Goal: Task Accomplishment & Management: Use online tool/utility

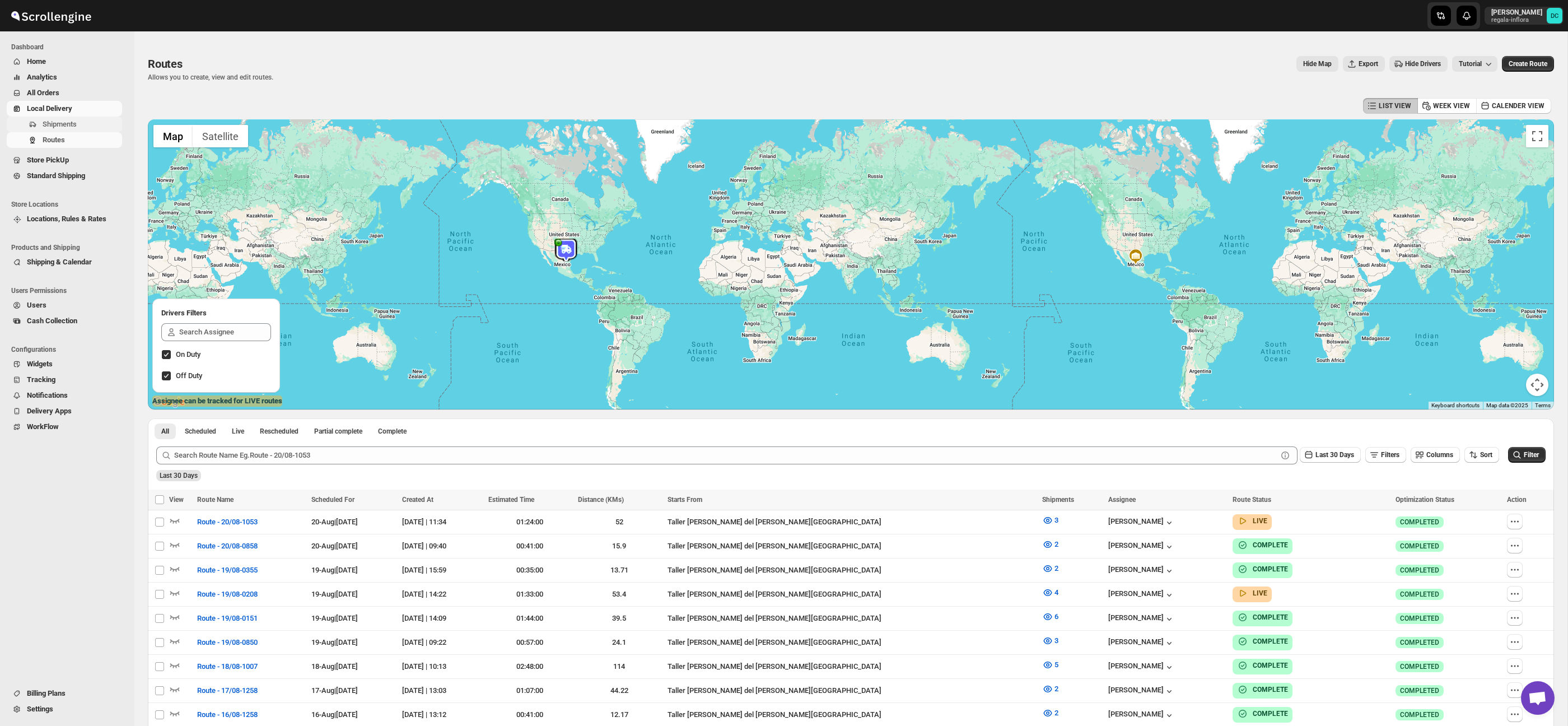
click at [76, 122] on span "Shipments" at bounding box center [59, 124] width 35 height 8
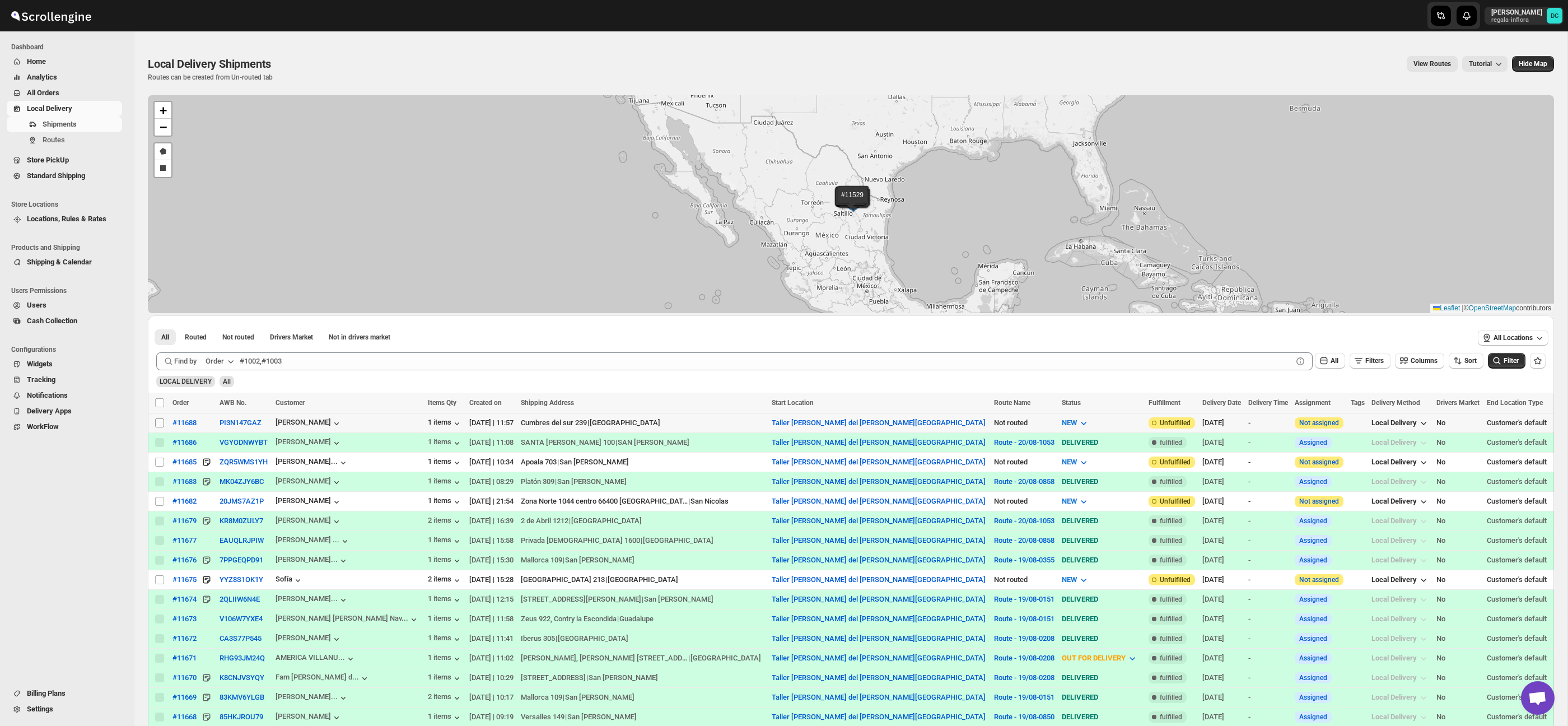
click at [160, 422] on input "Select shipment" at bounding box center [159, 422] width 9 height 9
checkbox input "true"
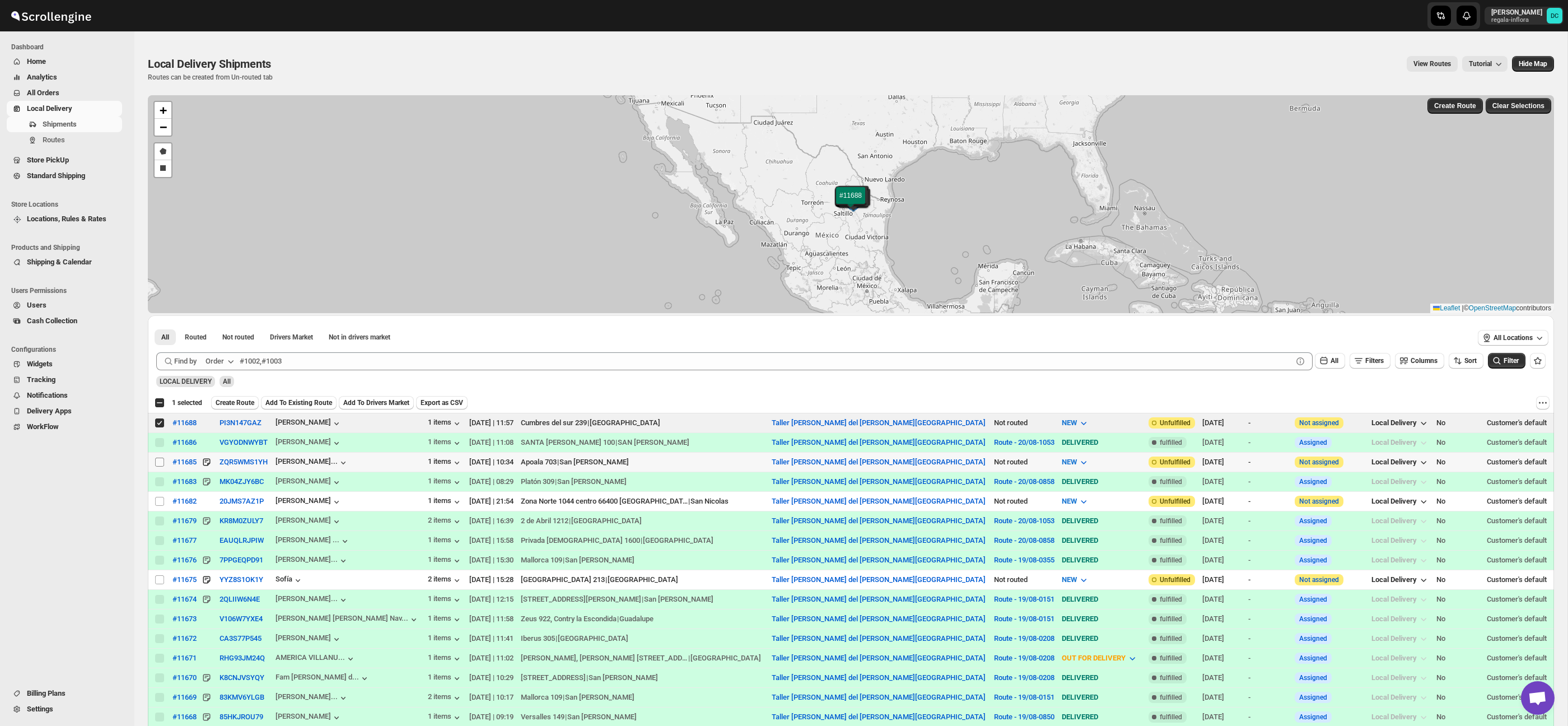
click at [158, 461] on input "Select shipment" at bounding box center [159, 461] width 9 height 9
checkbox input "true"
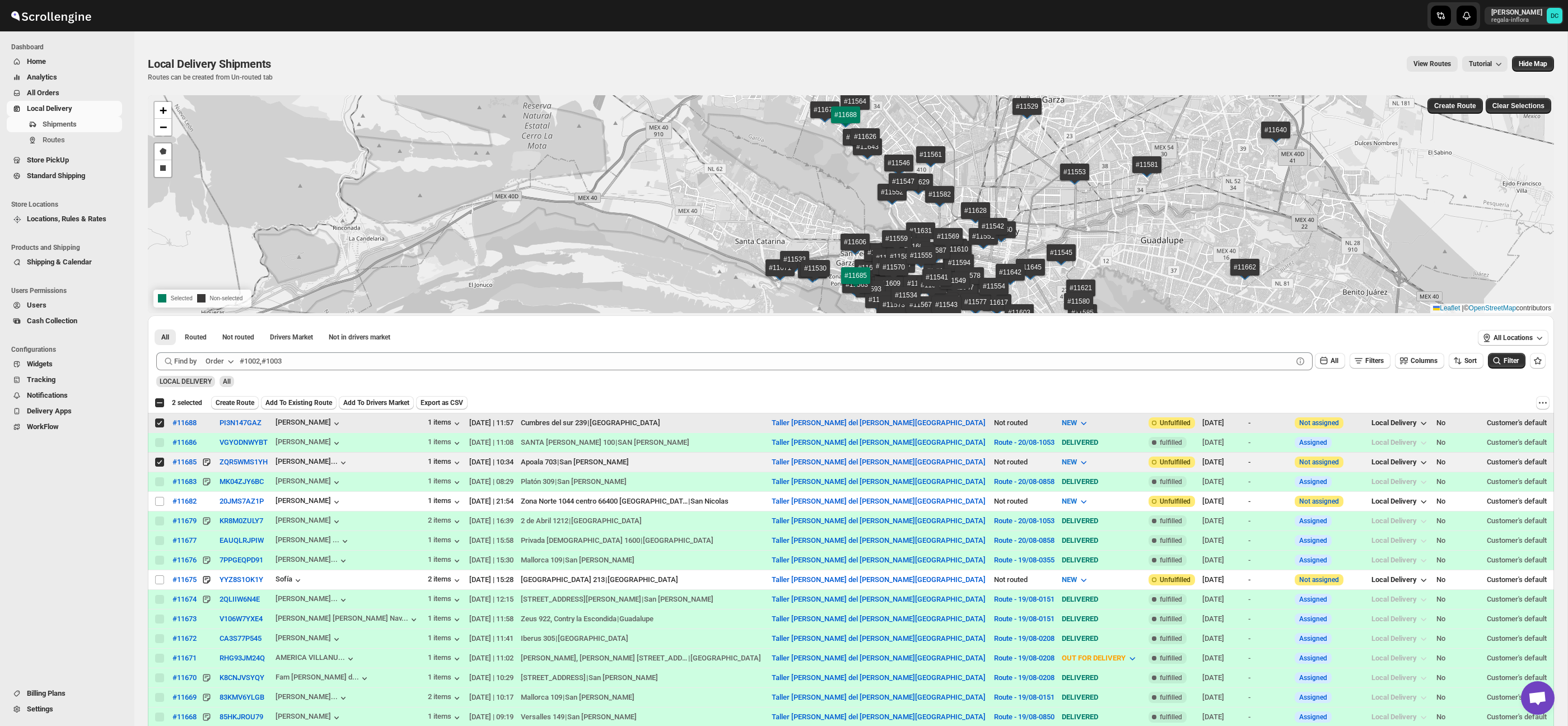
click at [159, 424] on input "Select shipment" at bounding box center [159, 422] width 9 height 9
checkbox input "false"
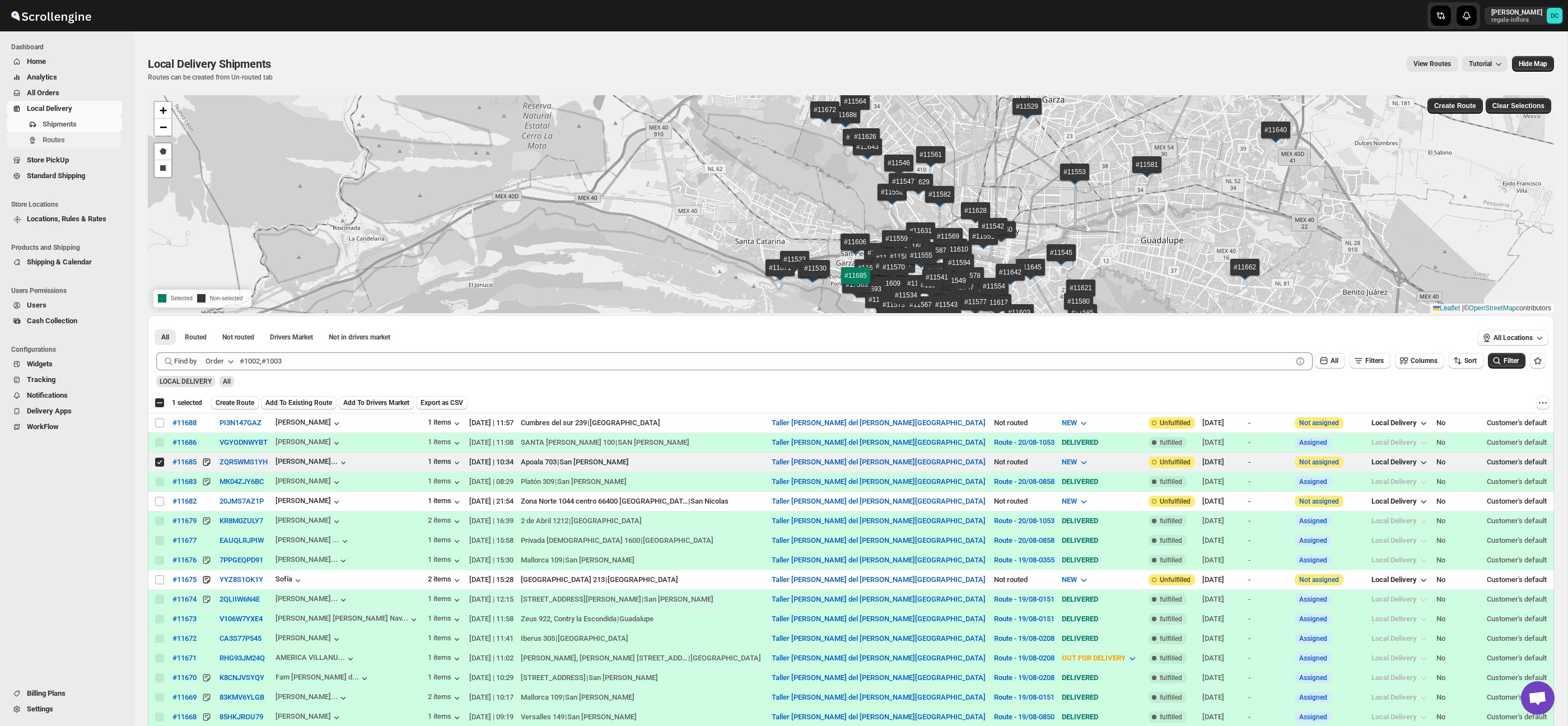
click at [84, 141] on span "Routes" at bounding box center [81, 139] width 78 height 11
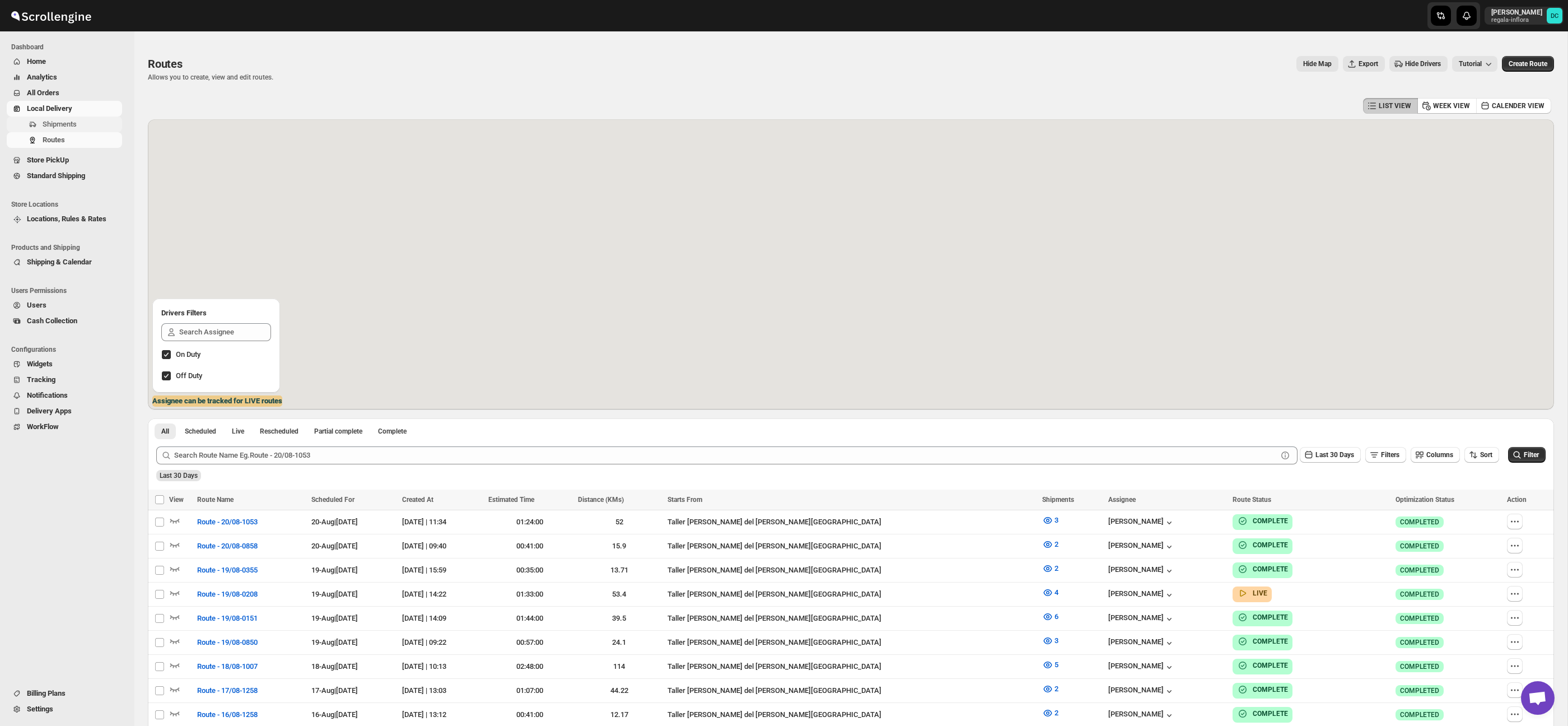
click at [85, 122] on span "Shipments" at bounding box center [81, 124] width 78 height 11
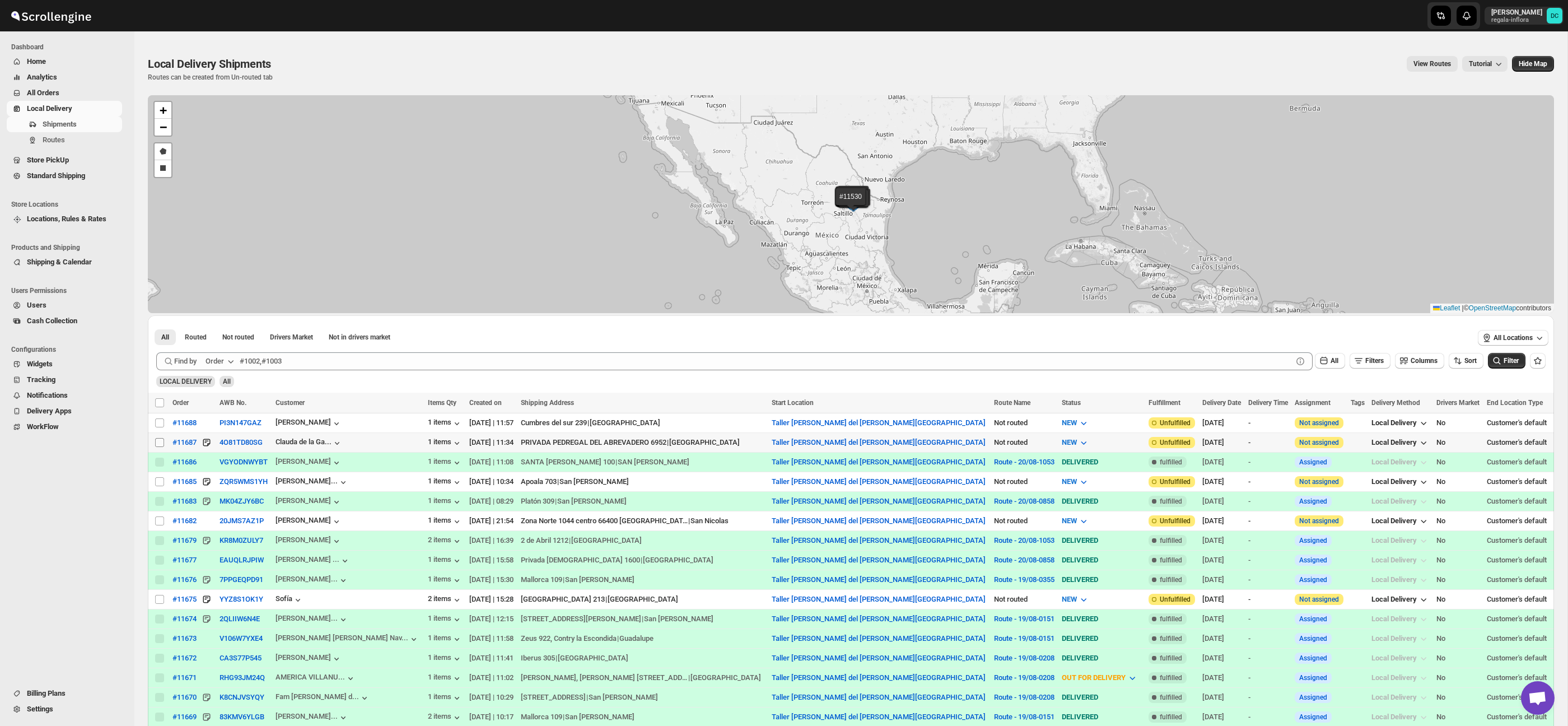
click at [160, 444] on input "Select shipment" at bounding box center [159, 442] width 9 height 9
checkbox input "true"
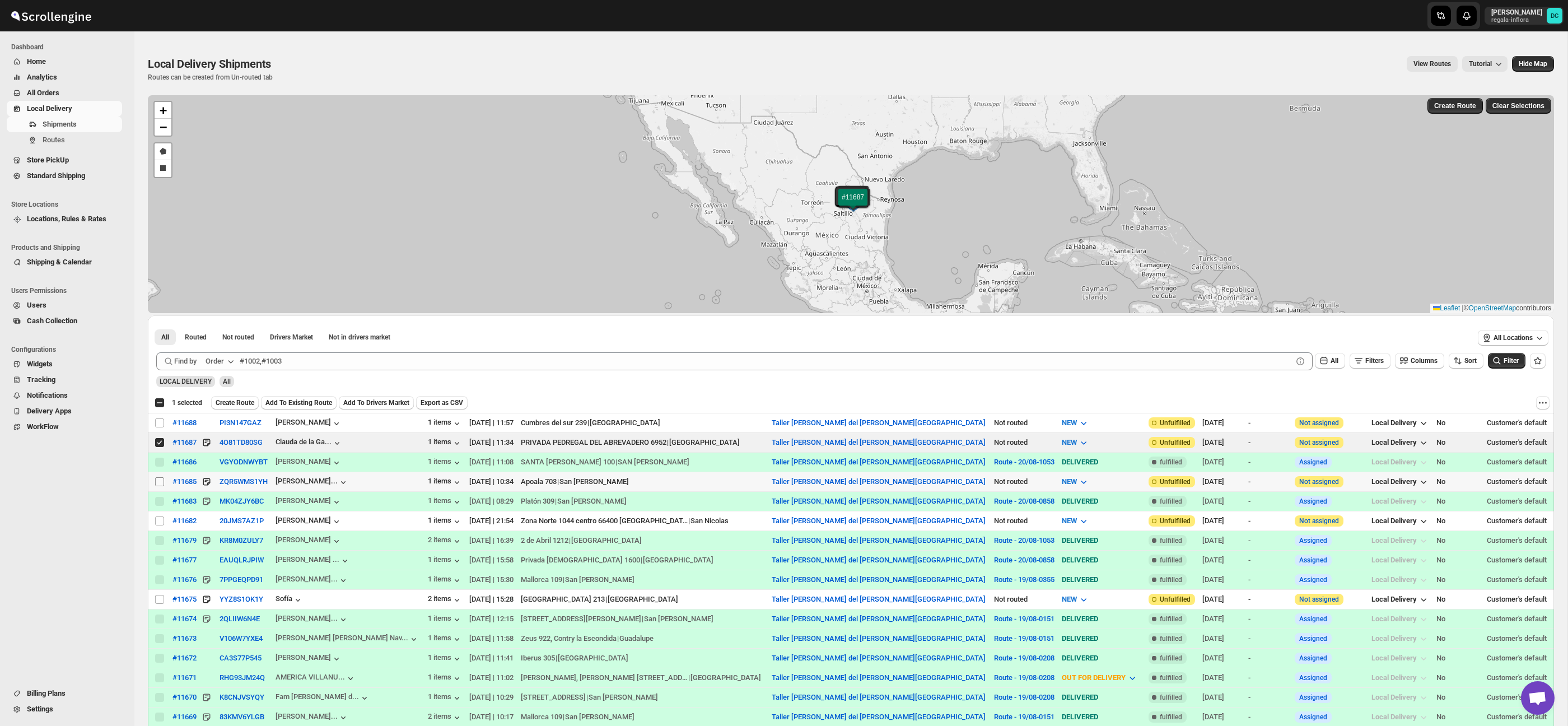
click at [159, 482] on input "Select shipment" at bounding box center [159, 481] width 9 height 9
checkbox input "true"
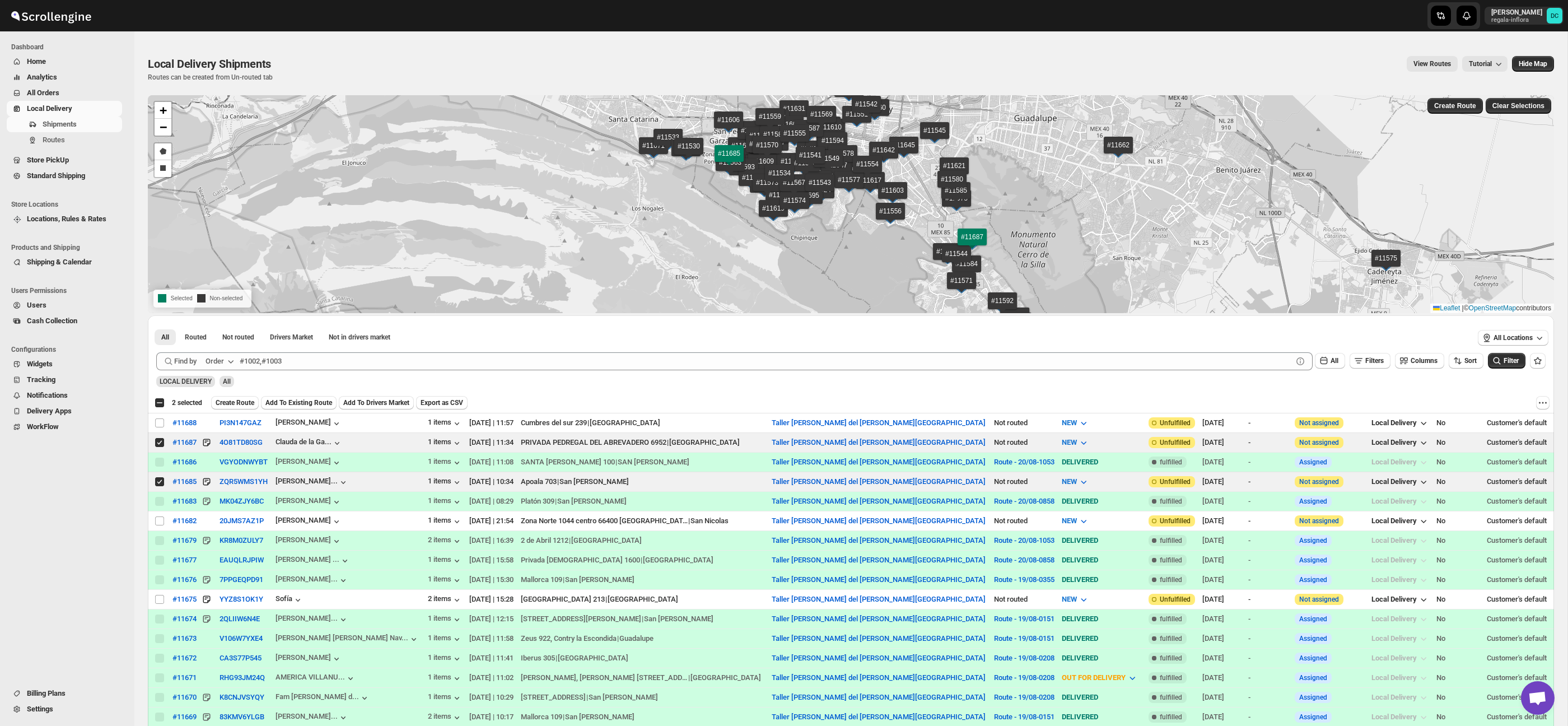
drag, startPoint x: 231, startPoint y: 401, endPoint x: 251, endPoint y: 408, distance: 21.2
click at [231, 401] on span "Create Route" at bounding box center [235, 402] width 39 height 9
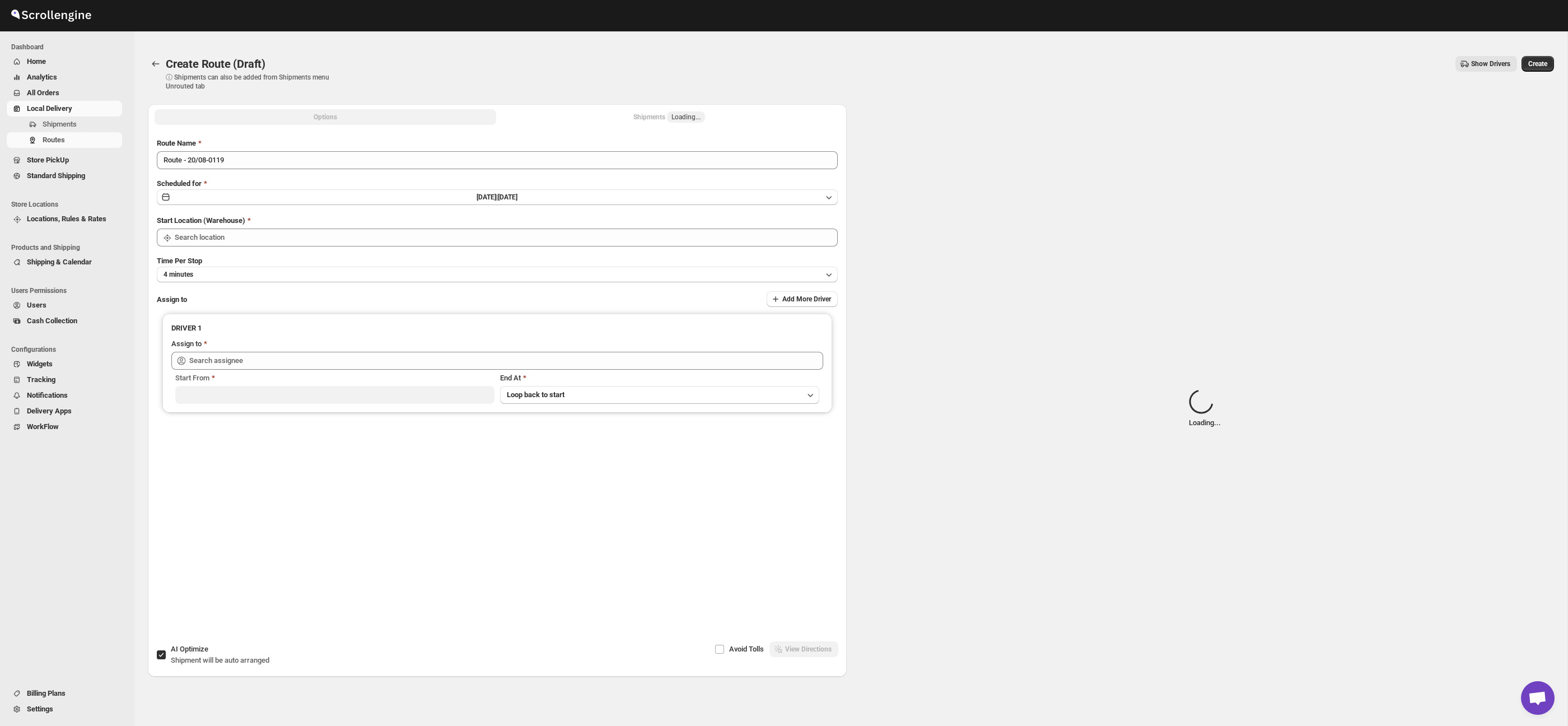
type input "Taller [PERSON_NAME] del [PERSON_NAME][GEOGRAPHIC_DATA]"
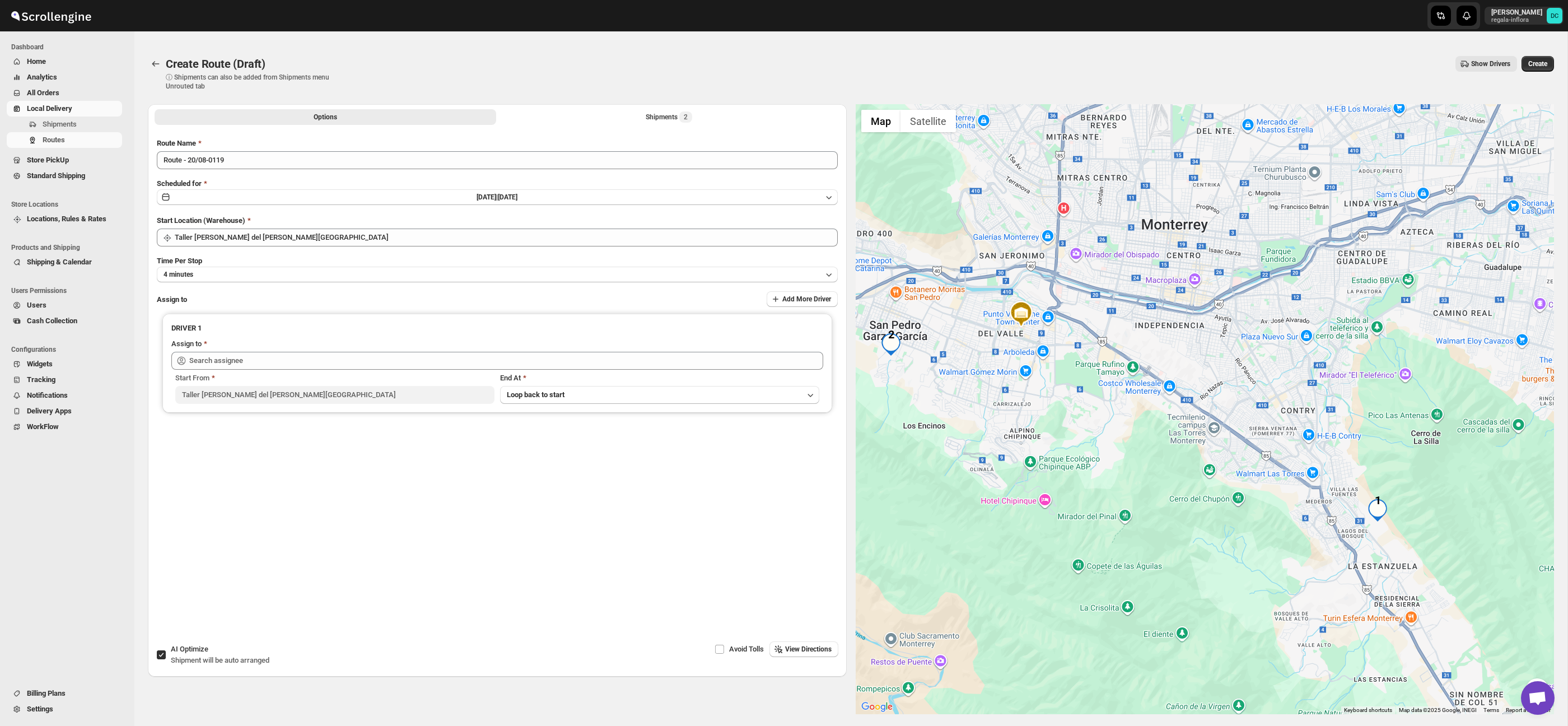
drag, startPoint x: 1333, startPoint y: 553, endPoint x: 1156, endPoint y: 476, distance: 193.0
click at [1147, 471] on div at bounding box center [1205, 409] width 699 height 610
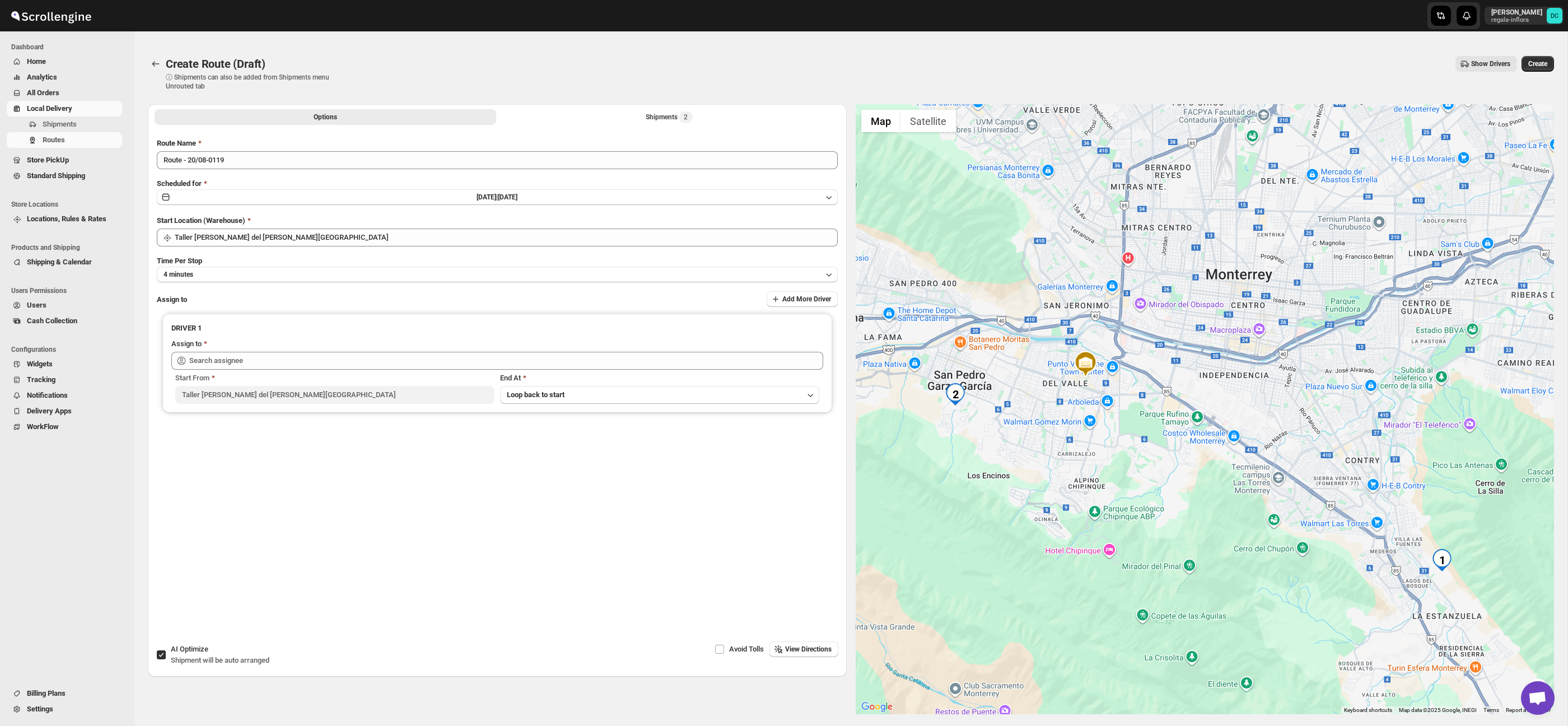
drag, startPoint x: 1240, startPoint y: 511, endPoint x: 1062, endPoint y: 398, distance: 210.8
click at [1307, 561] on div at bounding box center [1205, 409] width 699 height 610
click at [585, 122] on button "Shipments 2" at bounding box center [669, 116] width 342 height 16
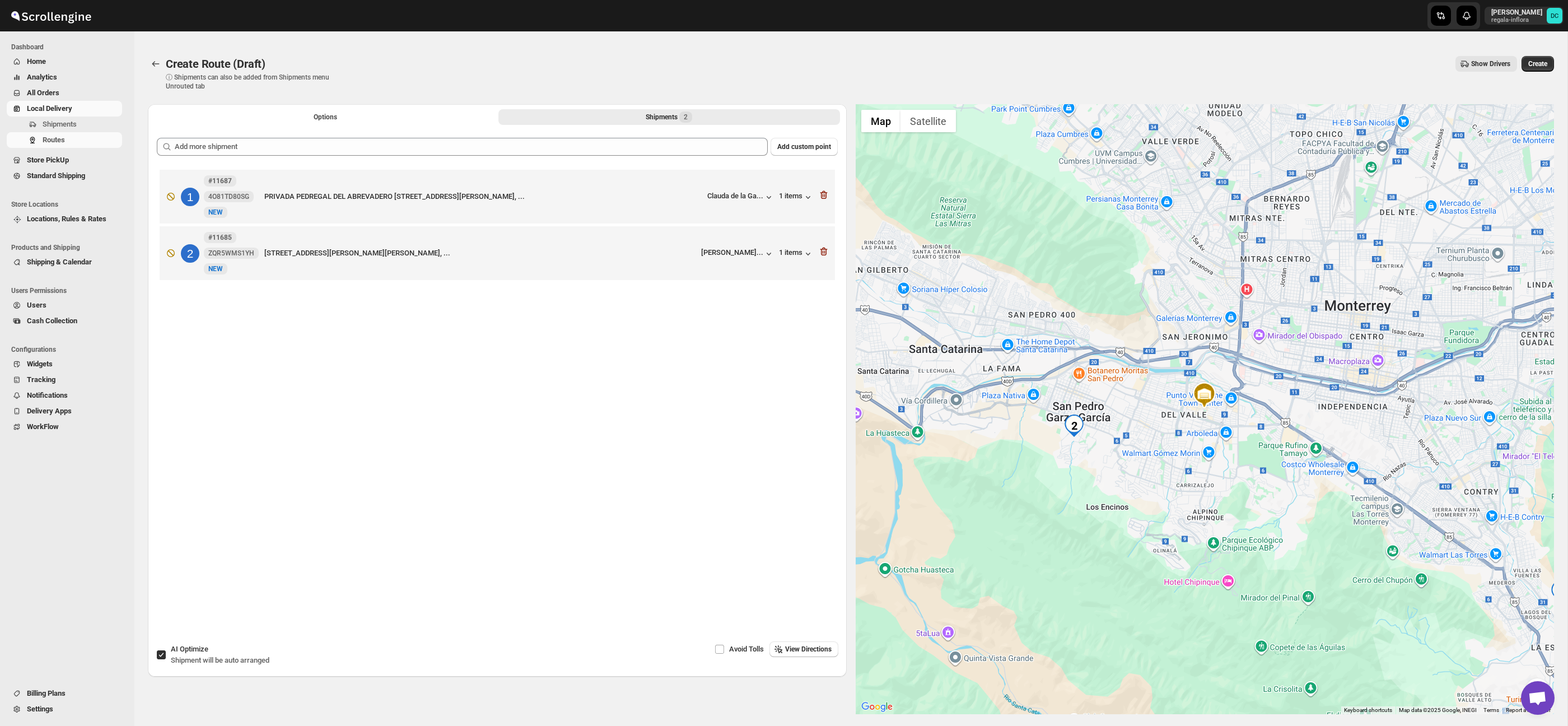
click at [158, 653] on input "AI Optimize Shipment will be auto arranged" at bounding box center [161, 654] width 9 height 9
checkbox input "false"
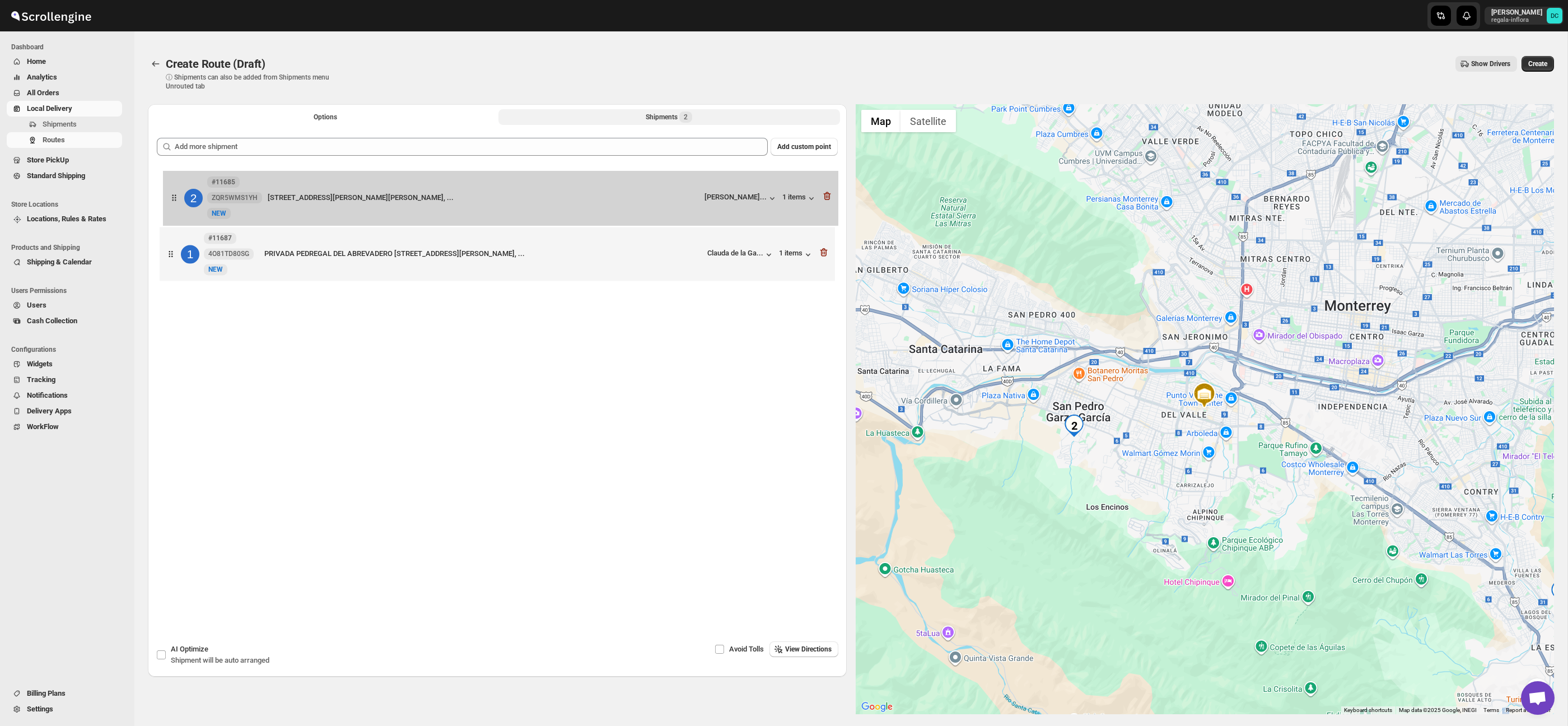
drag, startPoint x: 167, startPoint y: 260, endPoint x: 170, endPoint y: 204, distance: 56.1
click at [170, 204] on div "1 #11687 4O81TD80SG [STREET_ADDRESS][PERSON_NAME], ... [PERSON_NAME] de la Ga..…" at bounding box center [497, 226] width 681 height 119
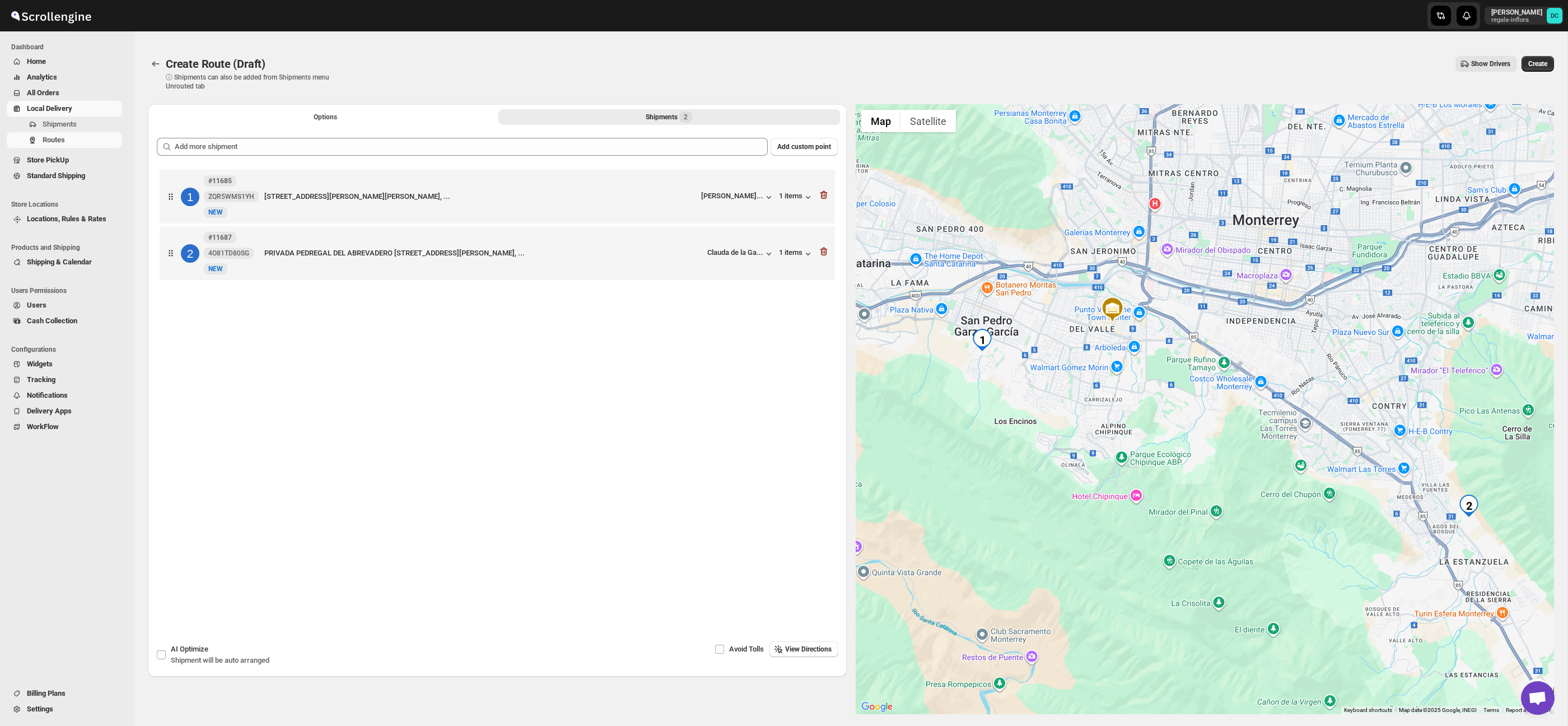
drag, startPoint x: 1102, startPoint y: 497, endPoint x: 1302, endPoint y: 576, distance: 215.0
click at [1233, 551] on div at bounding box center [1205, 409] width 699 height 610
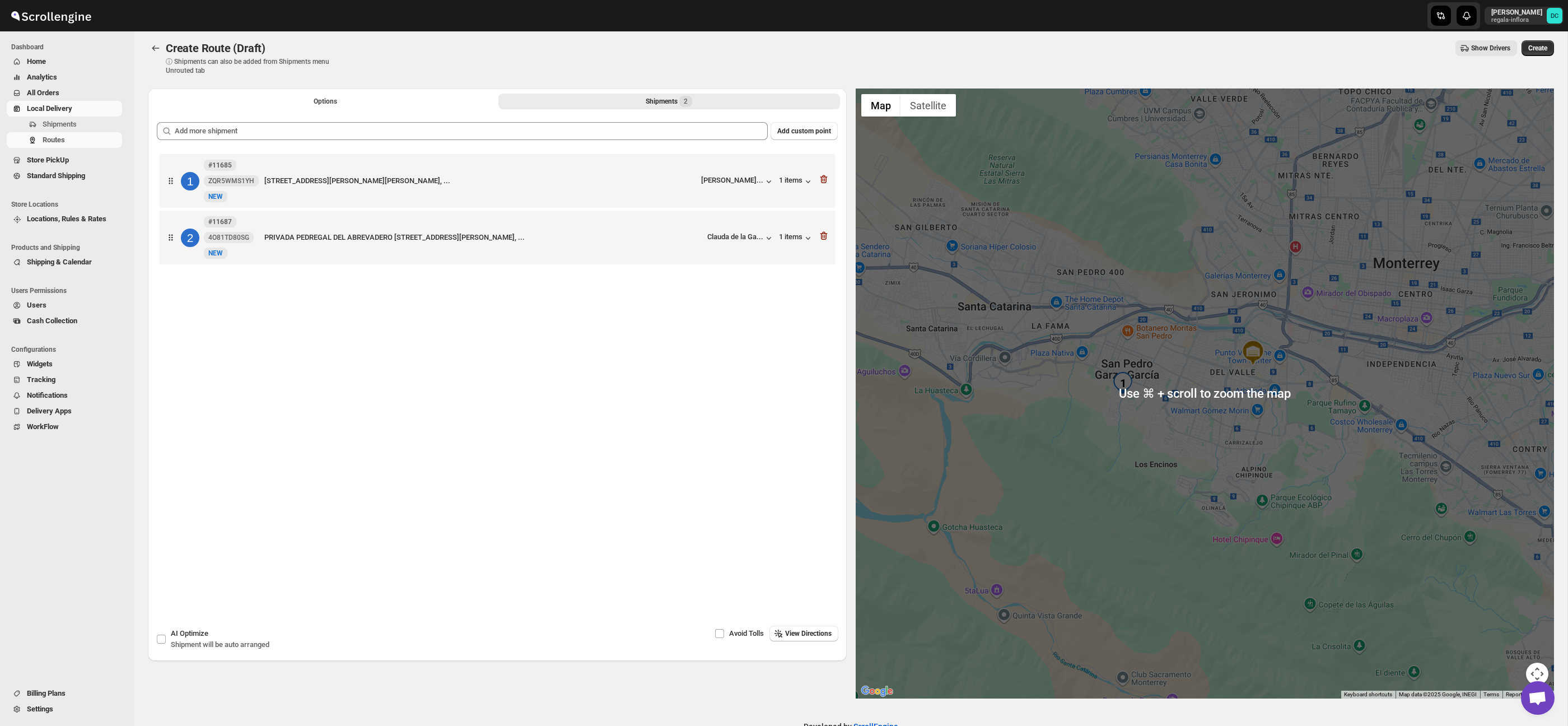
scroll to position [17, 0]
click at [1533, 664] on button "Map camera controls" at bounding box center [1537, 672] width 23 height 23
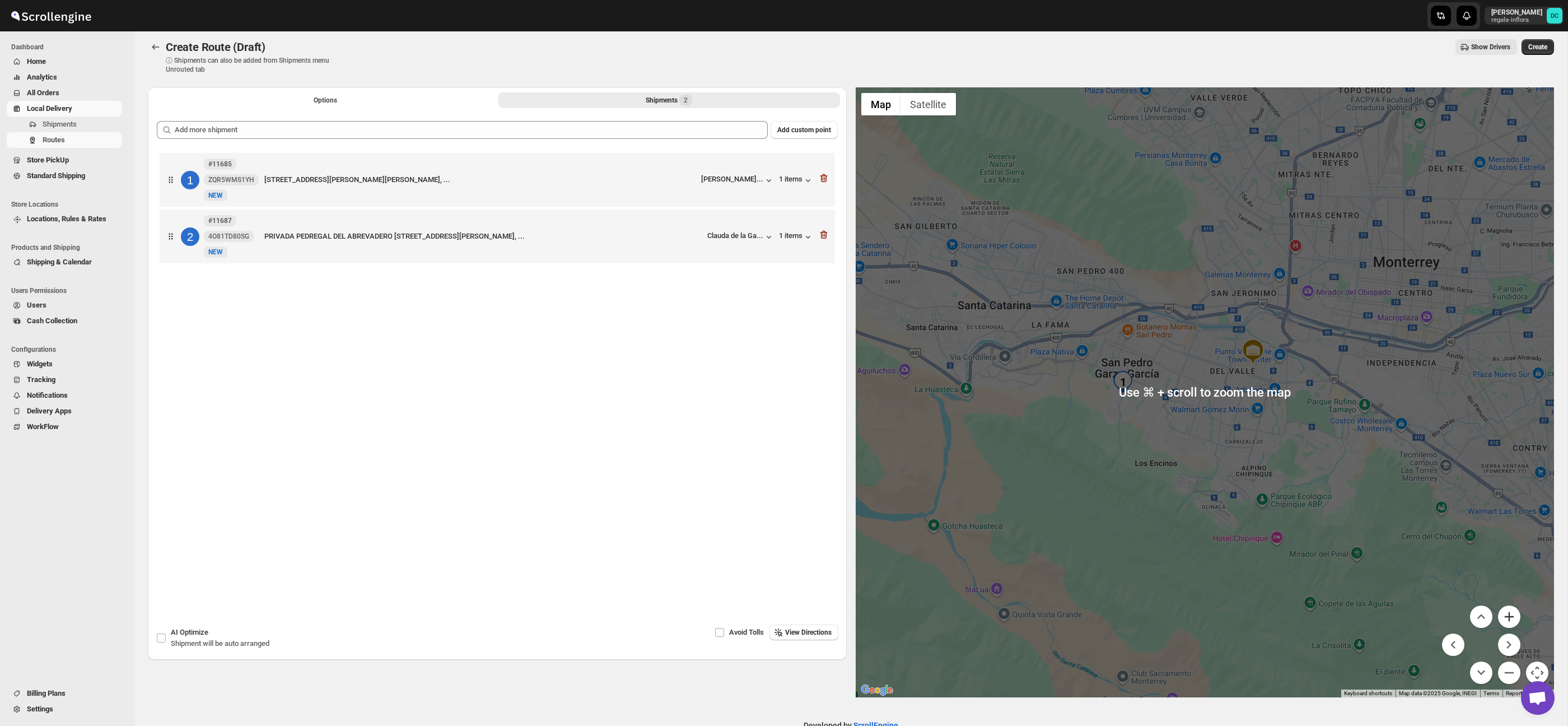
click at [1512, 622] on button "Zoom in" at bounding box center [1509, 616] width 23 height 23
click at [1512, 622] on button "Zoom in" at bounding box center [1509, 615] width 23 height 23
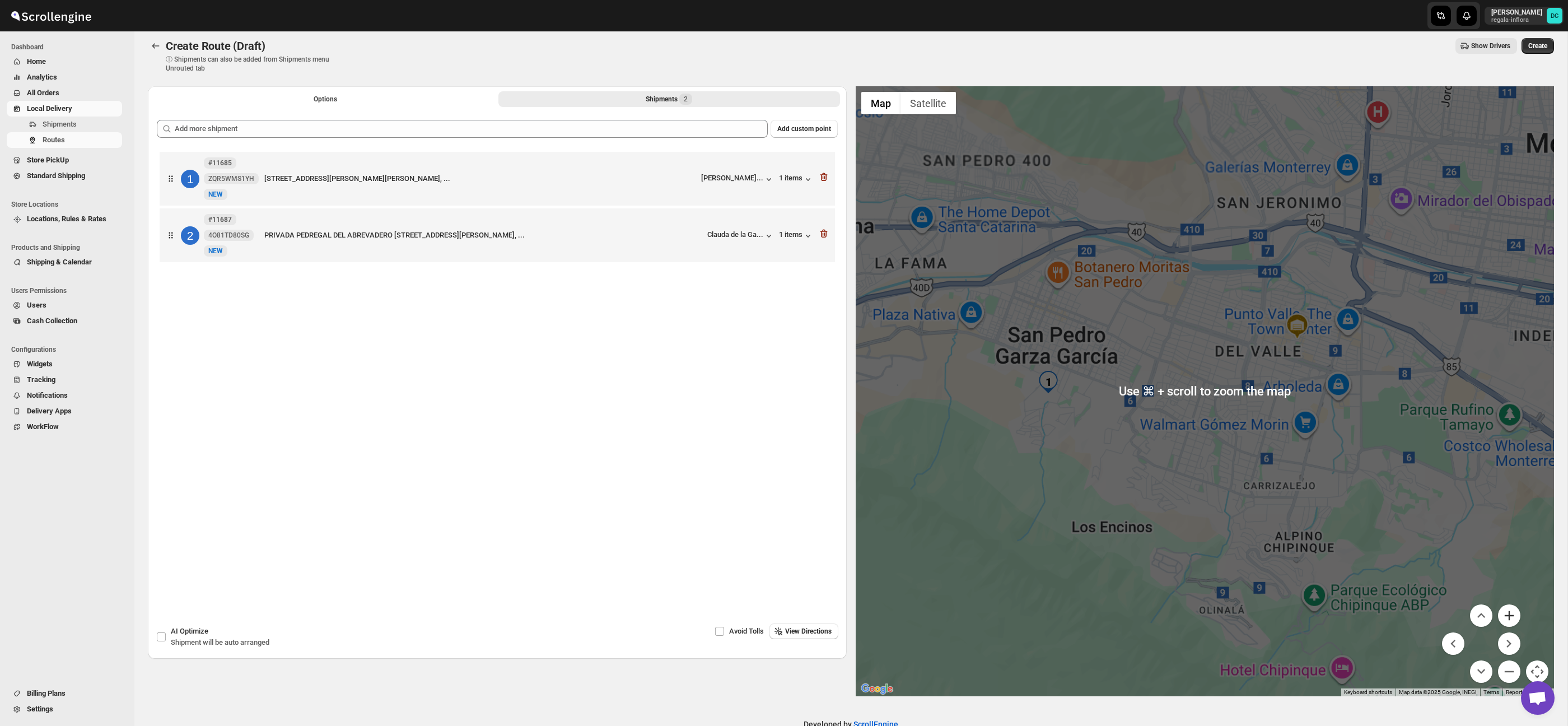
drag, startPoint x: 1512, startPoint y: 622, endPoint x: 1285, endPoint y: 508, distance: 254.0
click at [1511, 622] on button "Zoom in" at bounding box center [1509, 615] width 23 height 23
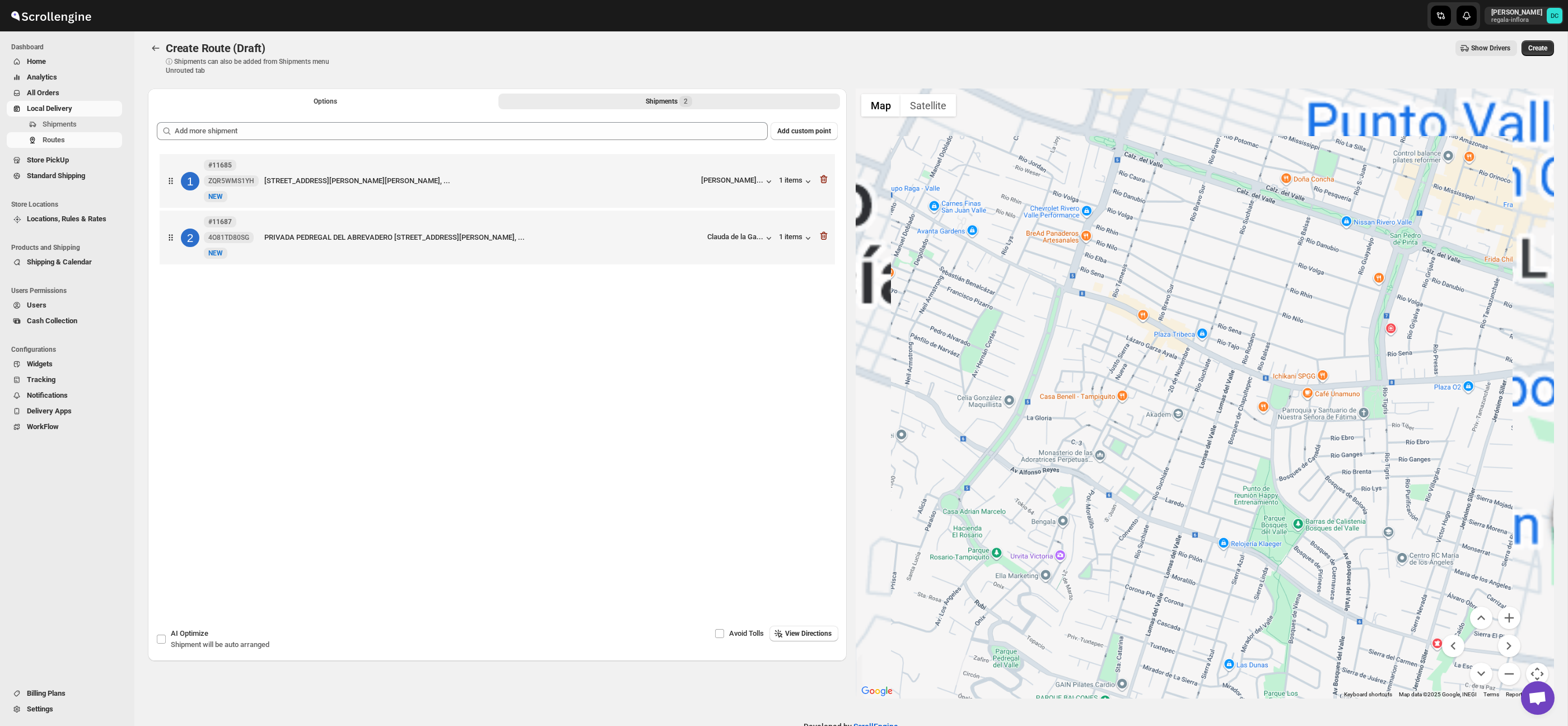
drag, startPoint x: 1066, startPoint y: 465, endPoint x: 1344, endPoint y: 518, distance: 283.0
click at [1432, 526] on div at bounding box center [1205, 393] width 699 height 610
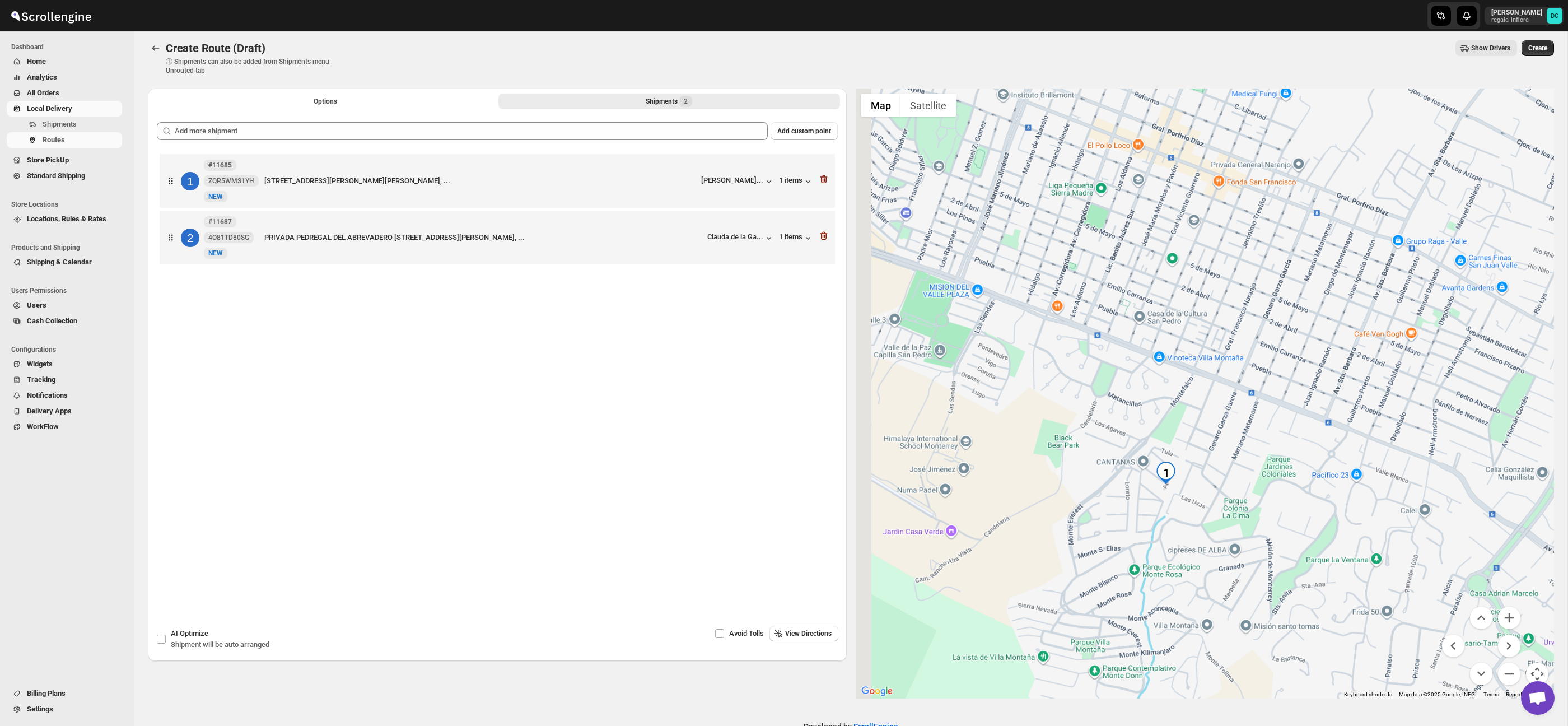
drag, startPoint x: 1199, startPoint y: 497, endPoint x: 1431, endPoint y: 604, distance: 255.5
click at [1254, 495] on div at bounding box center [1205, 393] width 699 height 610
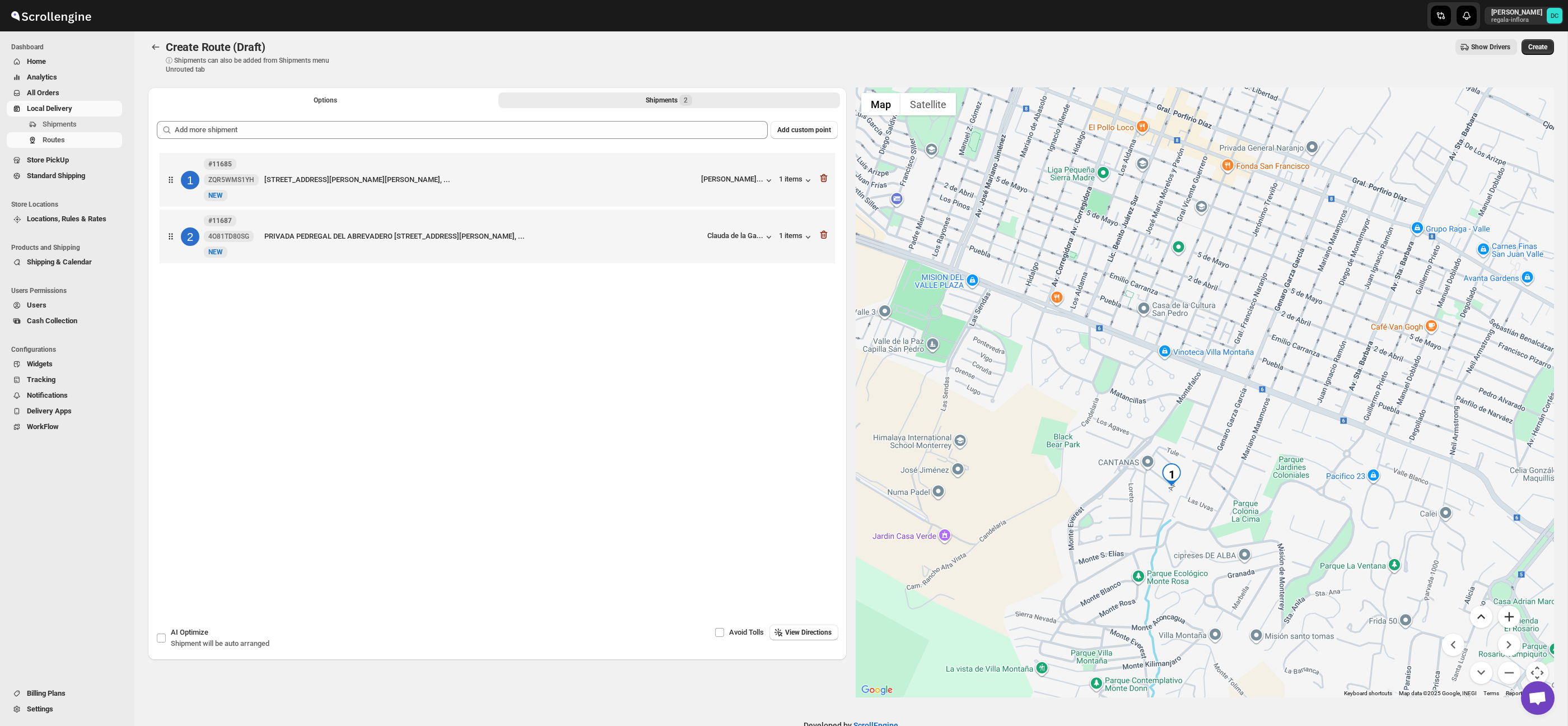
drag, startPoint x: 1507, startPoint y: 612, endPoint x: 1489, endPoint y: 611, distance: 18.0
click at [1507, 612] on button "Zoom in" at bounding box center [1509, 616] width 23 height 23
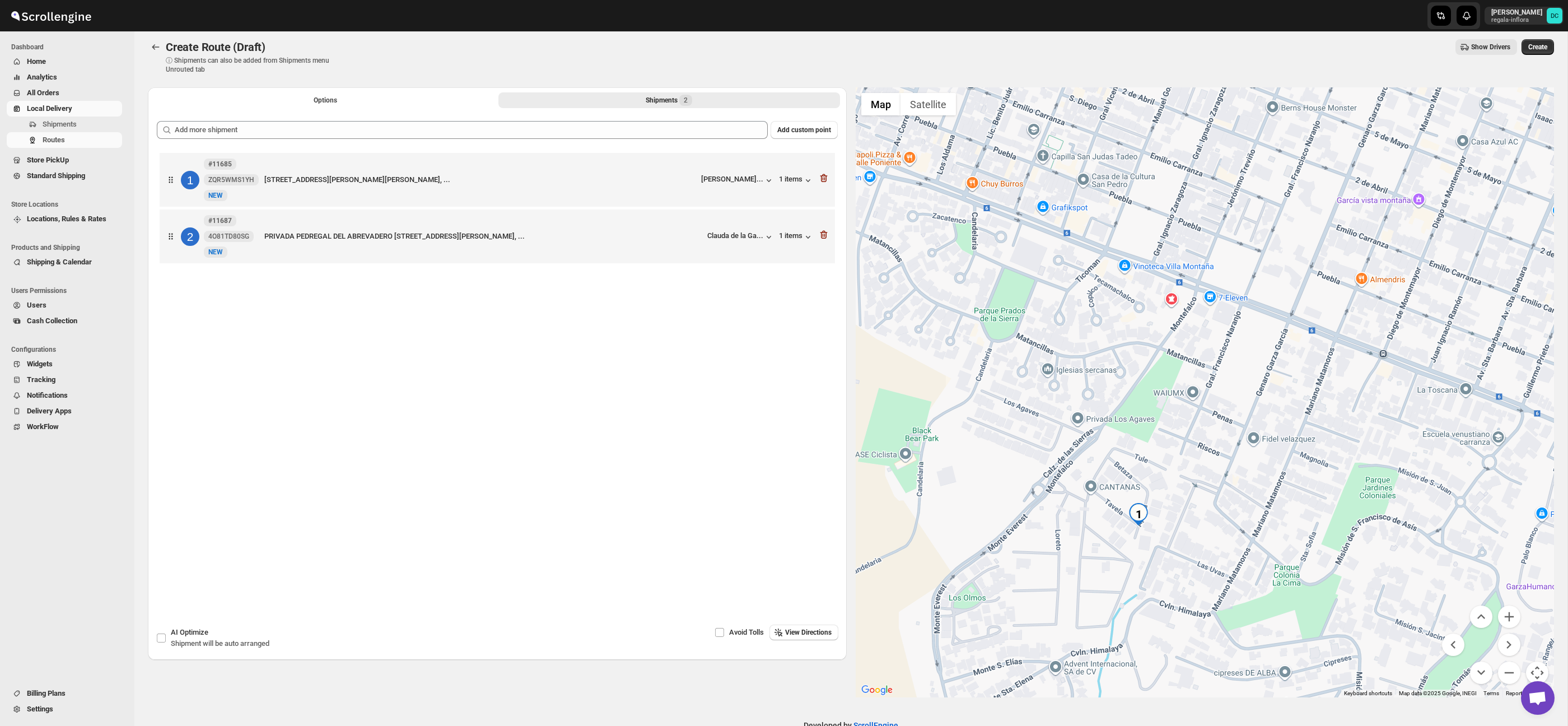
drag, startPoint x: 1237, startPoint y: 587, endPoint x: 1237, endPoint y: 523, distance: 64.0
click at [1237, 524] on div at bounding box center [1205, 392] width 699 height 610
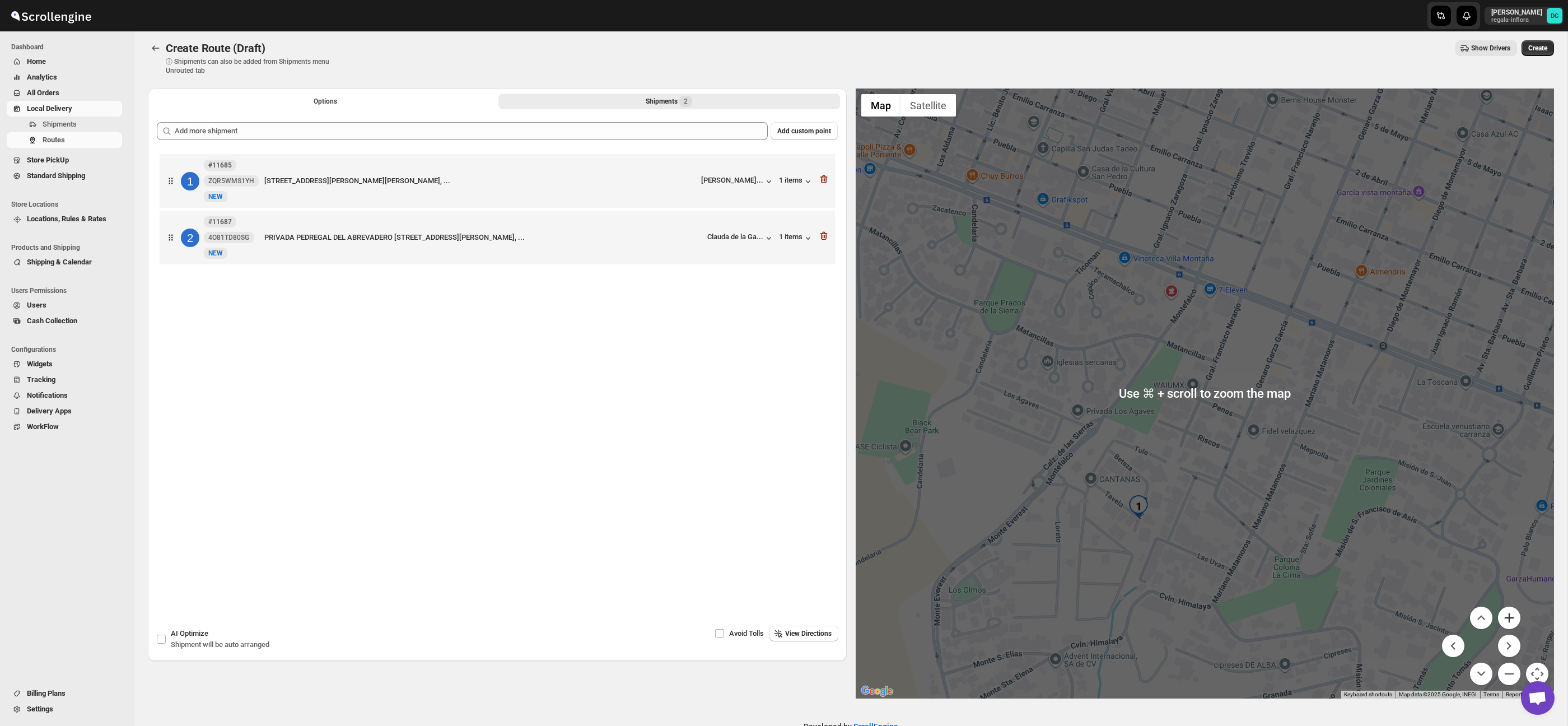
click at [1508, 615] on button "Zoom in" at bounding box center [1509, 617] width 23 height 23
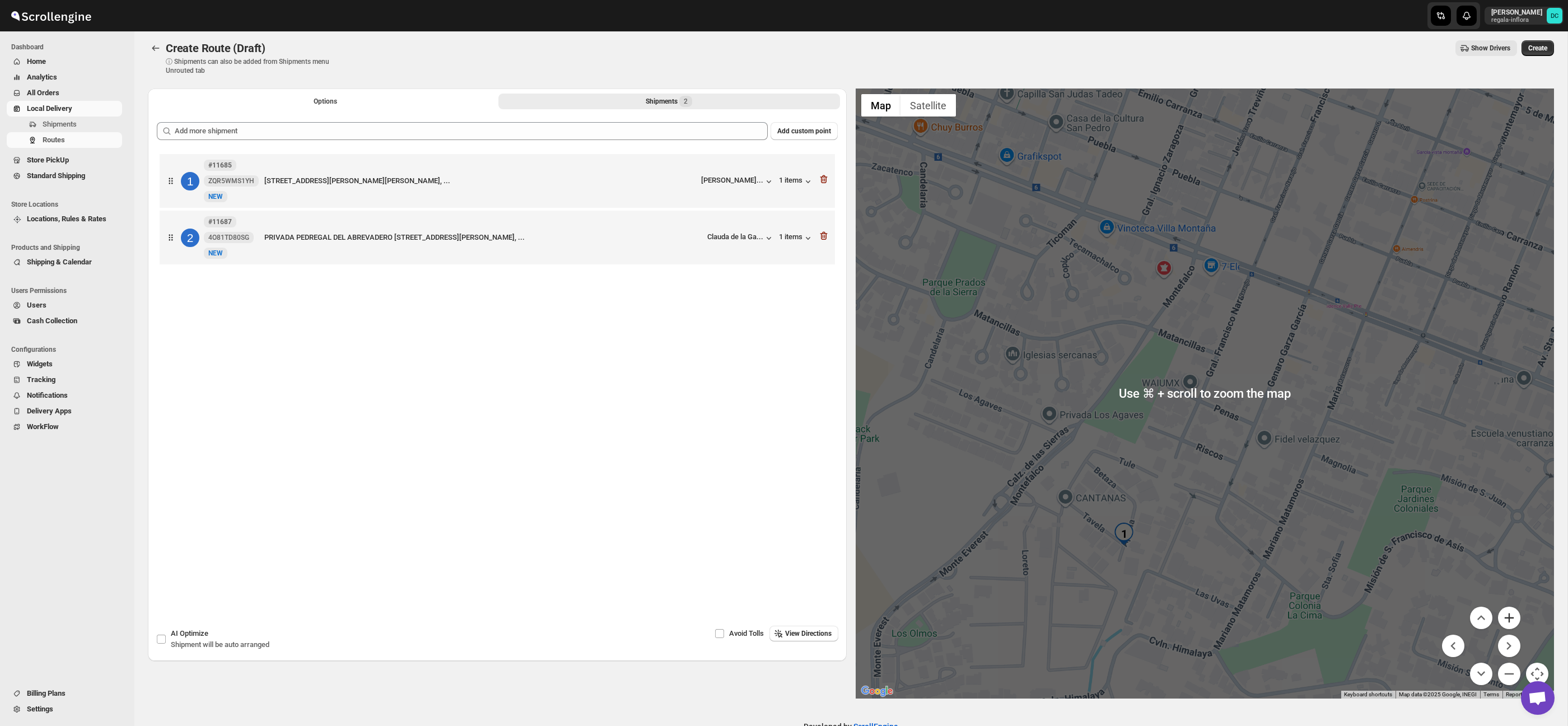
scroll to position [14, 0]
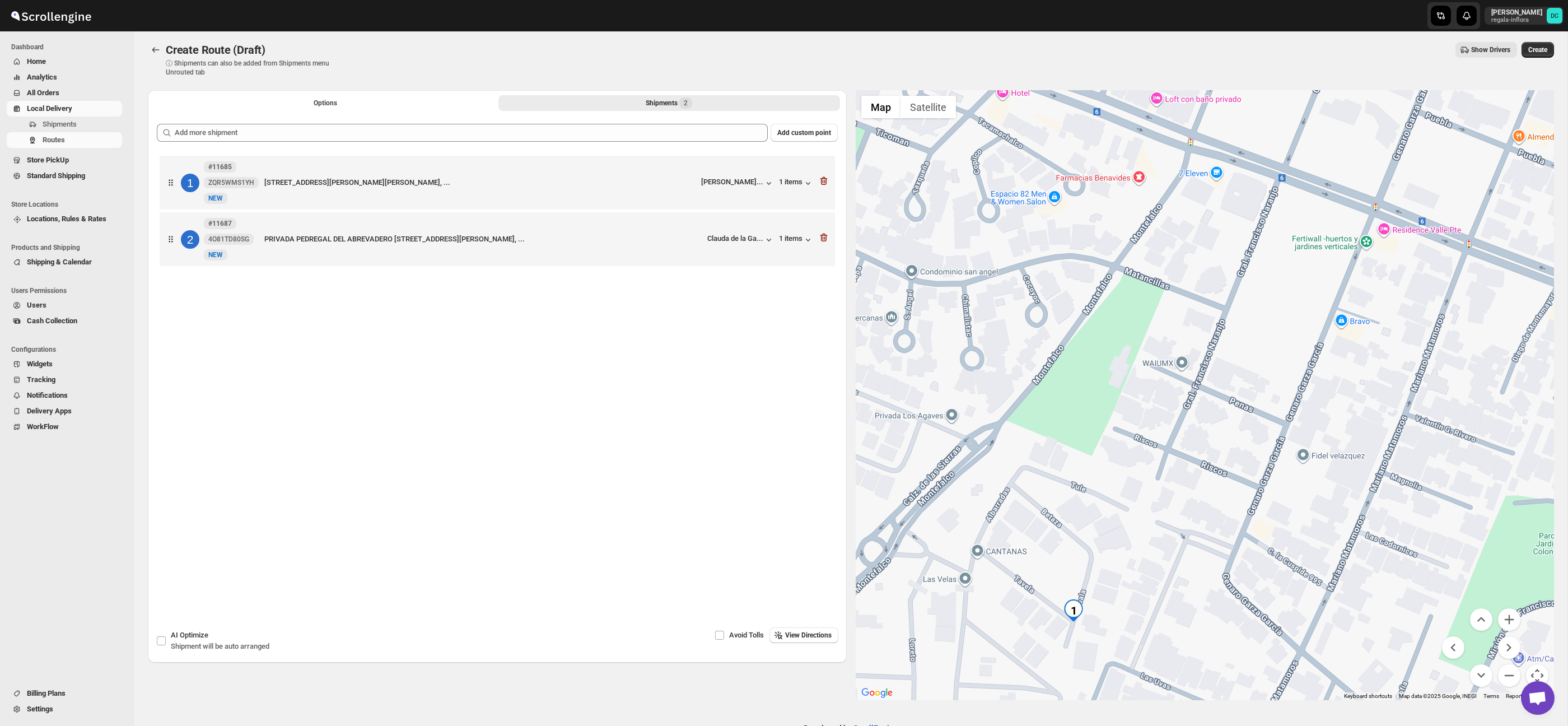
drag, startPoint x: 1244, startPoint y: 568, endPoint x: 1242, endPoint y: 518, distance: 50.0
click at [1239, 517] on div at bounding box center [1205, 395] width 699 height 610
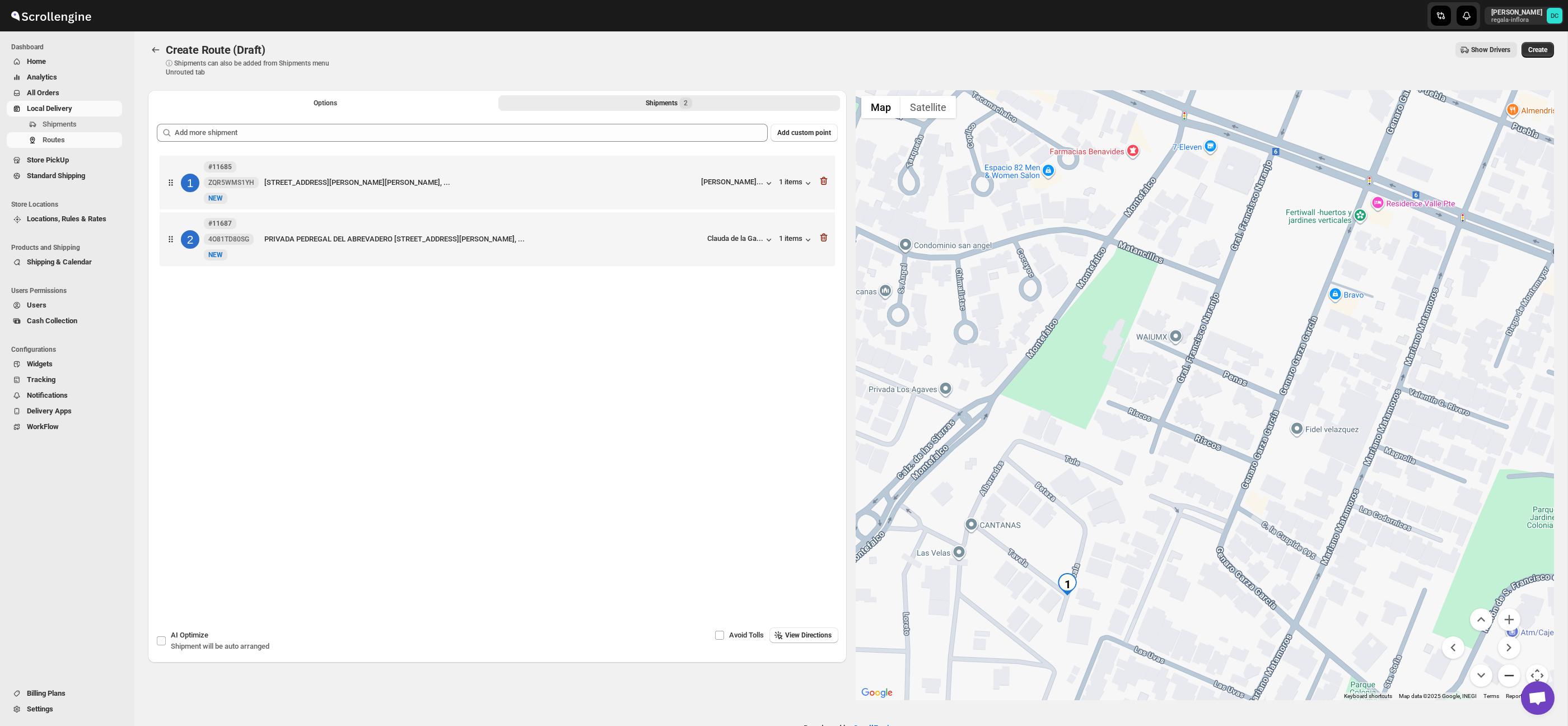
click at [1511, 674] on button "Zoom out" at bounding box center [1509, 675] width 23 height 23
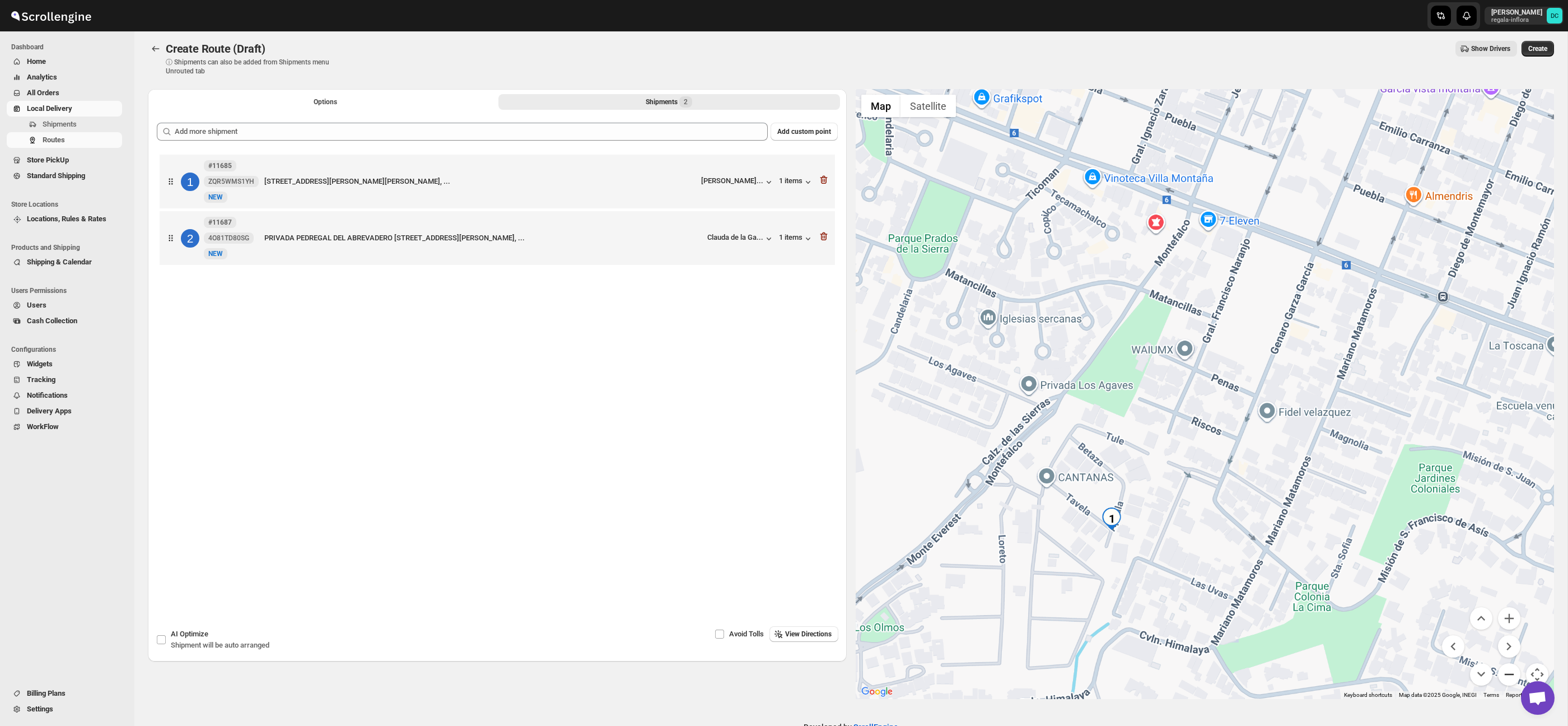
click at [1511, 673] on button "Zoom out" at bounding box center [1509, 674] width 23 height 23
drag, startPoint x: 1511, startPoint y: 673, endPoint x: 1471, endPoint y: 551, distance: 128.4
click at [1510, 673] on button "Zoom out" at bounding box center [1509, 674] width 23 height 23
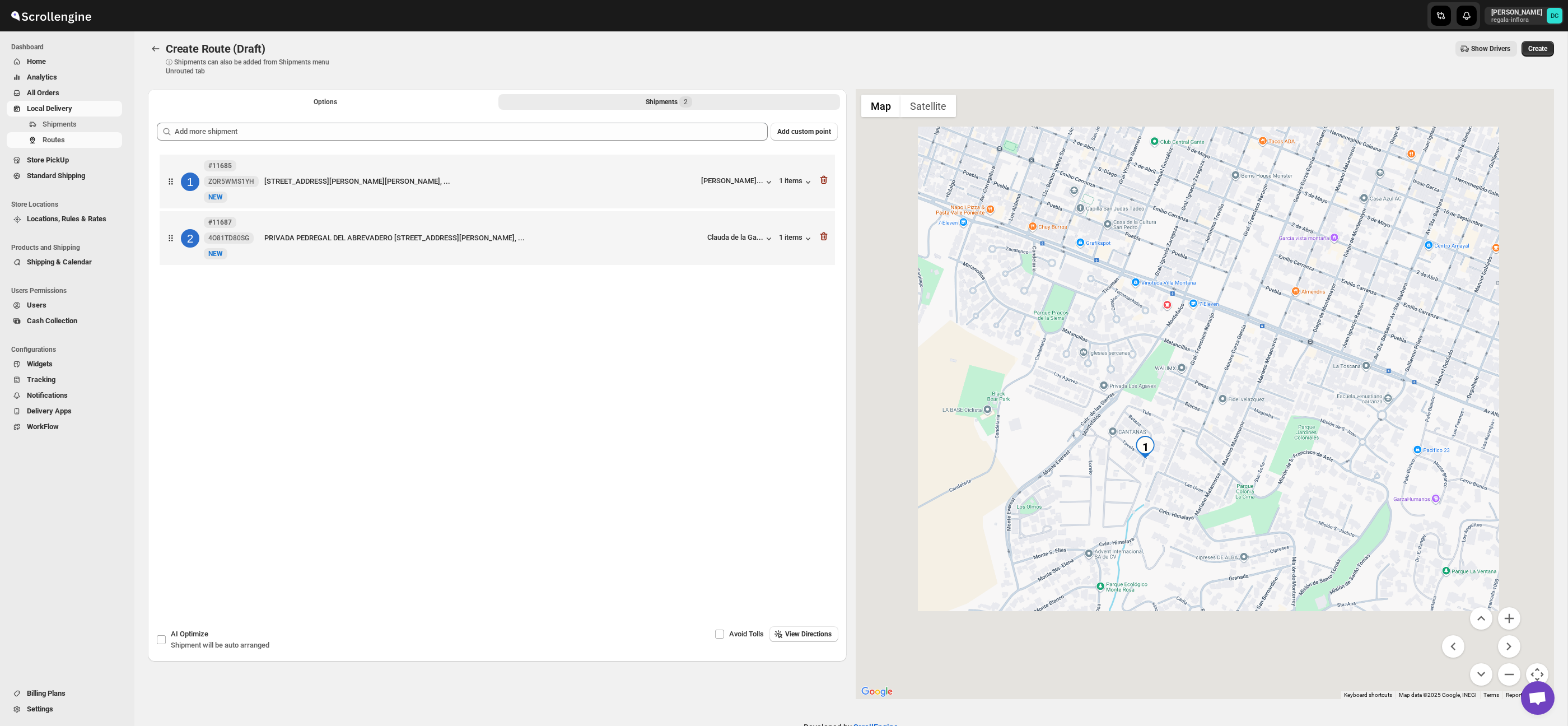
scroll to position [16, 0]
drag, startPoint x: 1298, startPoint y: 454, endPoint x: 1286, endPoint y: 449, distance: 13.0
click at [1284, 448] on div at bounding box center [1205, 393] width 699 height 610
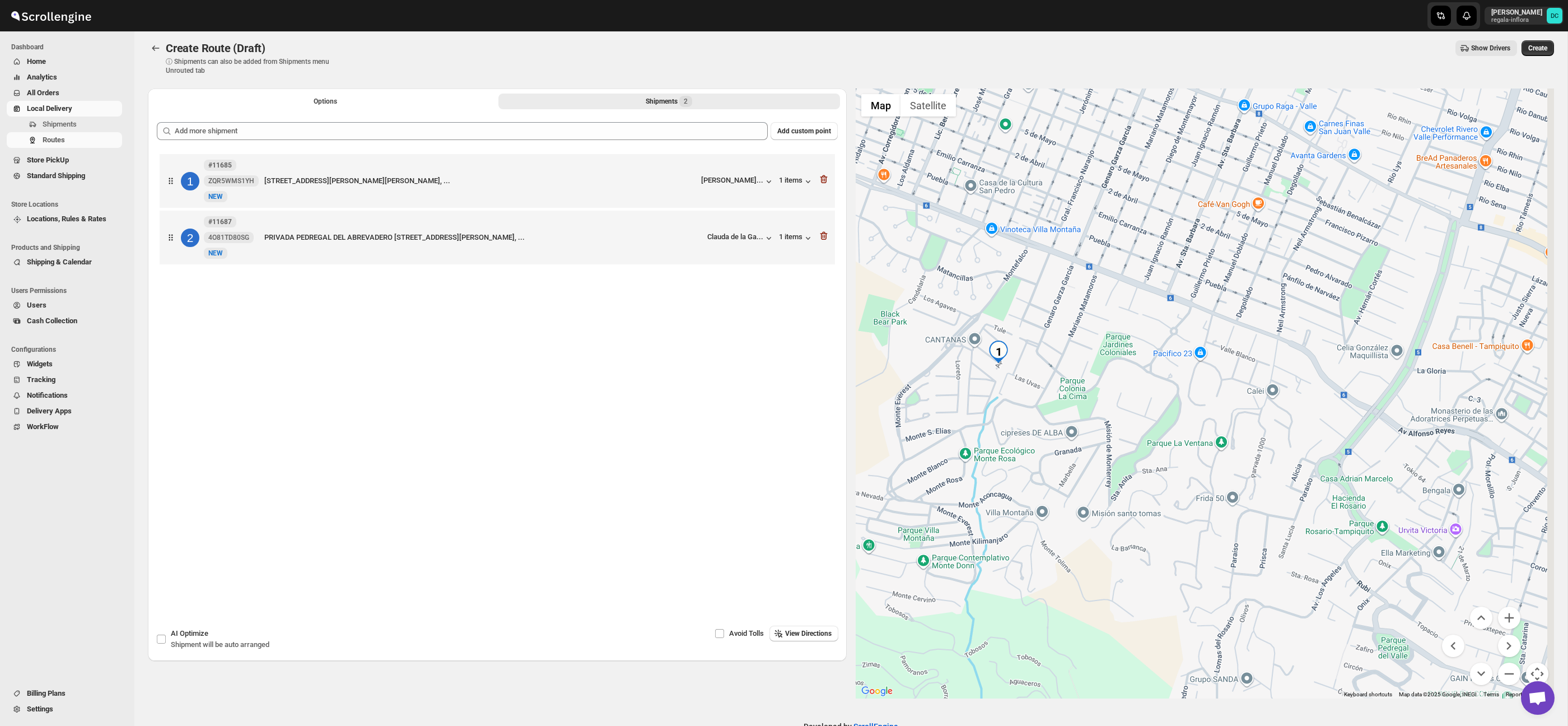
drag, startPoint x: 1414, startPoint y: 514, endPoint x: 1251, endPoint y: 434, distance: 181.6
click at [1145, 386] on div at bounding box center [1205, 393] width 699 height 610
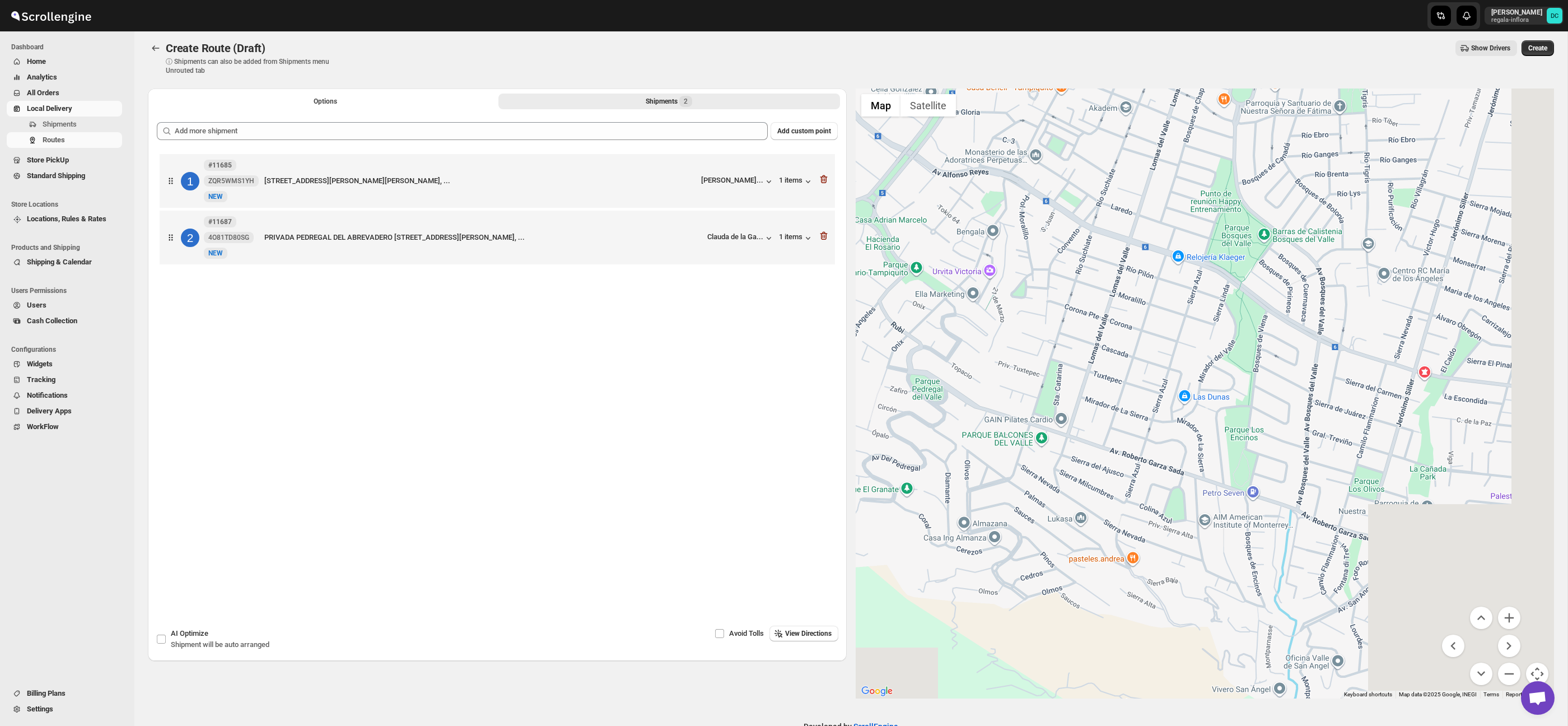
drag, startPoint x: 1431, startPoint y: 513, endPoint x: 1373, endPoint y: 455, distance: 82.0
click at [1196, 351] on div at bounding box center [1205, 393] width 699 height 610
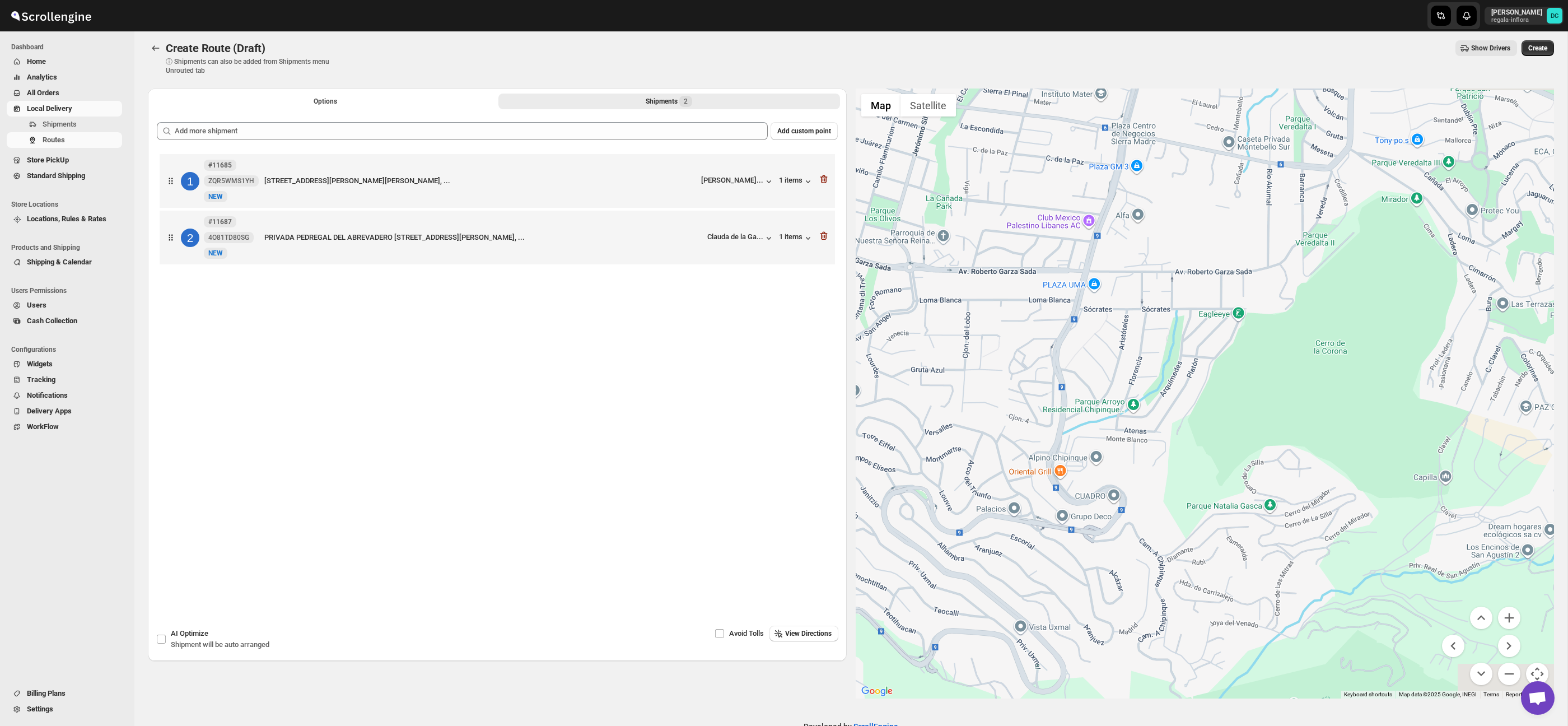
drag, startPoint x: 1393, startPoint y: 469, endPoint x: 1177, endPoint y: 374, distance: 236.0
click at [1177, 374] on div at bounding box center [1205, 393] width 699 height 610
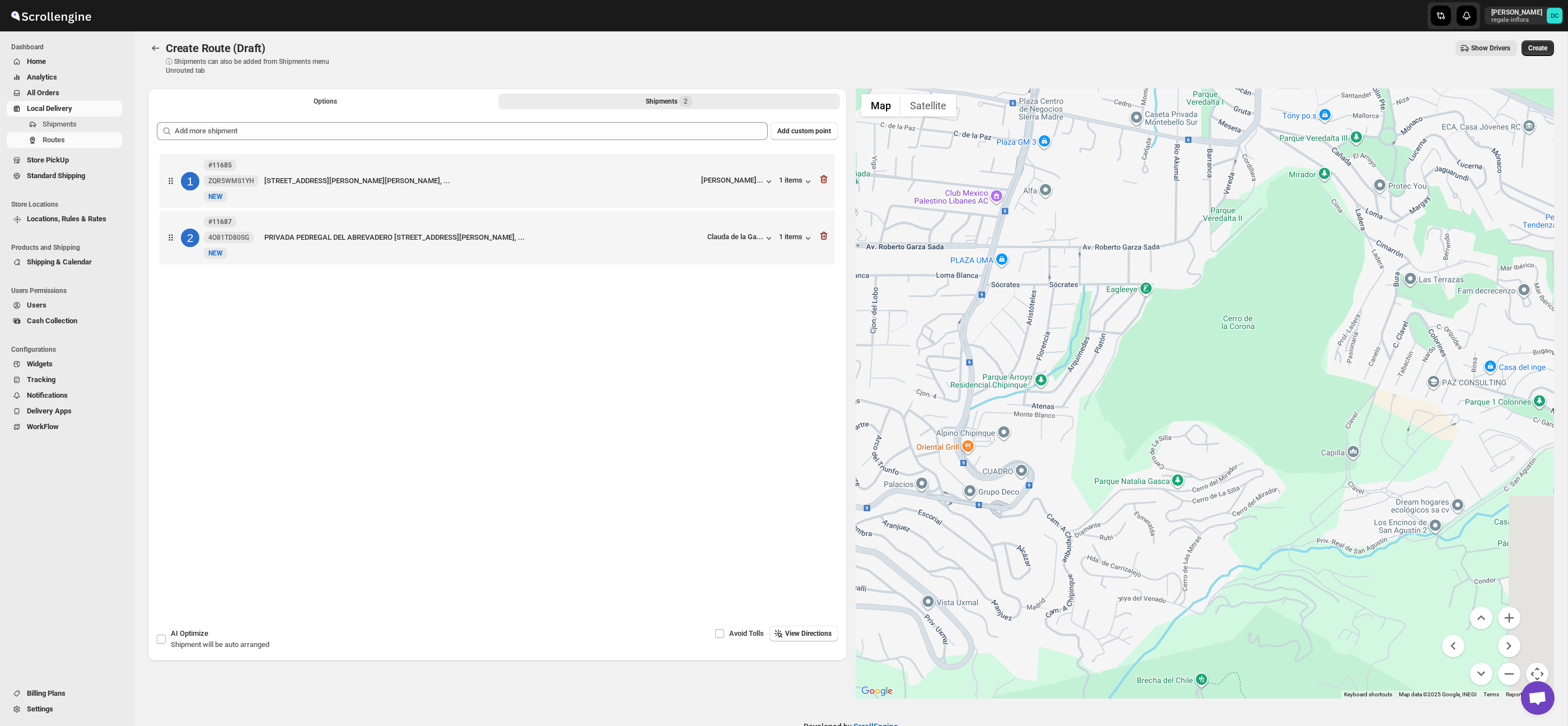
drag, startPoint x: 1444, startPoint y: 506, endPoint x: 1241, endPoint y: 422, distance: 219.7
click at [1242, 422] on div at bounding box center [1205, 393] width 699 height 610
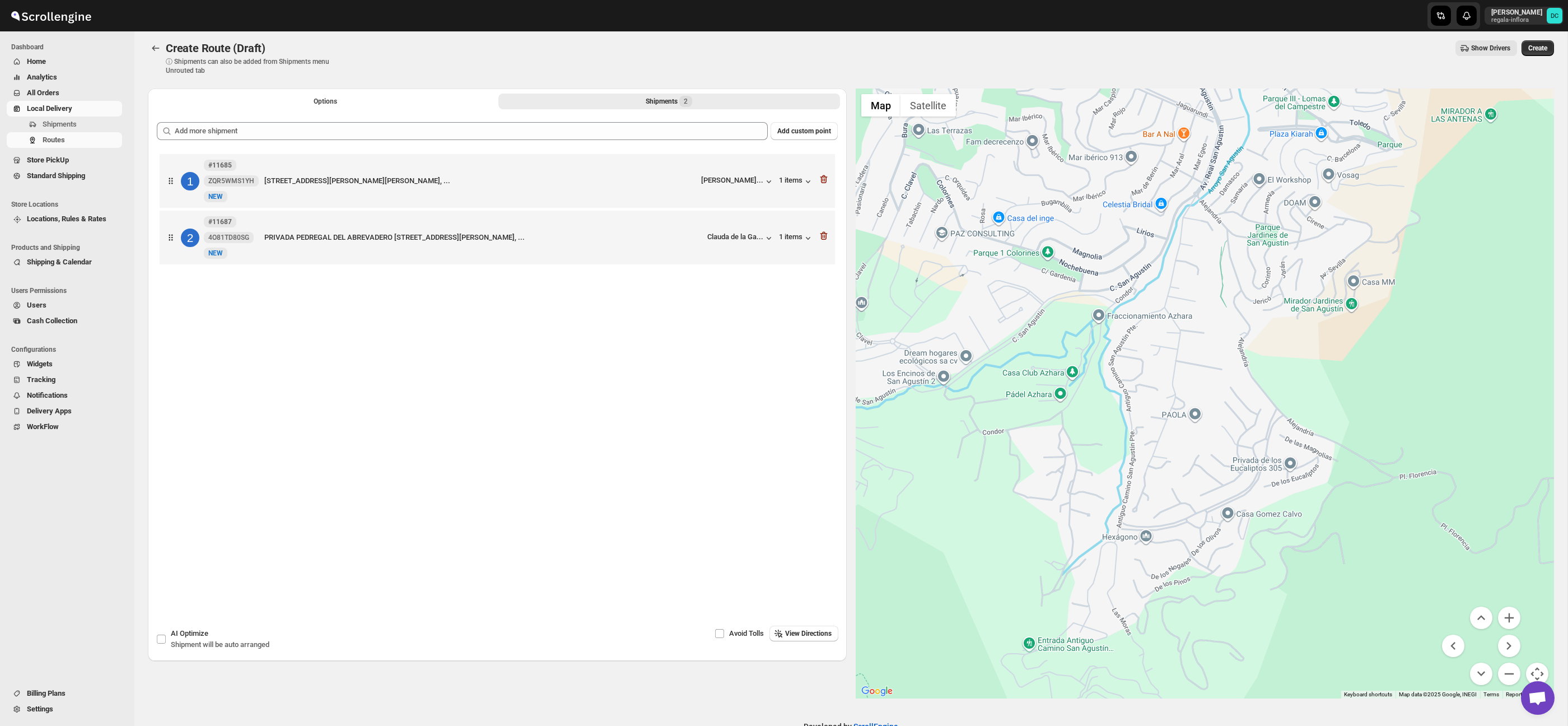
drag, startPoint x: 1344, startPoint y: 500, endPoint x: 1214, endPoint y: 507, distance: 130.2
click at [1214, 507] on div at bounding box center [1205, 393] width 699 height 610
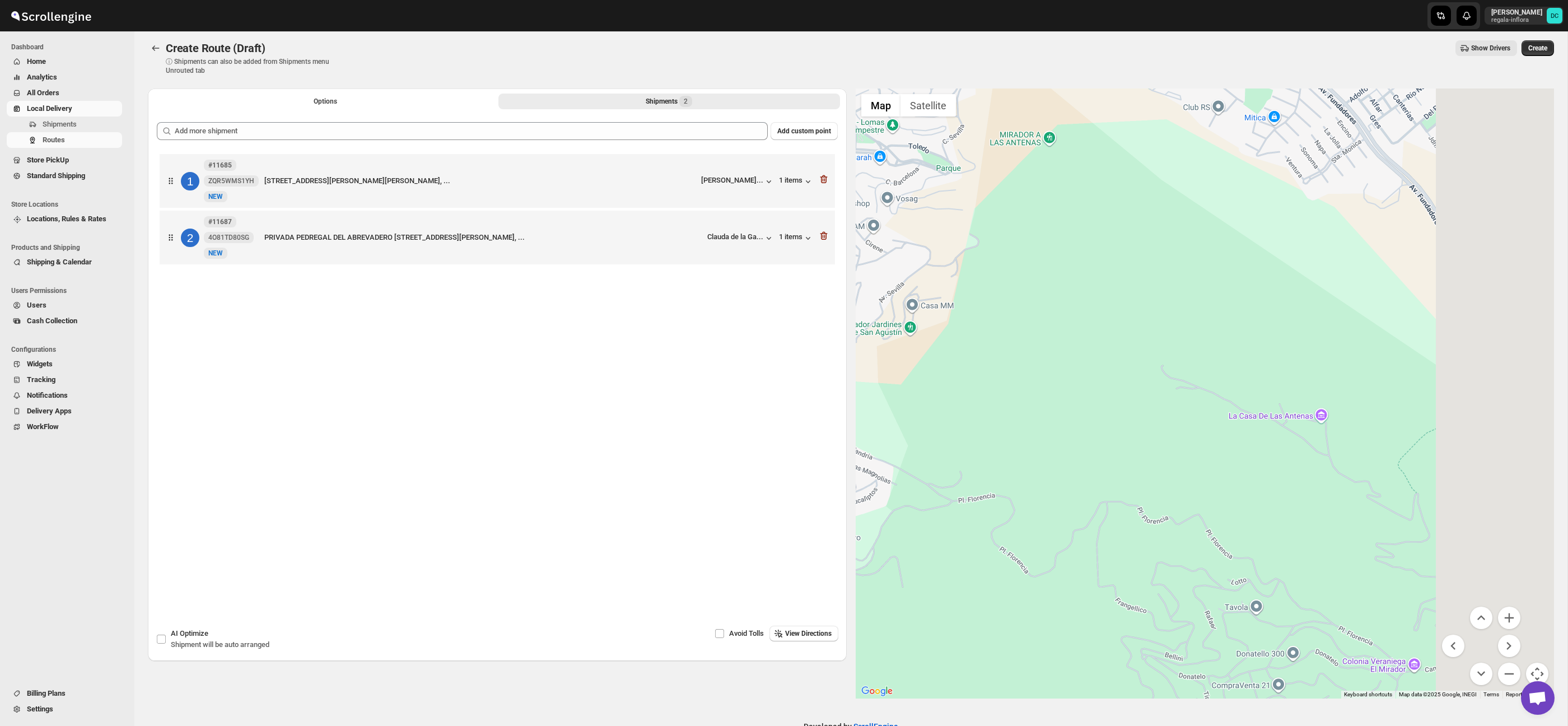
drag, startPoint x: 1297, startPoint y: 527, endPoint x: 1226, endPoint y: 530, distance: 71.1
click at [1223, 530] on div at bounding box center [1205, 393] width 699 height 610
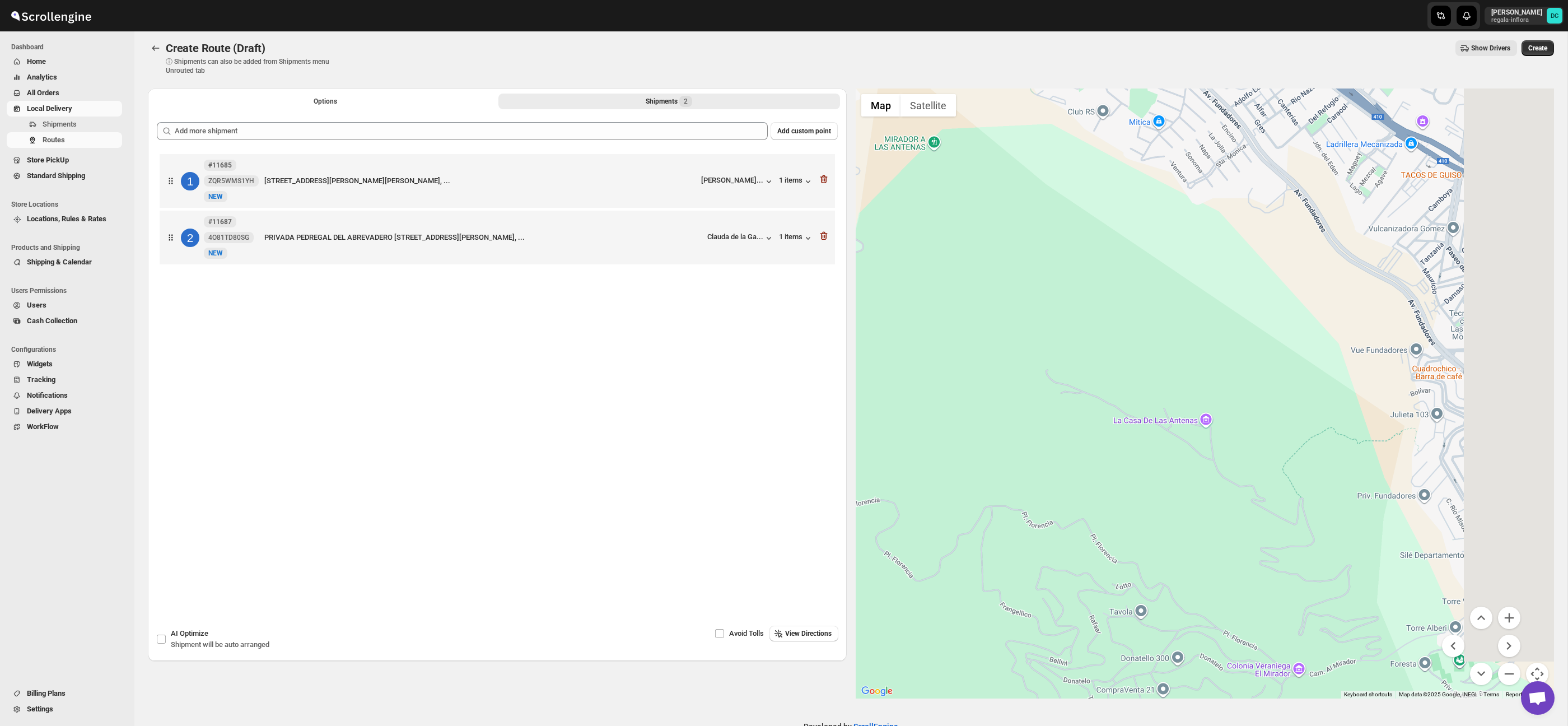
drag, startPoint x: 1376, startPoint y: 489, endPoint x: 1266, endPoint y: 582, distance: 144.0
click at [1266, 583] on div at bounding box center [1205, 393] width 699 height 610
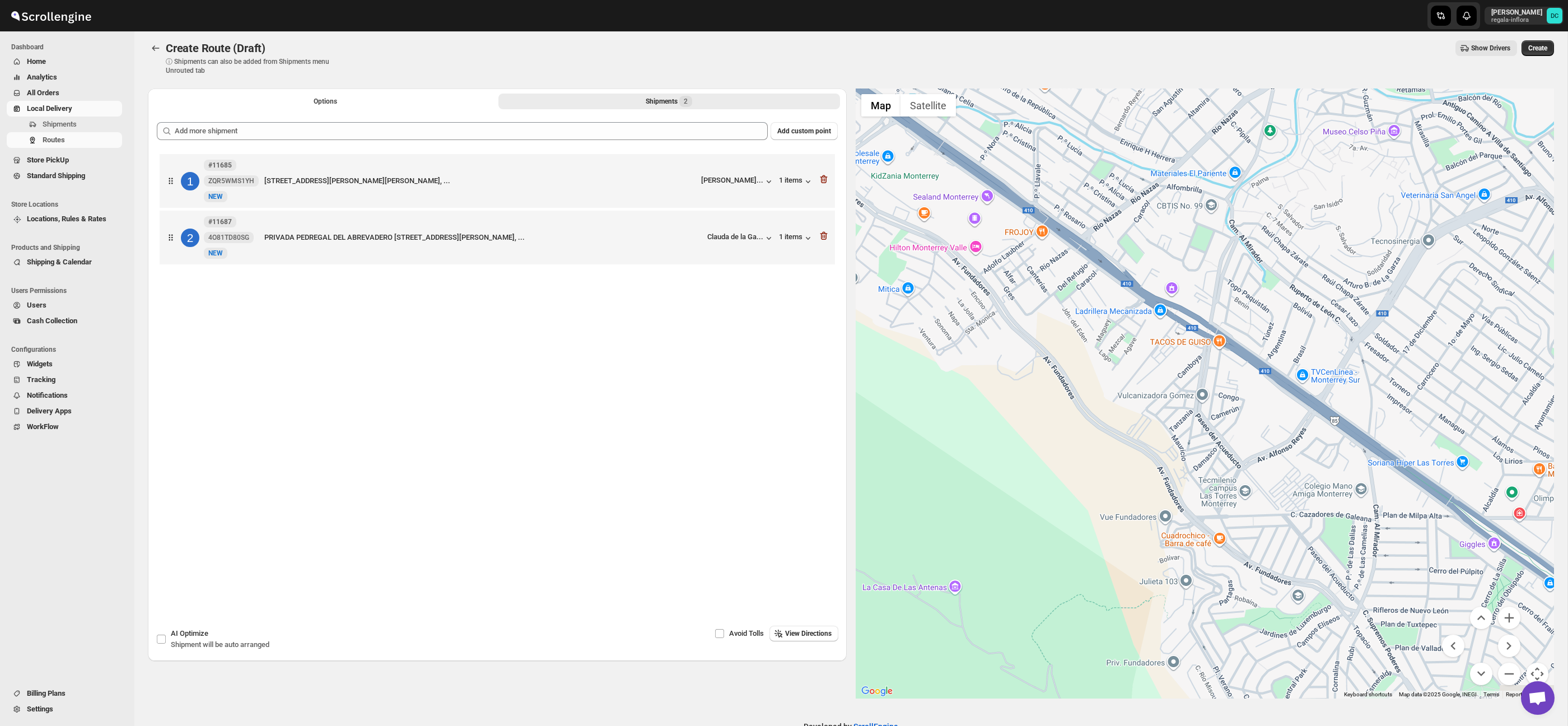
drag, startPoint x: 1371, startPoint y: 548, endPoint x: 1152, endPoint y: 523, distance: 220.4
click at [1141, 522] on div at bounding box center [1205, 393] width 699 height 610
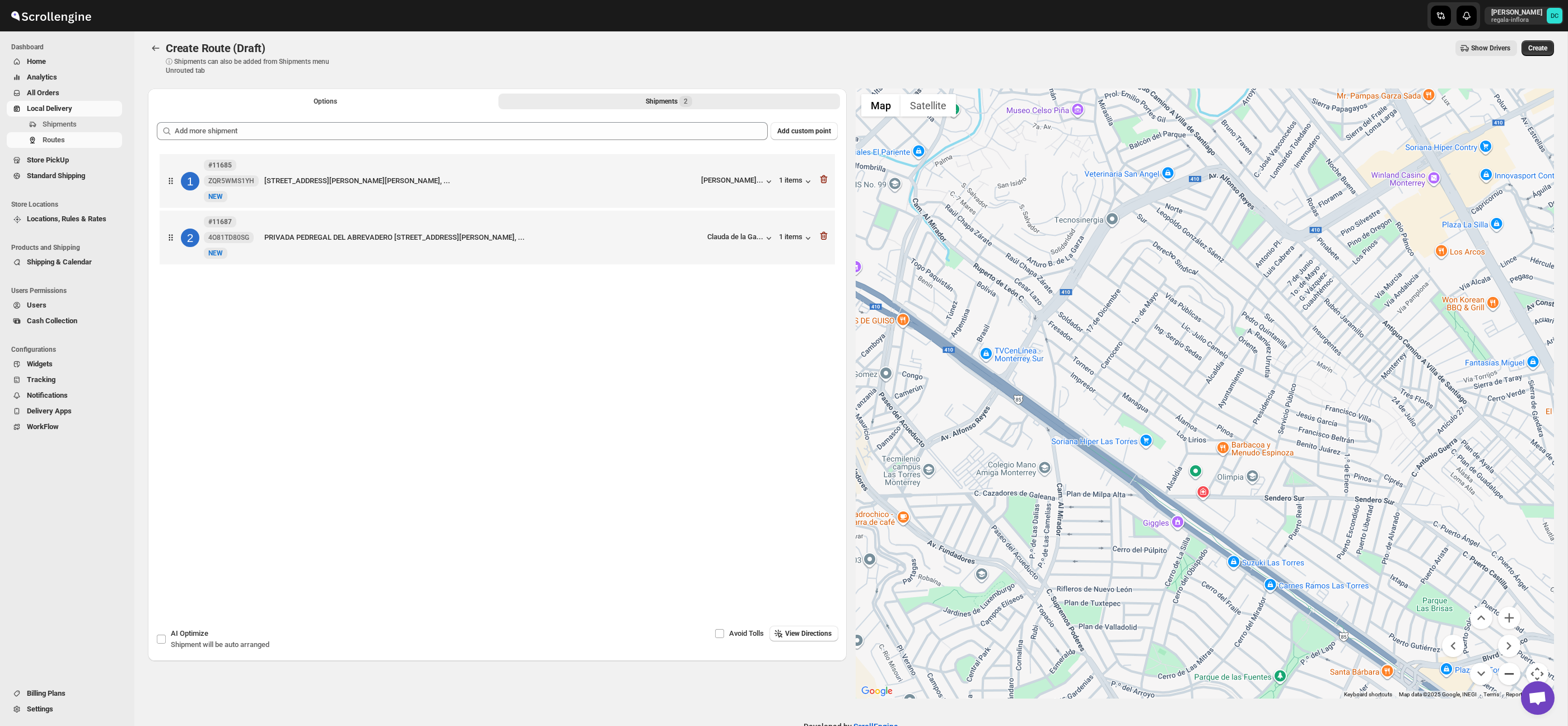
click at [1511, 670] on button "Zoom out" at bounding box center [1509, 674] width 23 height 23
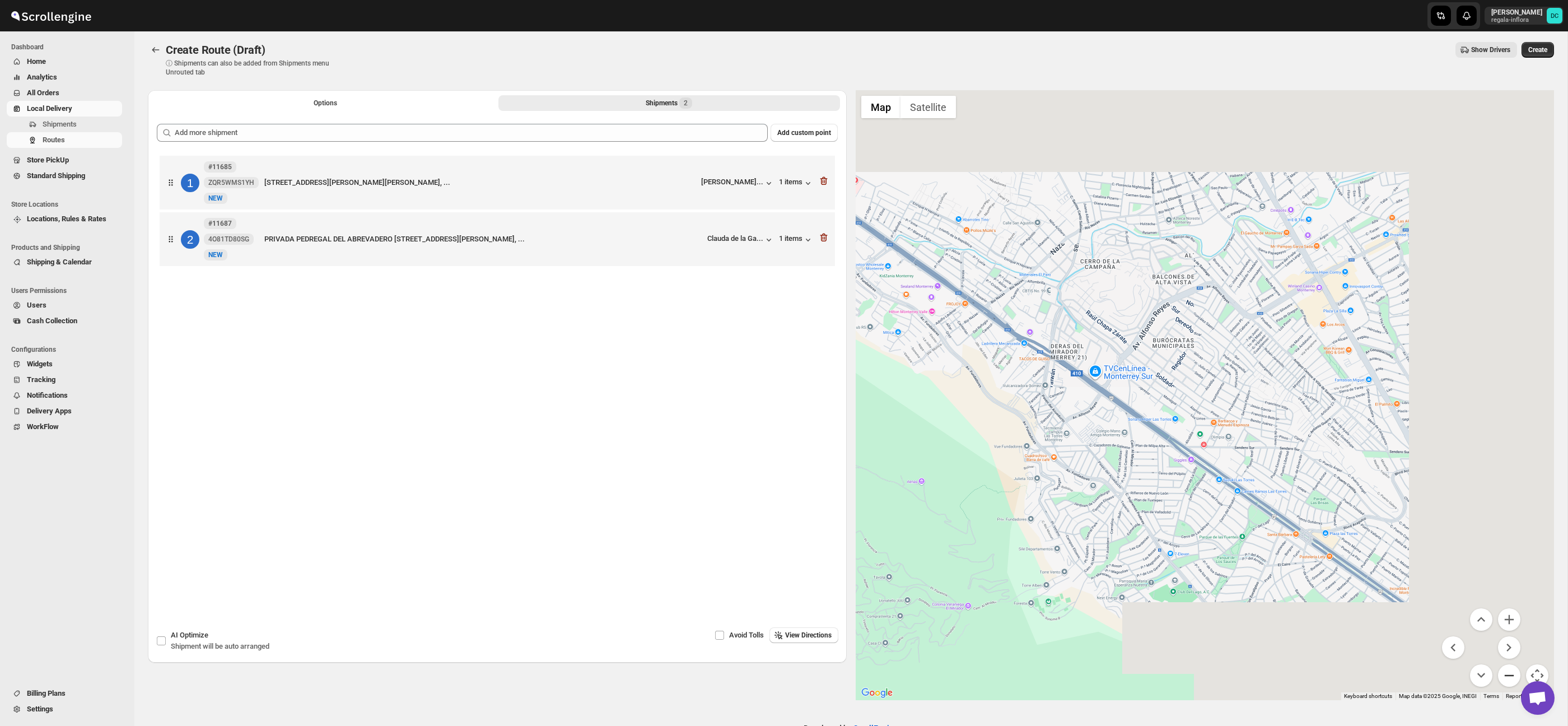
click at [1513, 669] on button "Zoom out" at bounding box center [1509, 675] width 23 height 23
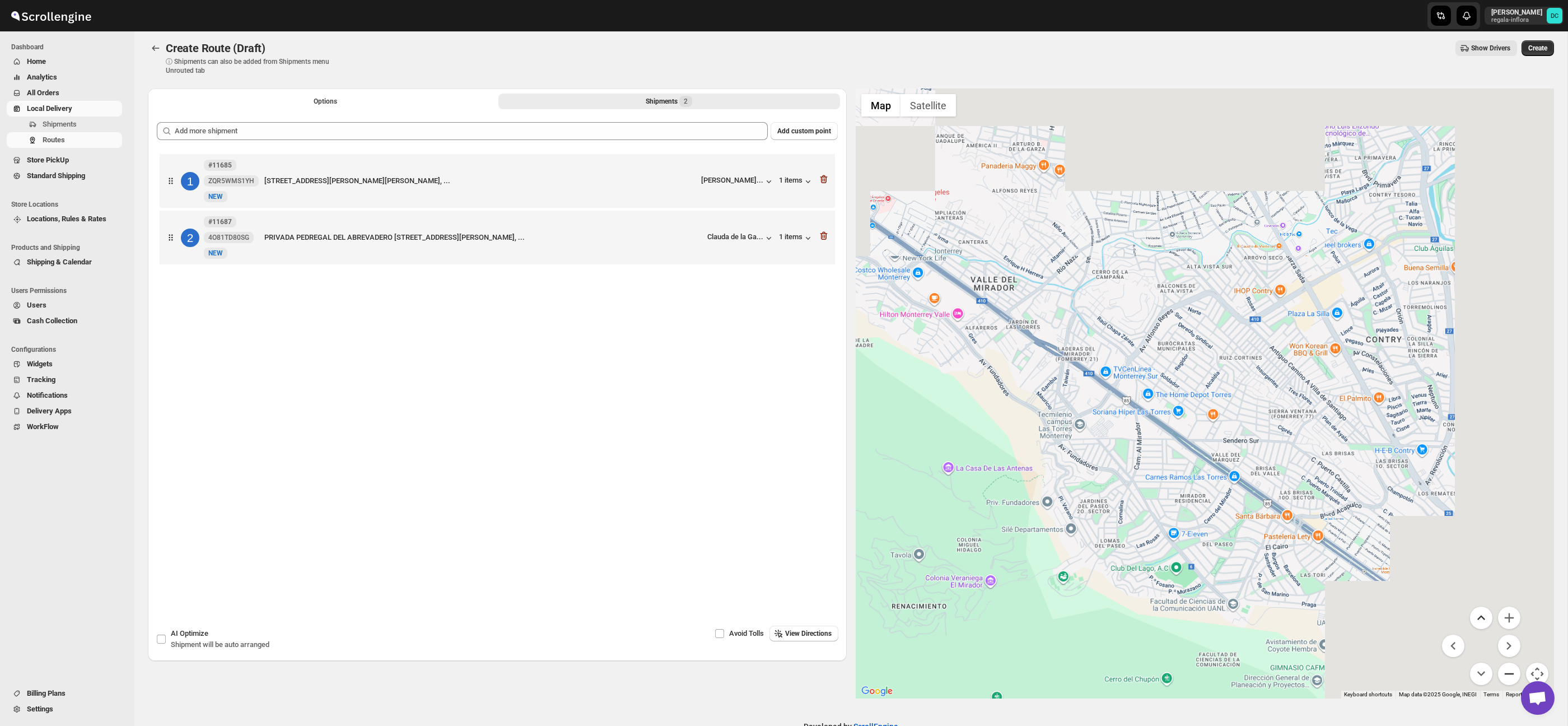
scroll to position [15, 0]
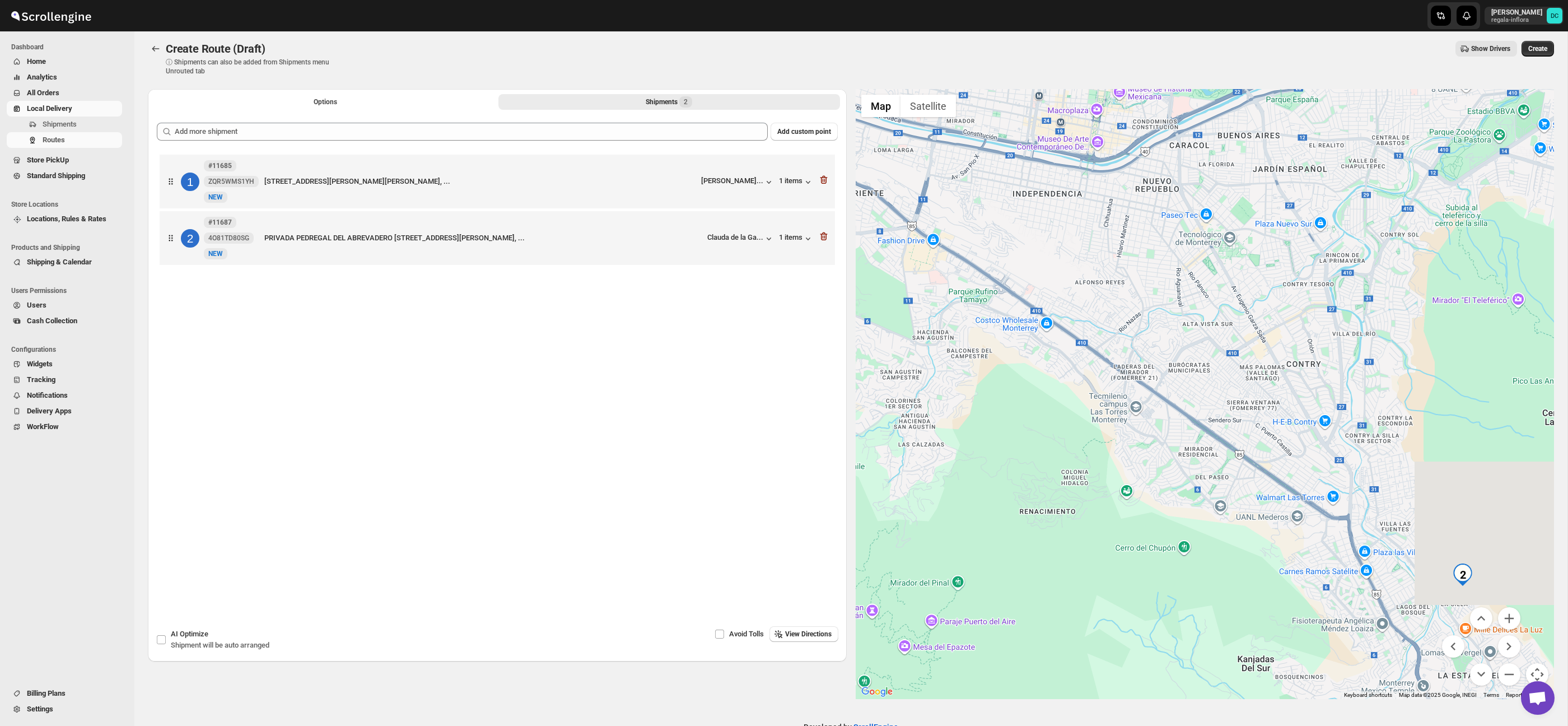
drag, startPoint x: 1459, startPoint y: 484, endPoint x: 1323, endPoint y: 432, distance: 145.6
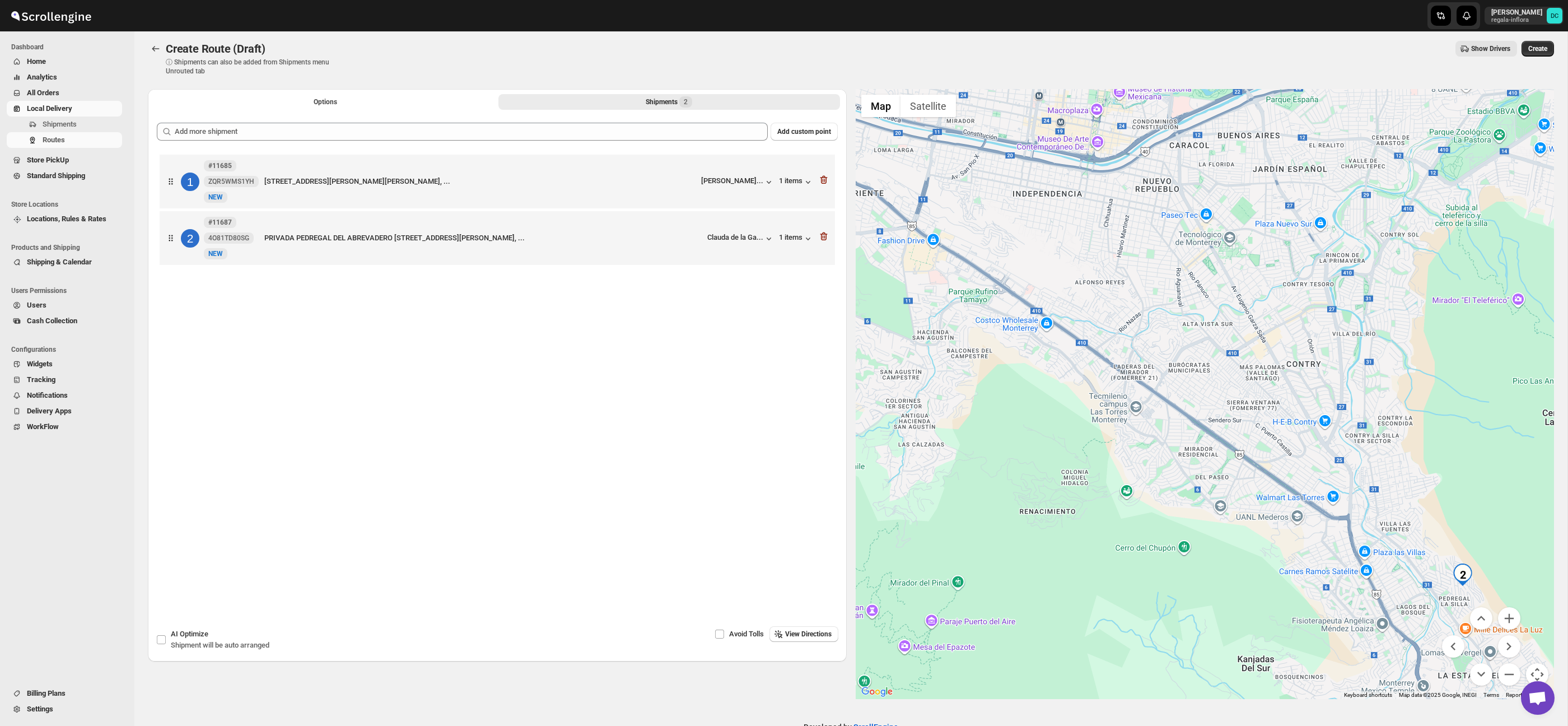
click at [1323, 432] on div at bounding box center [1205, 394] width 699 height 610
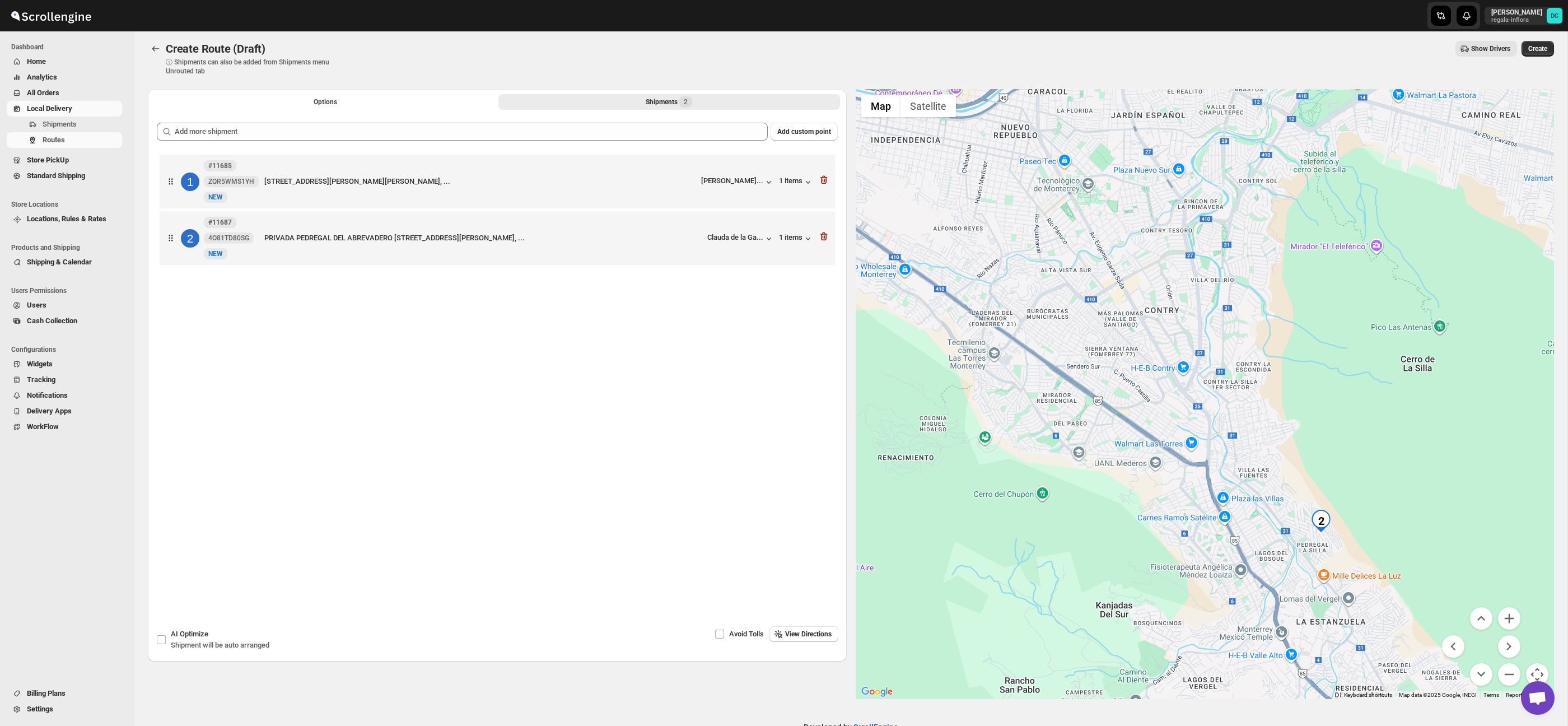
drag, startPoint x: 1403, startPoint y: 505, endPoint x: 1369, endPoint y: 449, distance: 65.5
click at [1361, 443] on div at bounding box center [1205, 394] width 699 height 610
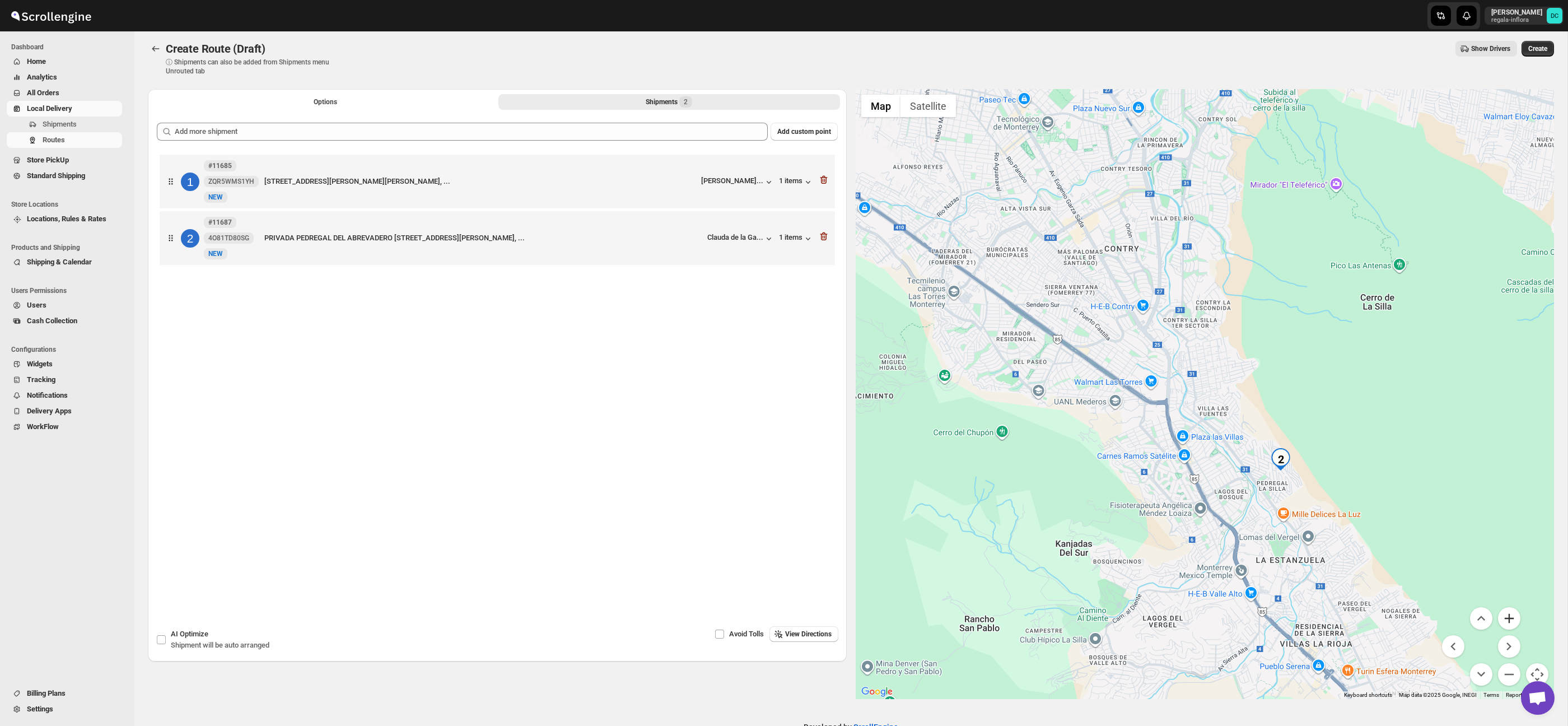
click at [1510, 615] on button "Zoom in" at bounding box center [1509, 618] width 23 height 23
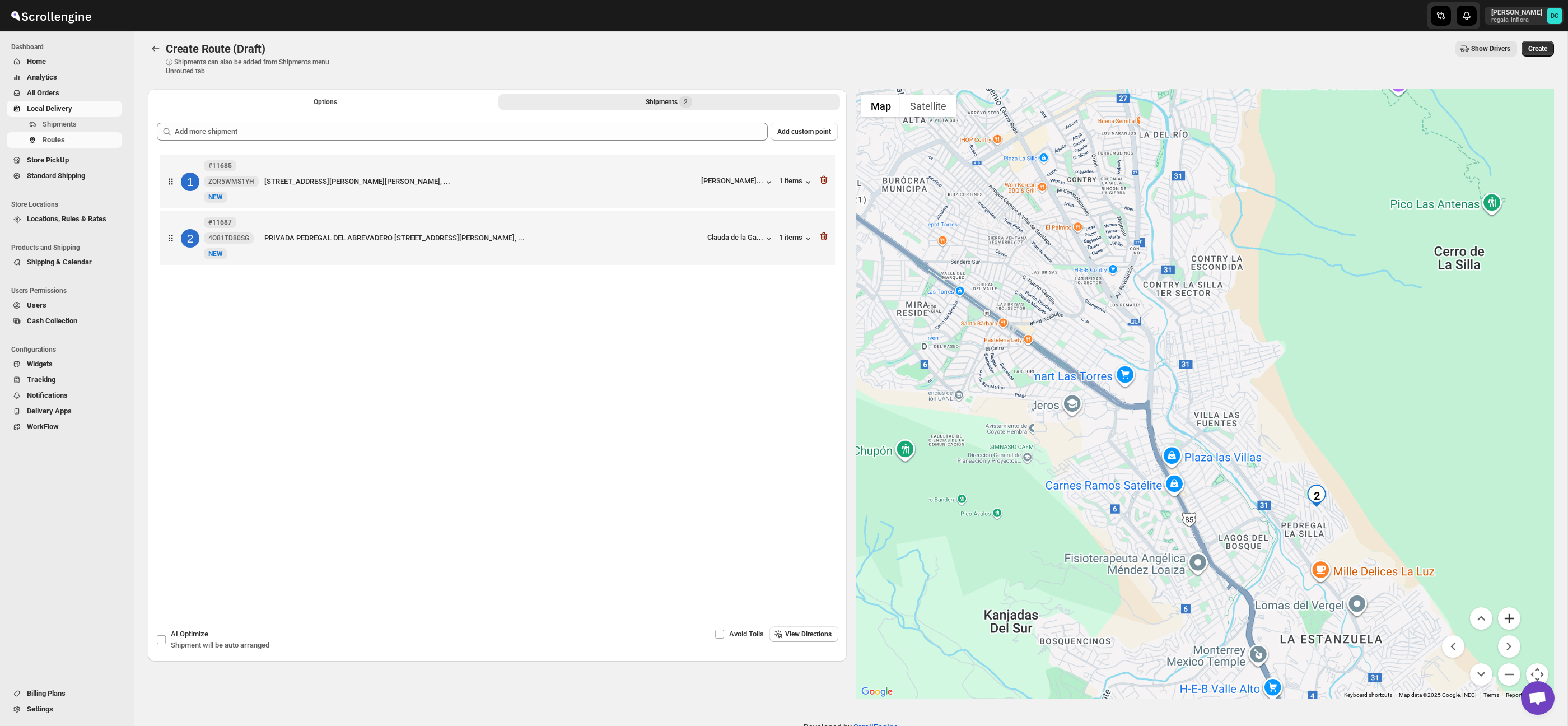
scroll to position [14, 0]
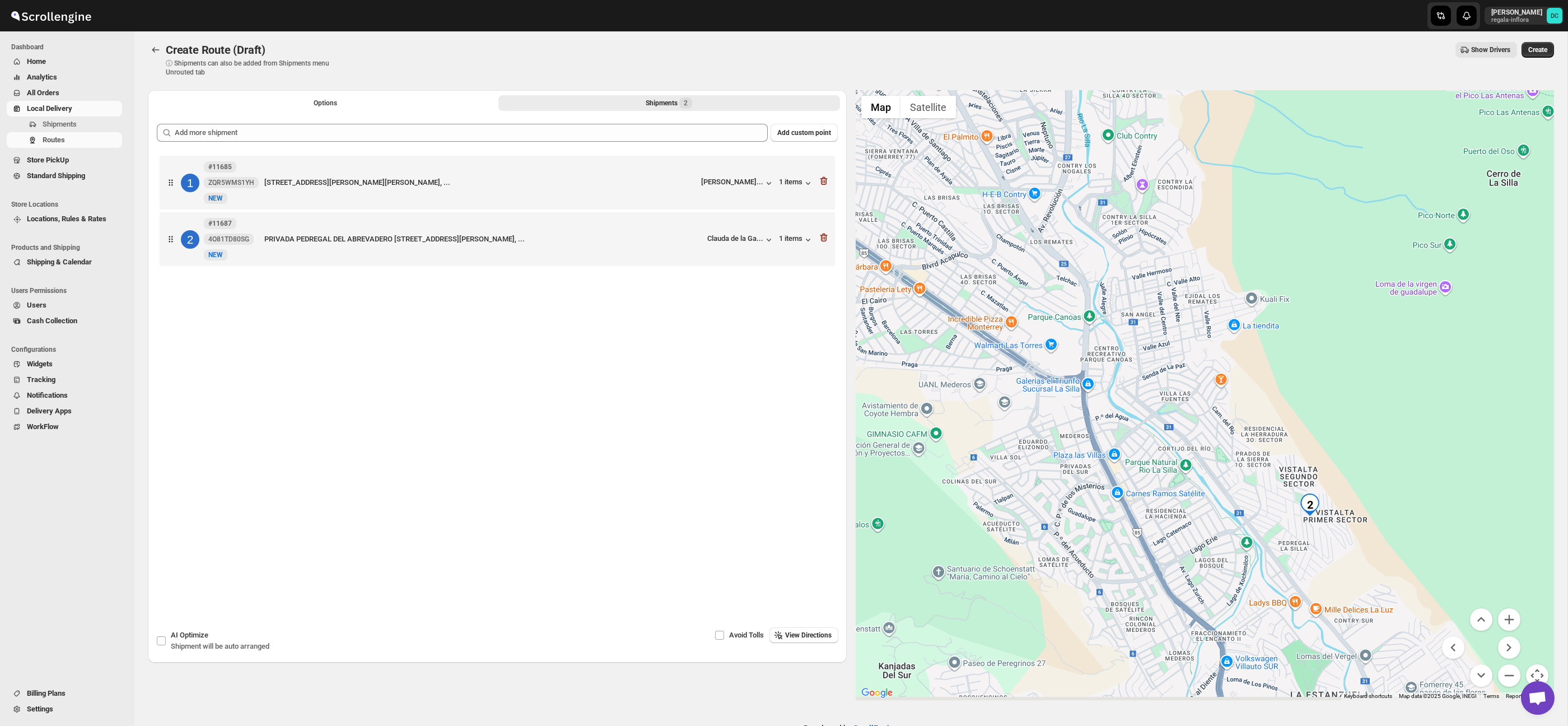
drag, startPoint x: 1446, startPoint y: 481, endPoint x: 1451, endPoint y: 504, distance: 23.5
click at [1396, 449] on div at bounding box center [1205, 395] width 699 height 610
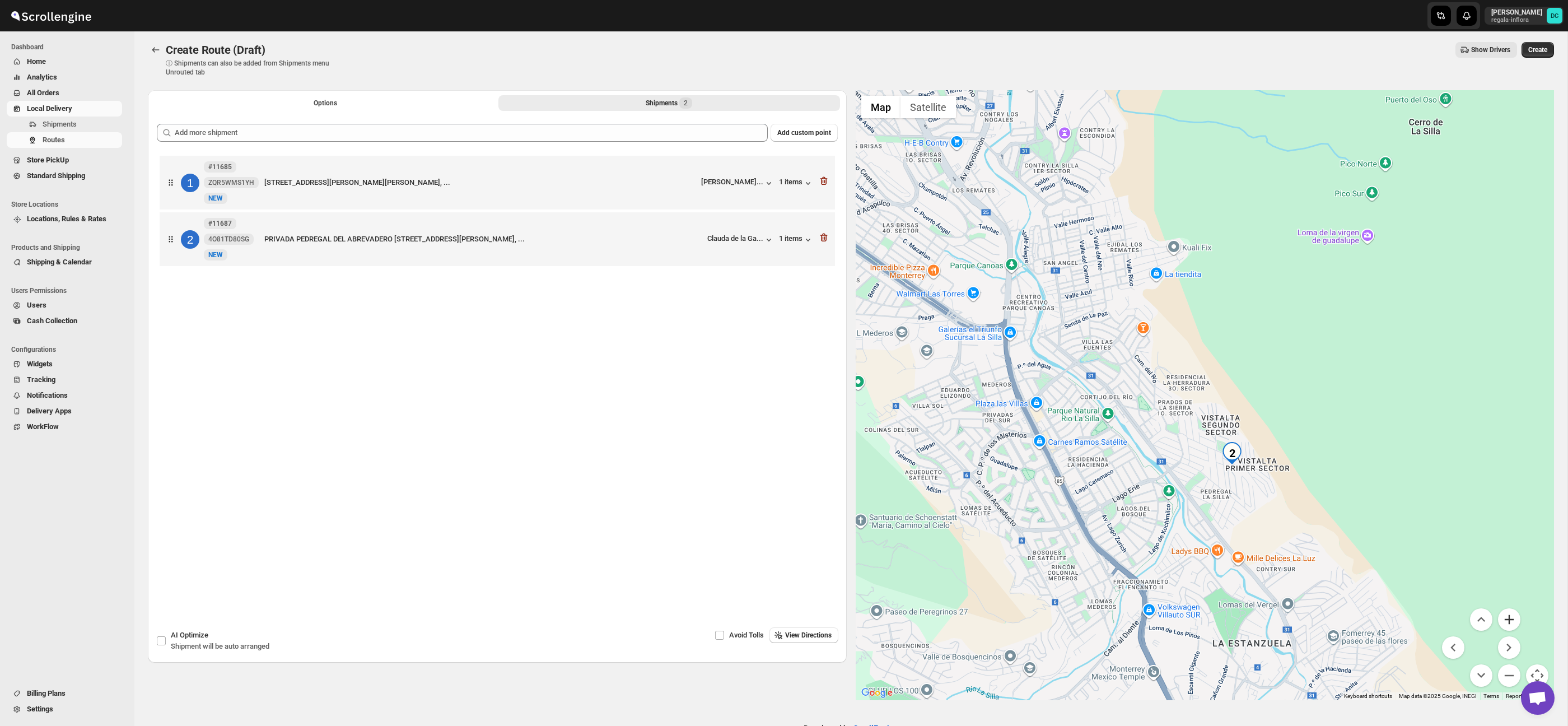
click at [1513, 618] on button "Zoom in" at bounding box center [1509, 619] width 23 height 23
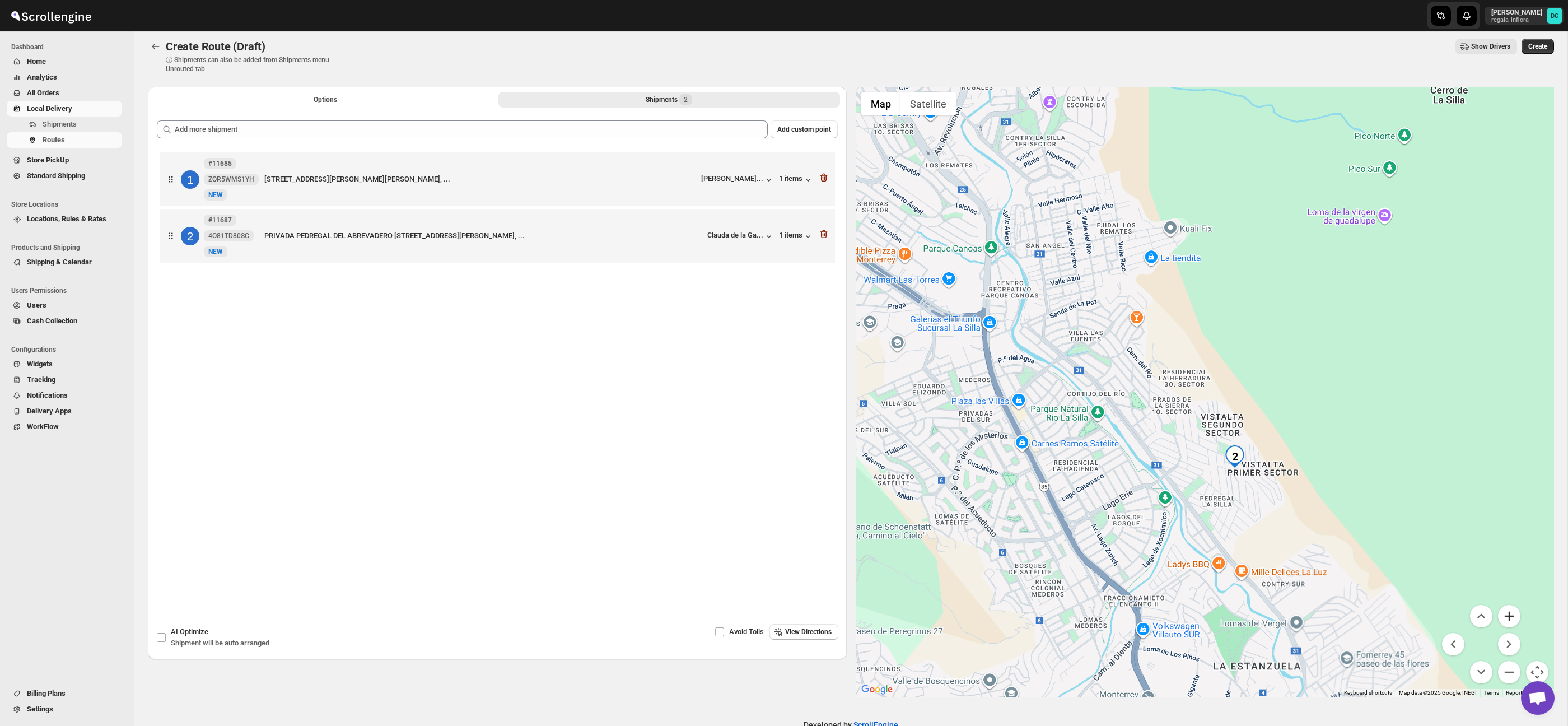
click at [1513, 618] on button "Zoom in" at bounding box center [1509, 616] width 23 height 23
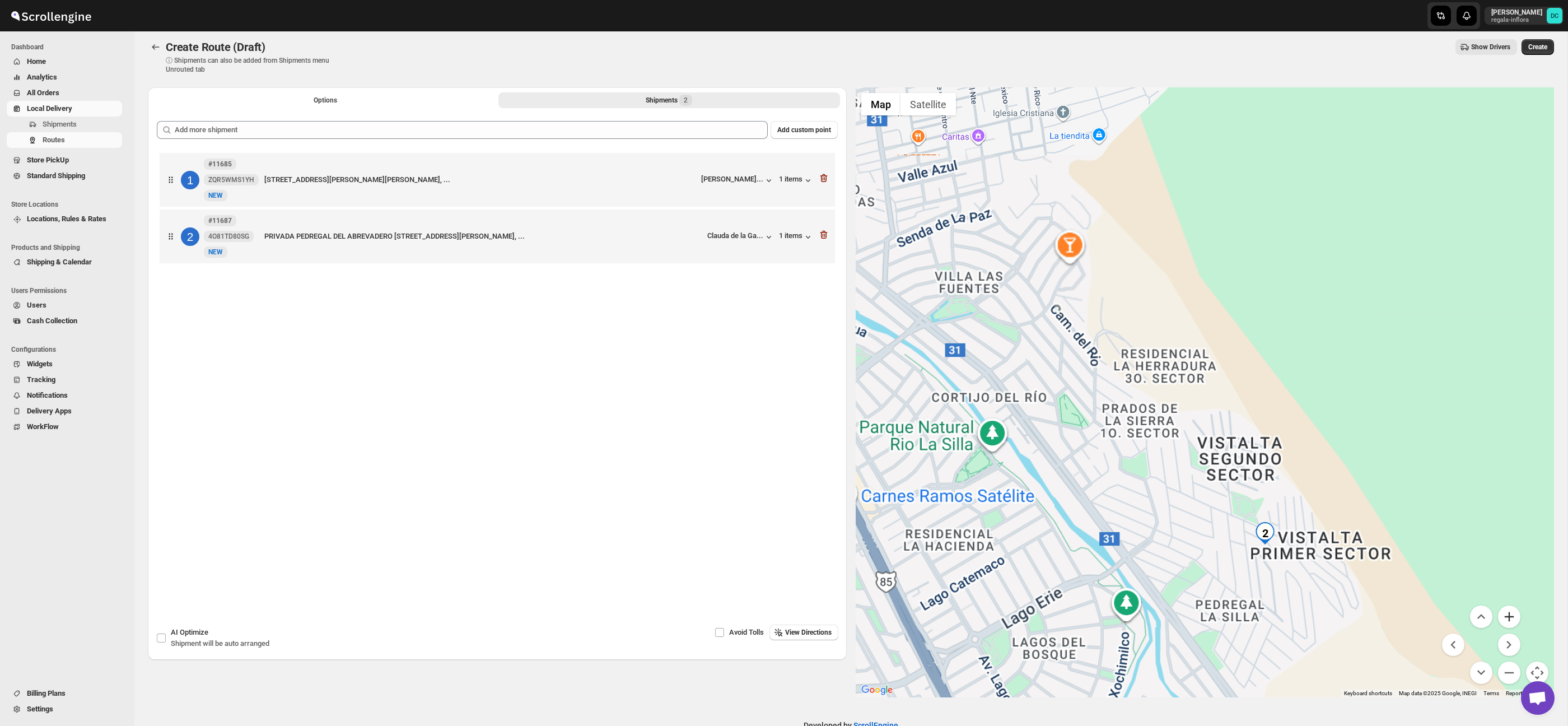
click at [1513, 618] on button "Zoom in" at bounding box center [1509, 616] width 23 height 23
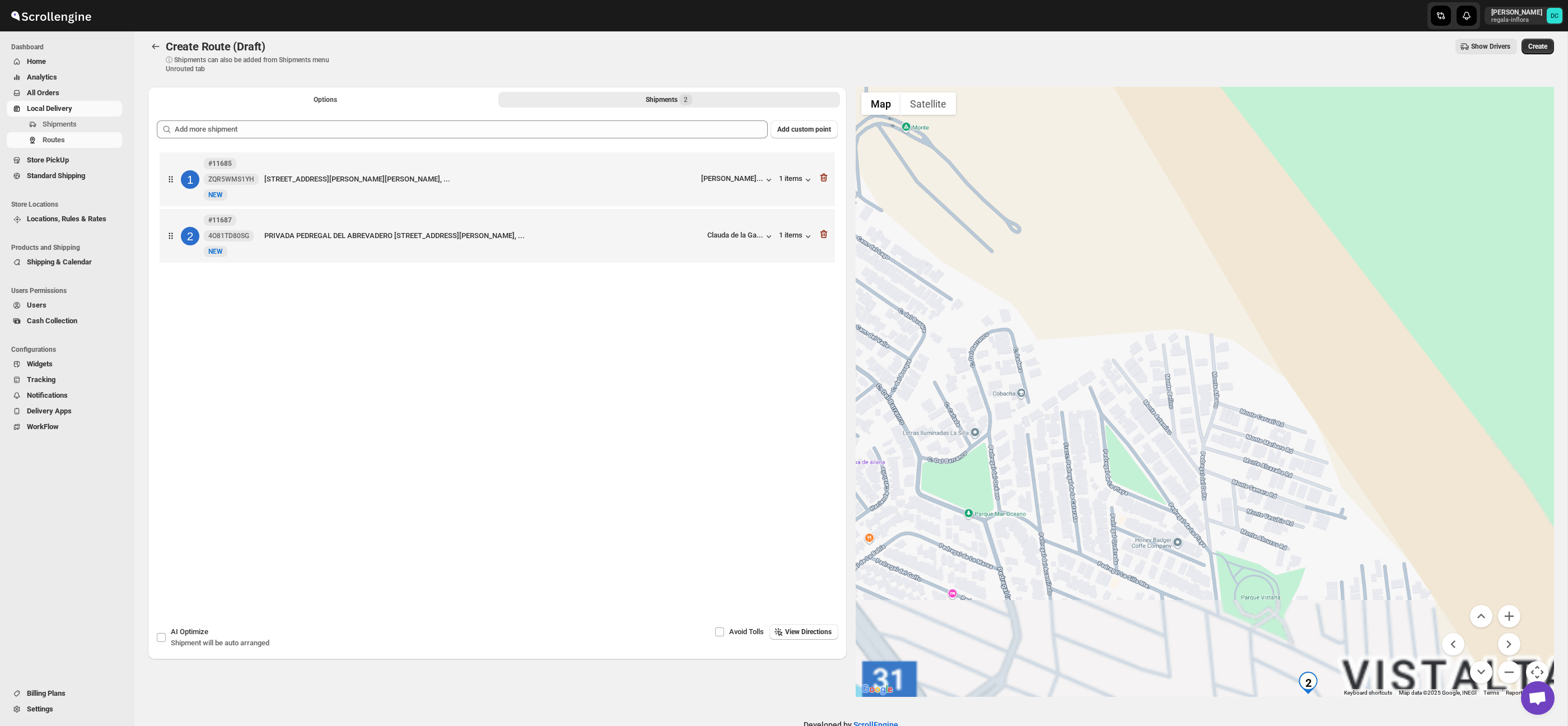
drag, startPoint x: 1391, startPoint y: 495, endPoint x: 1331, endPoint y: 380, distance: 129.7
click at [1327, 379] on div at bounding box center [1205, 391] width 699 height 610
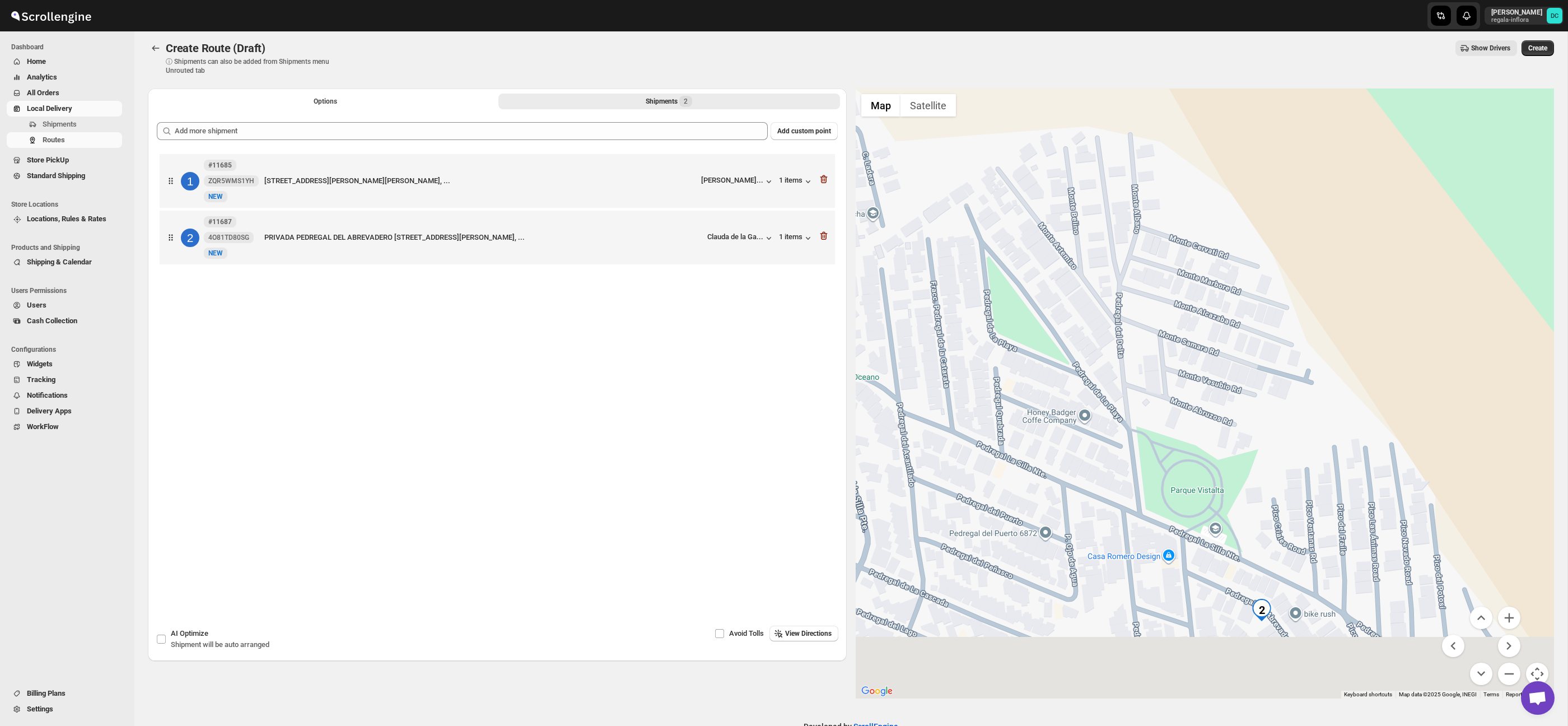
drag, startPoint x: 1425, startPoint y: 489, endPoint x: 1383, endPoint y: 372, distance: 124.3
click at [1366, 347] on div at bounding box center [1205, 393] width 699 height 610
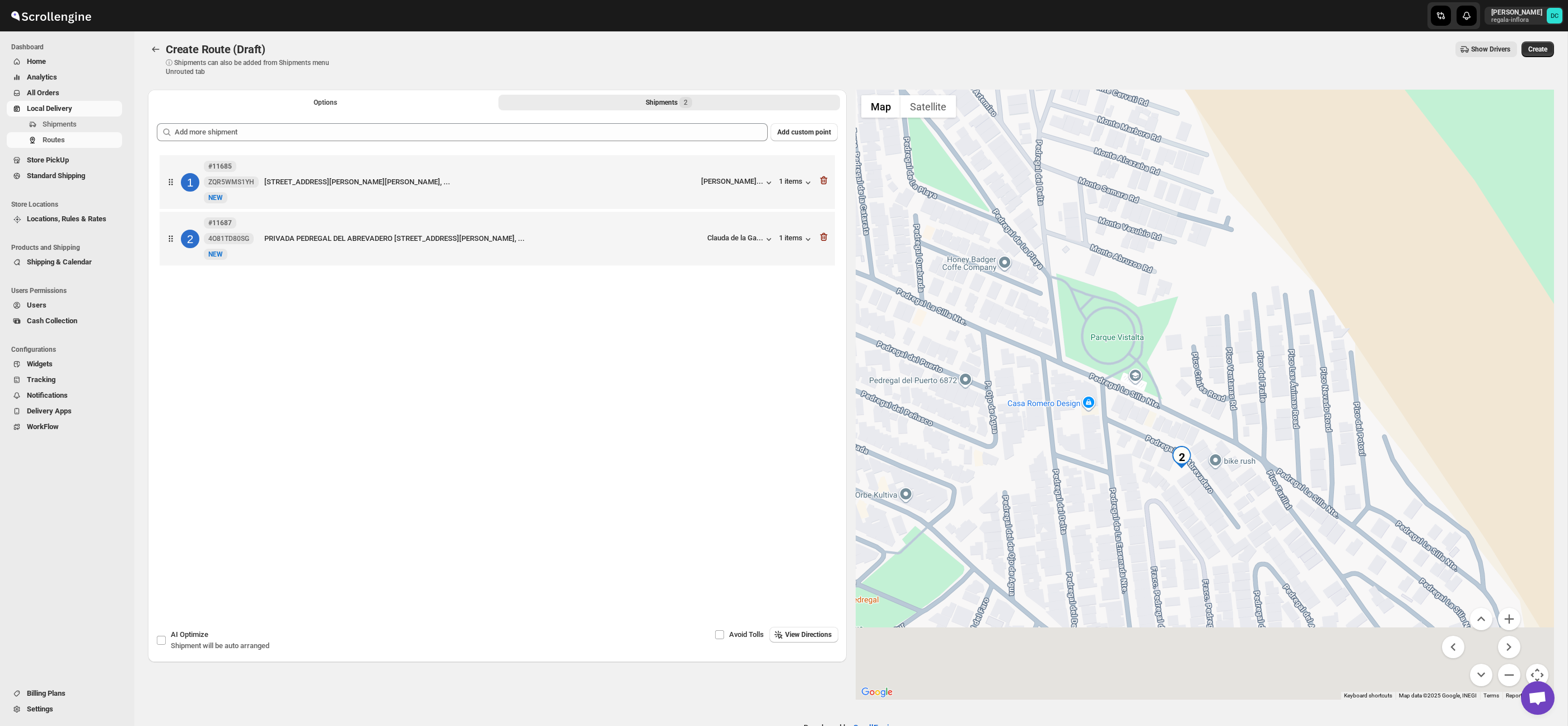
drag, startPoint x: 1437, startPoint y: 494, endPoint x: 1377, endPoint y: 383, distance: 126.2
click at [1377, 383] on div at bounding box center [1205, 394] width 699 height 610
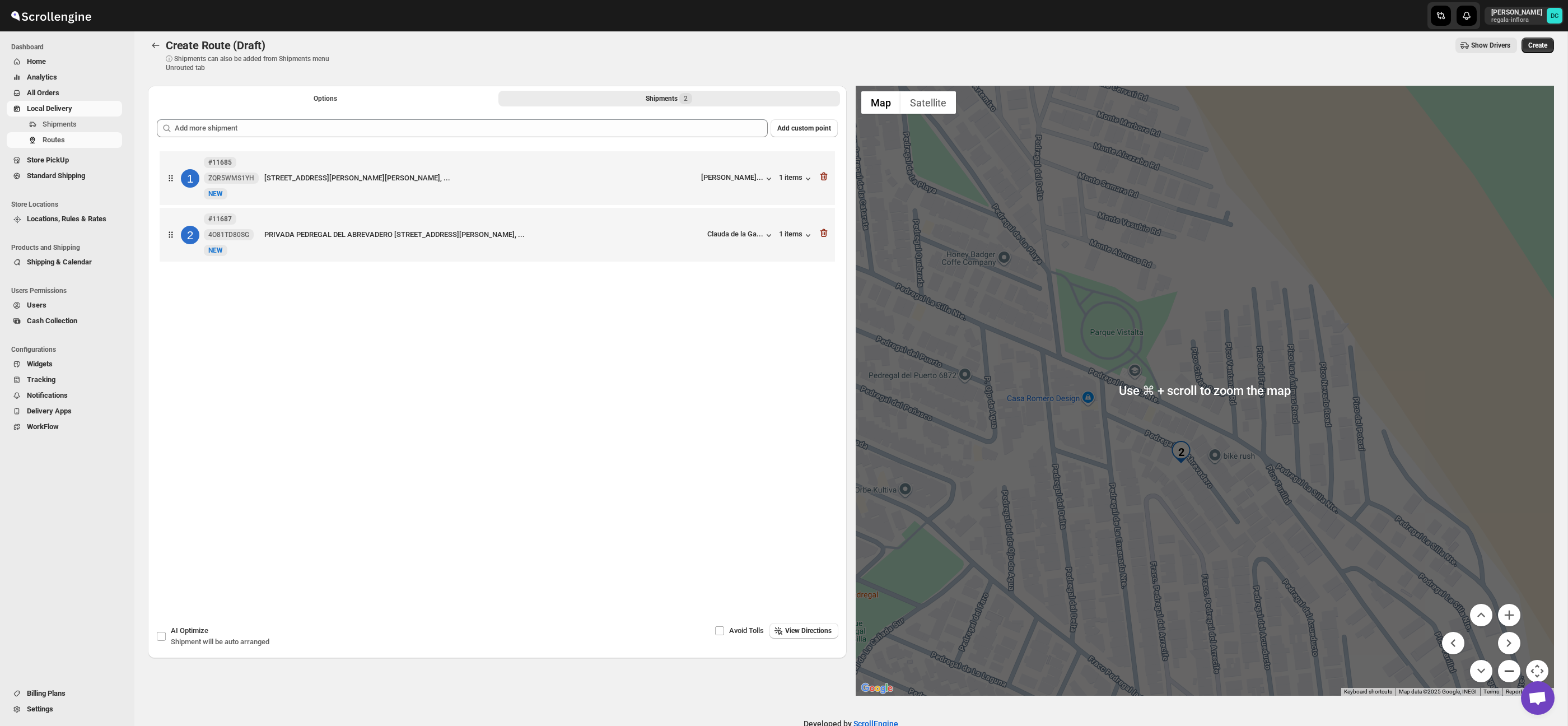
click at [1504, 663] on button "Zoom out" at bounding box center [1509, 670] width 23 height 23
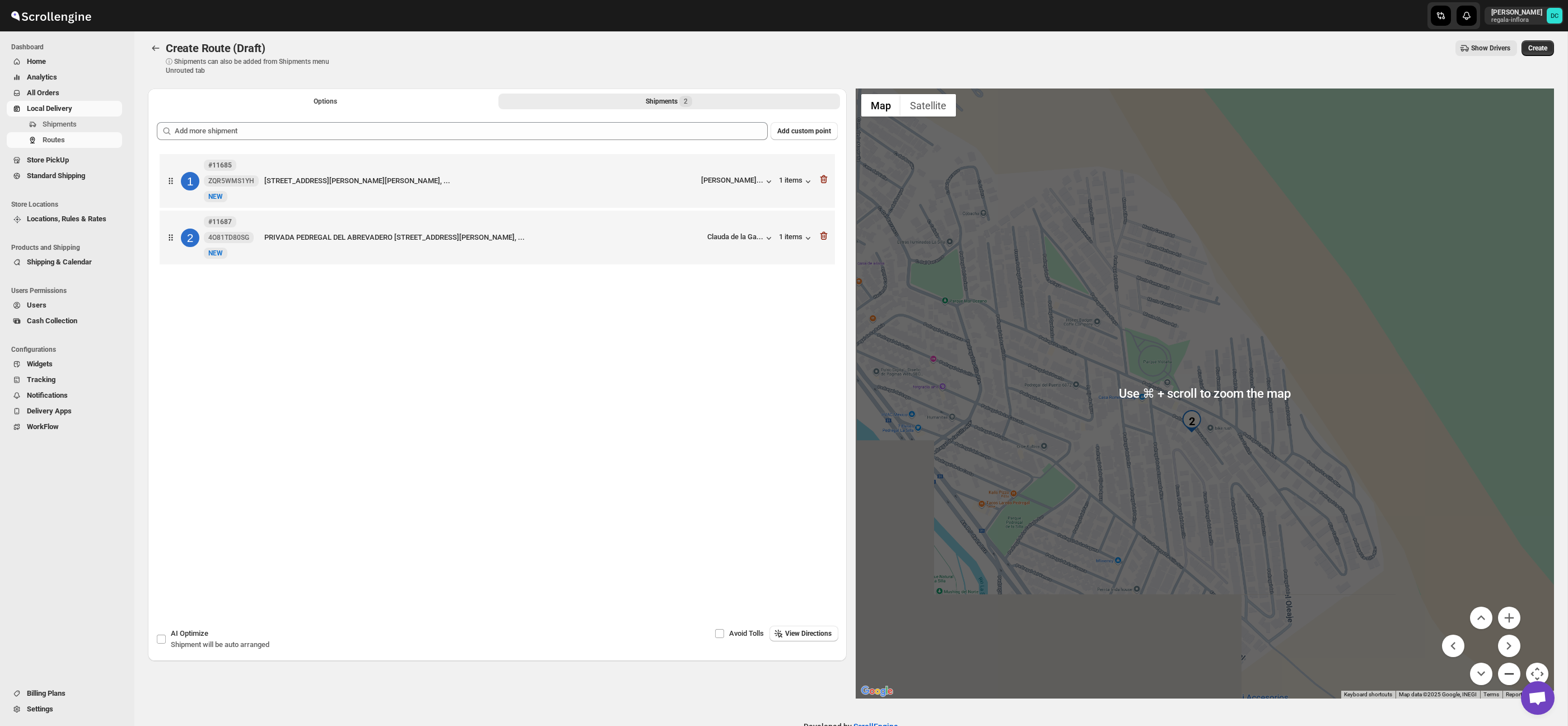
click at [1504, 663] on button "Zoom out" at bounding box center [1509, 674] width 23 height 23
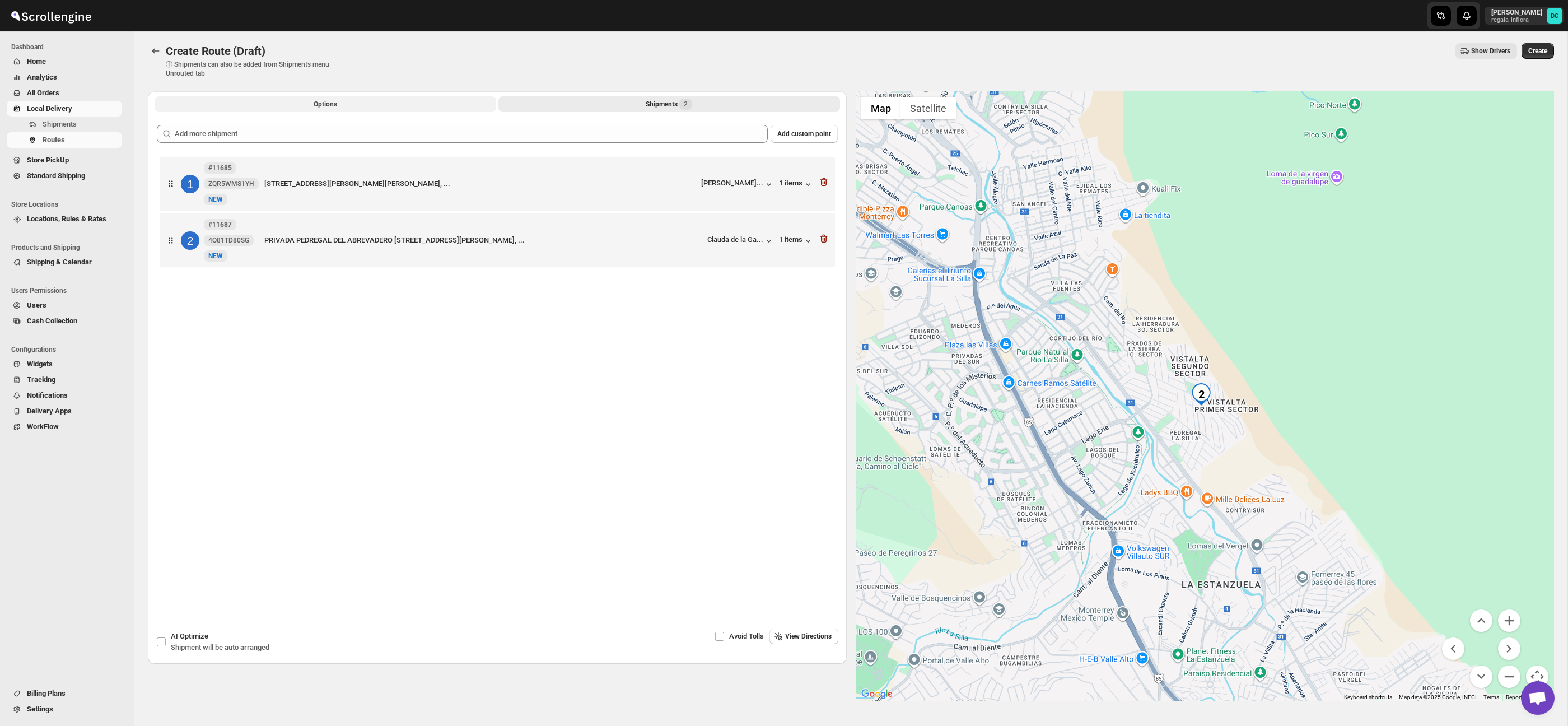
click at [351, 107] on button "Options" at bounding box center [325, 104] width 342 height 16
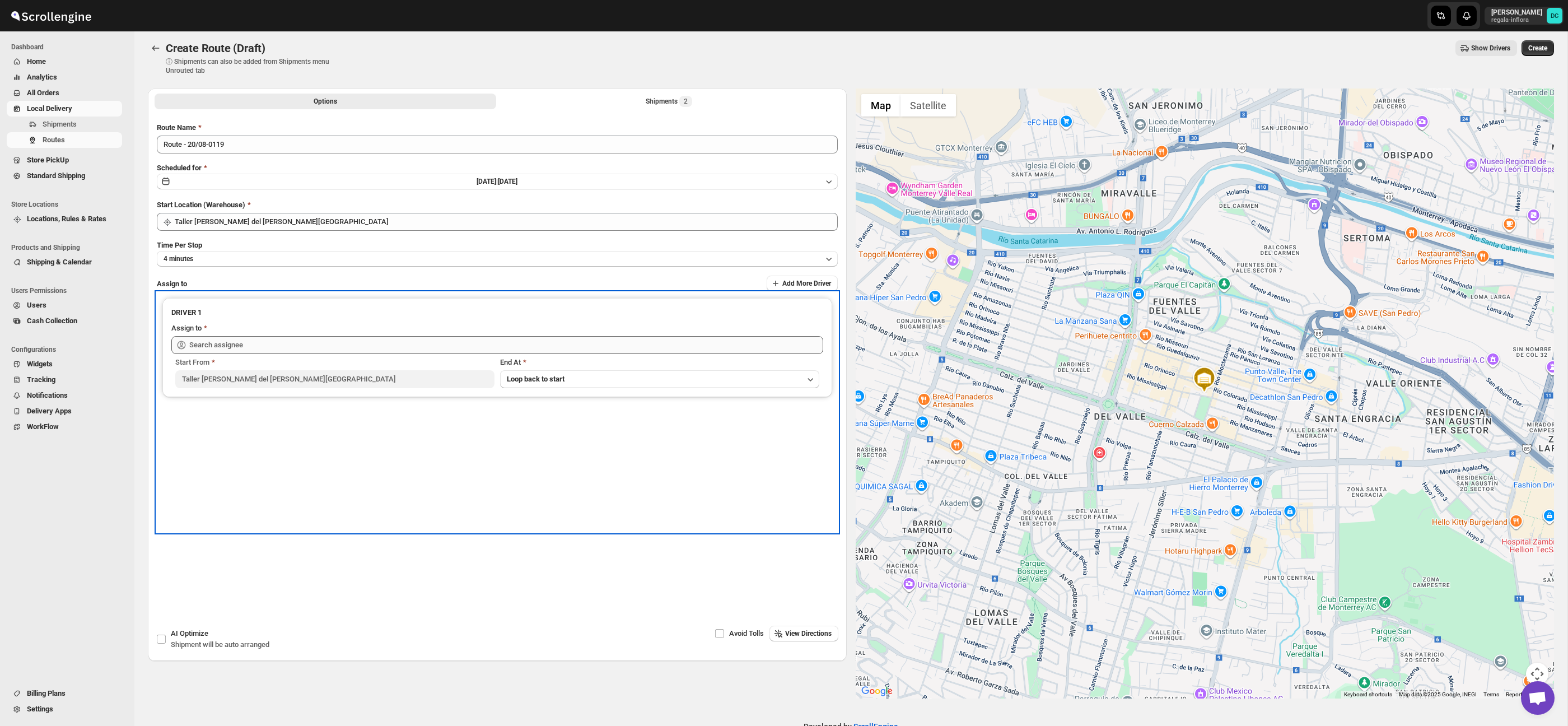
drag, startPoint x: 370, startPoint y: 357, endPoint x: 374, endPoint y: 352, distance: 6.4
click at [370, 357] on div "Start From Taller [PERSON_NAME][GEOGRAPHIC_DATA][PERSON_NAME] At Loop back to s…" at bounding box center [497, 371] width 652 height 35
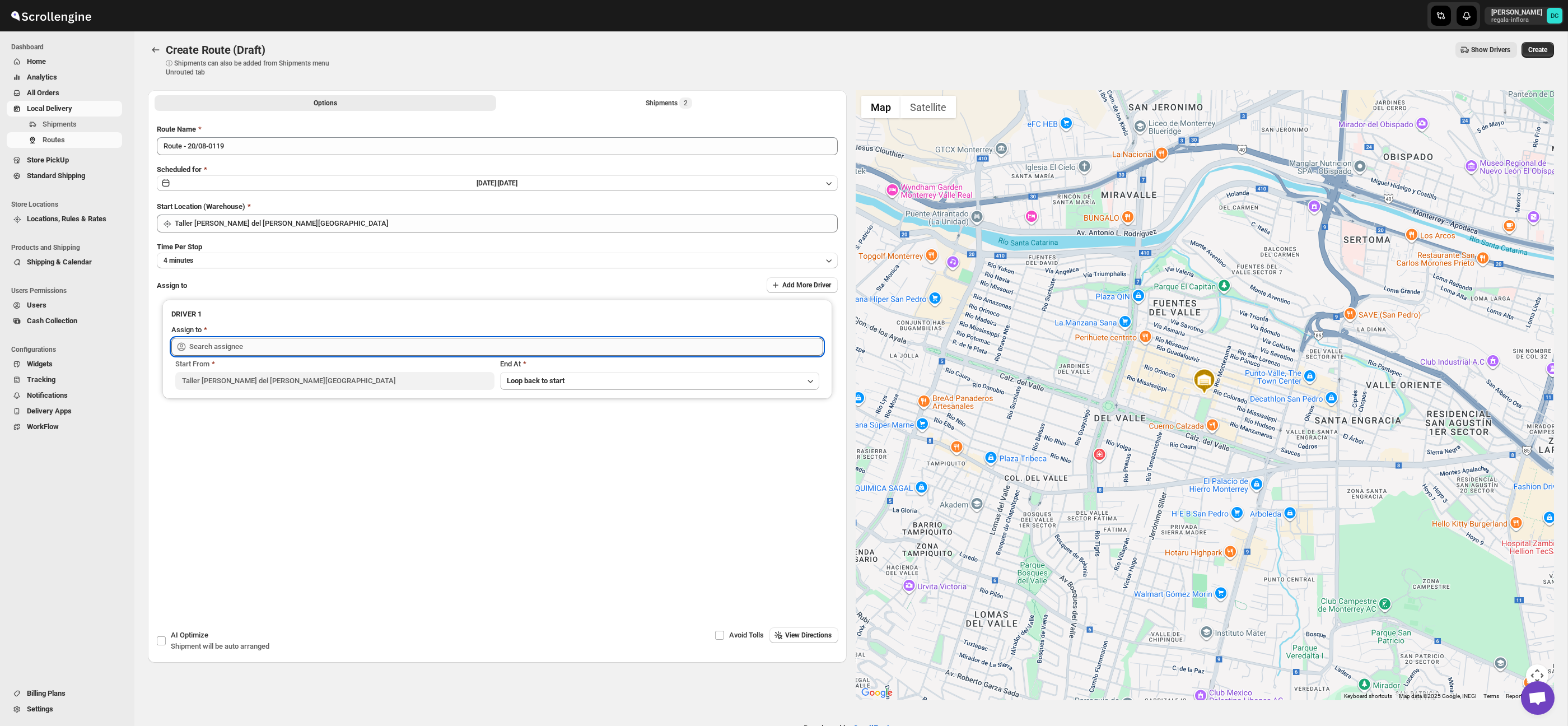
click at [378, 347] on input "text" at bounding box center [506, 346] width 634 height 18
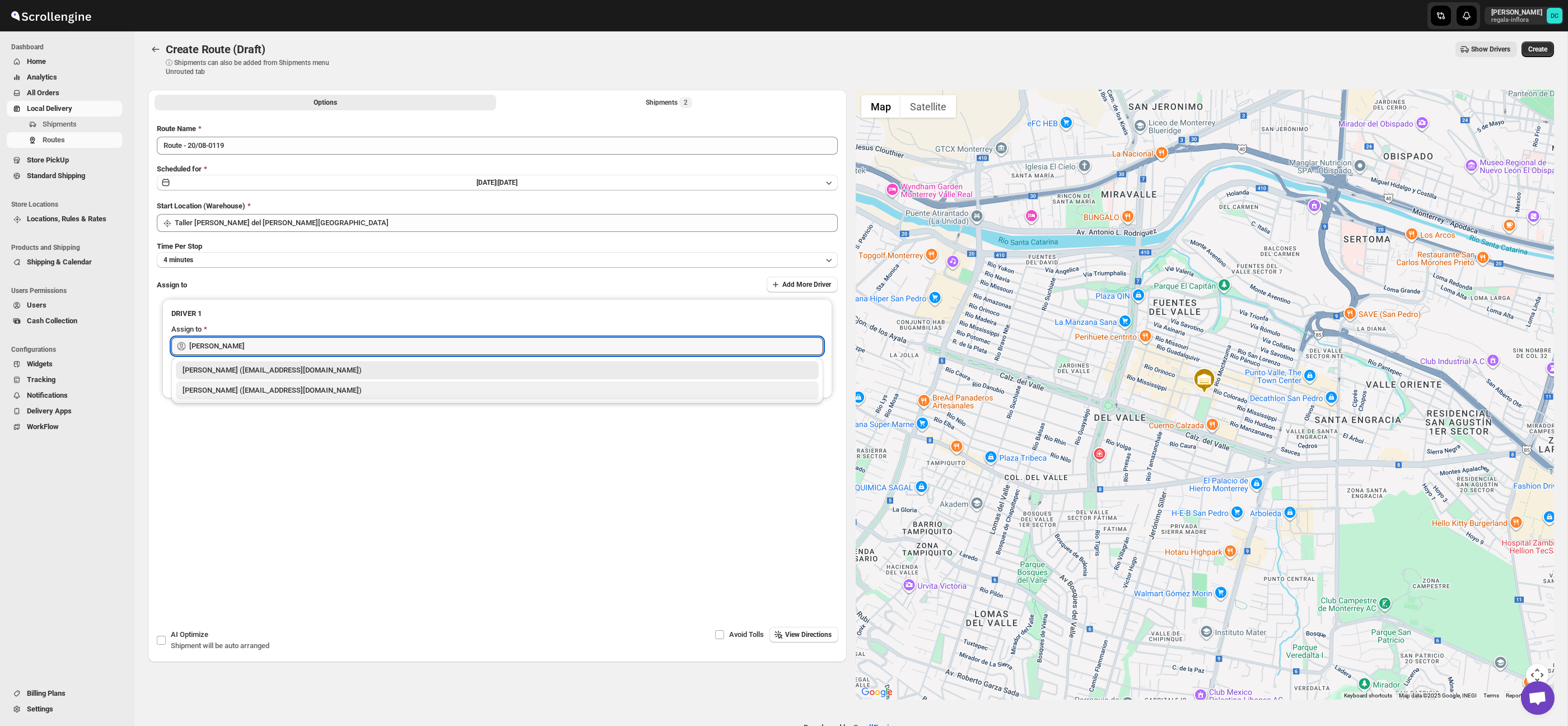
click at [349, 391] on div "[PERSON_NAME] ([EMAIL_ADDRESS][DOMAIN_NAME])" at bounding box center [497, 390] width 629 height 11
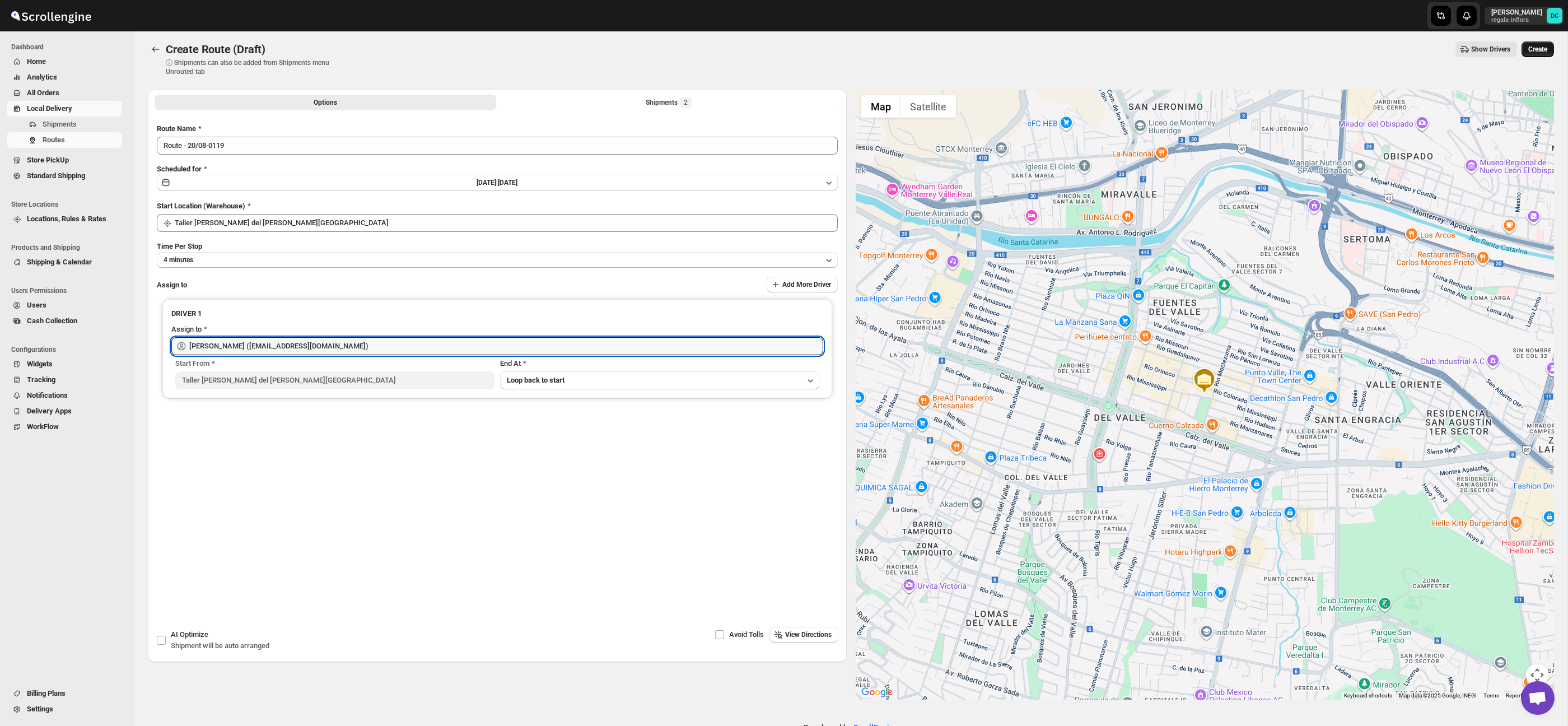
type input "[PERSON_NAME] ([EMAIL_ADDRESS][DOMAIN_NAME])"
click at [1533, 47] on span "Create" at bounding box center [1538, 49] width 19 height 9
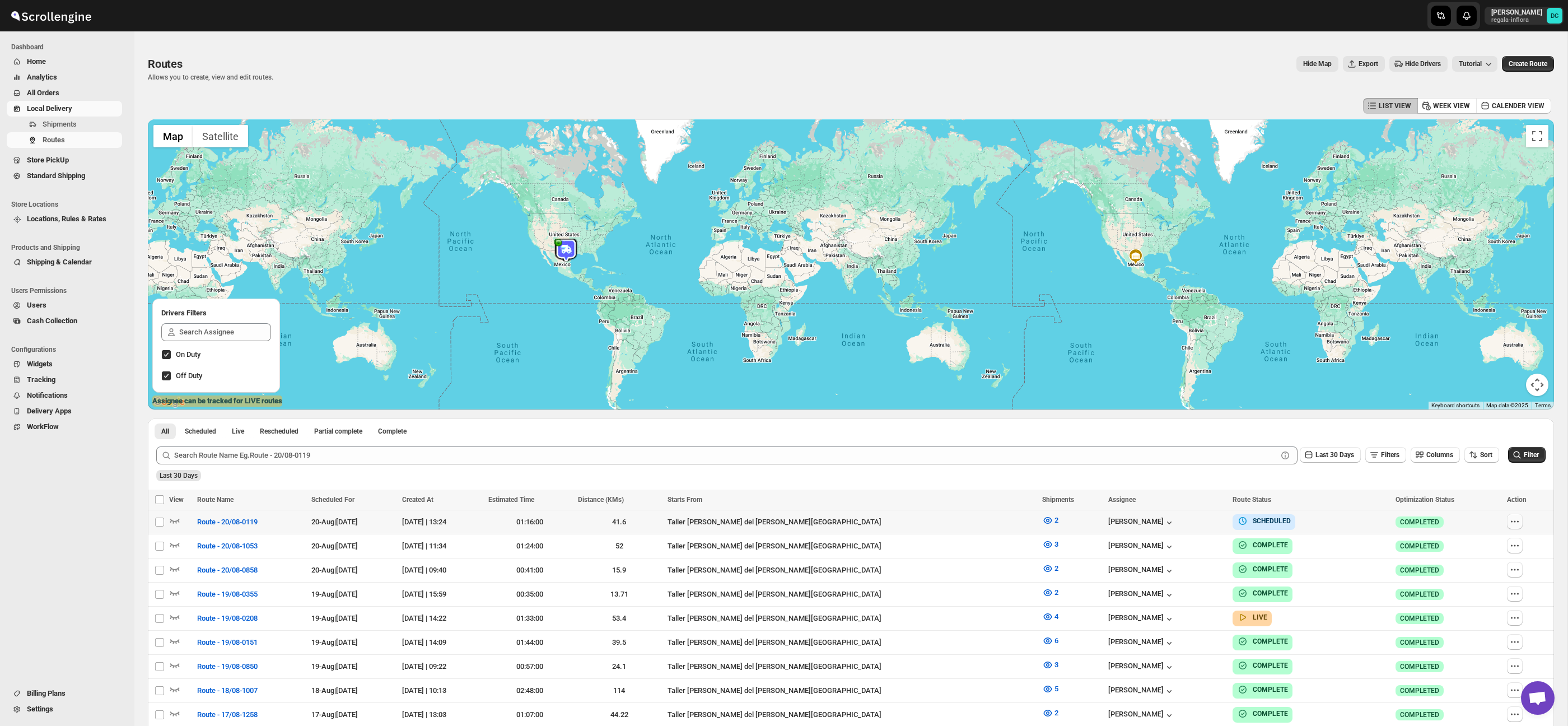
click at [1514, 521] on icon "button" at bounding box center [1514, 521] width 11 height 11
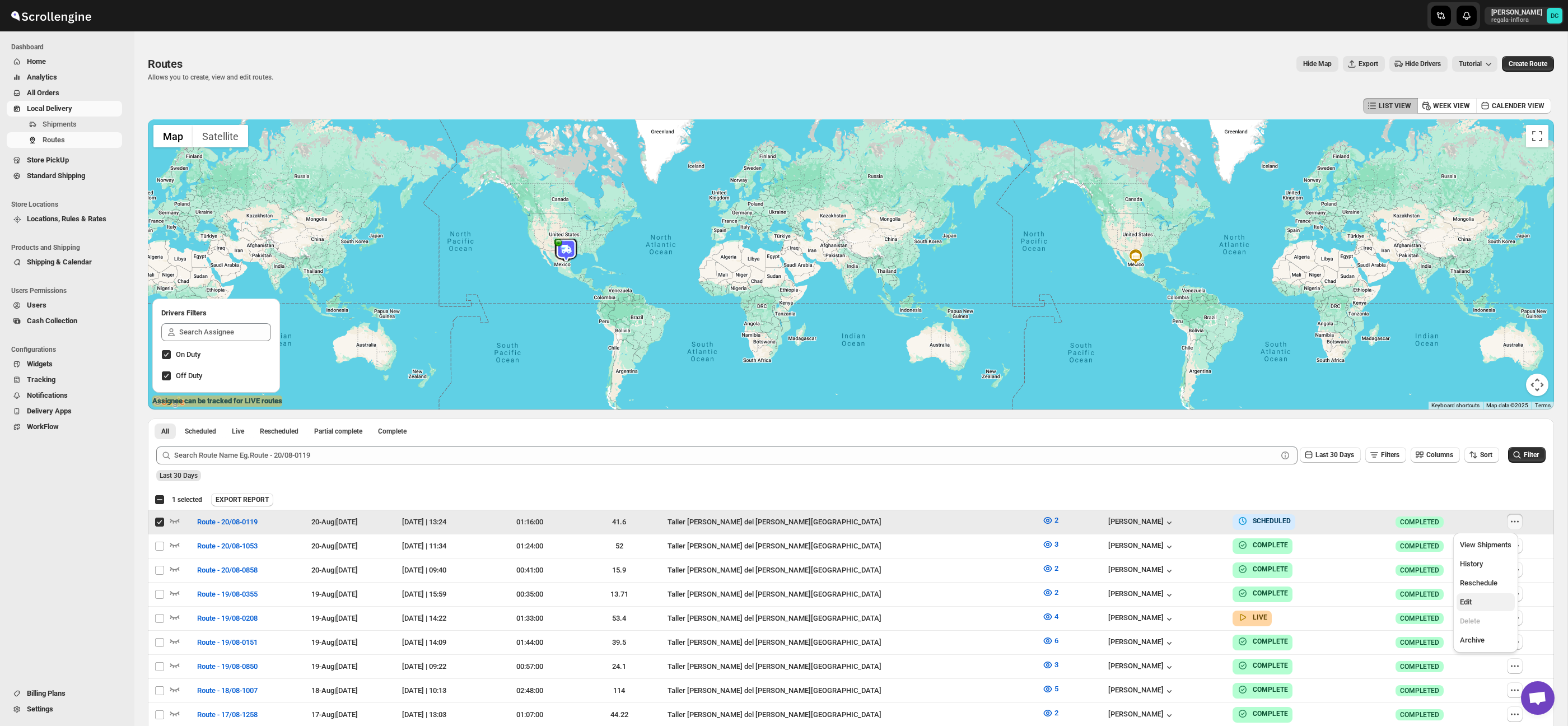
click at [1484, 600] on span "Edit" at bounding box center [1485, 601] width 51 height 11
checkbox input "false"
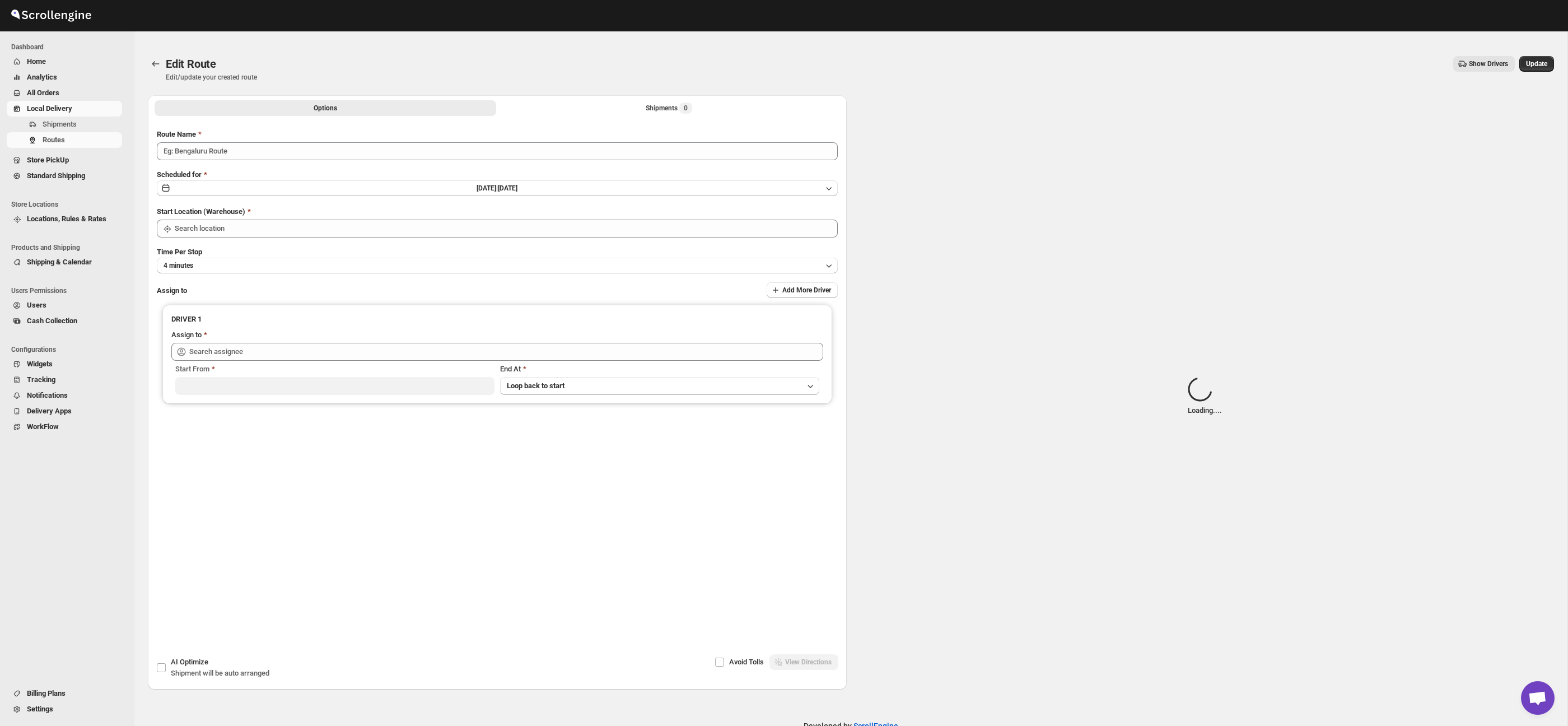
type input "Route - 20/08-0119"
type input "Taller [PERSON_NAME] del [PERSON_NAME][GEOGRAPHIC_DATA]"
type input "[PERSON_NAME] ([EMAIL_ADDRESS][DOMAIN_NAME])"
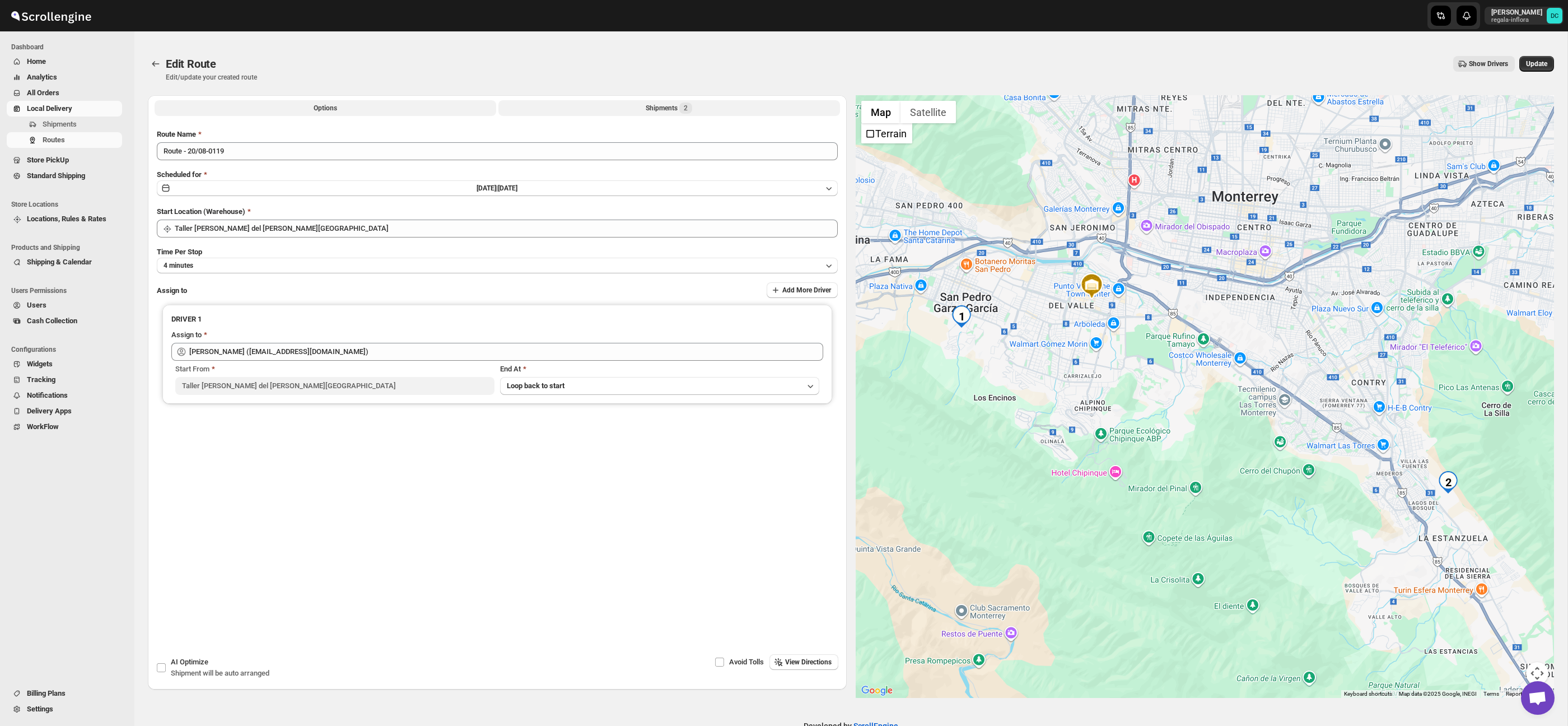
click at [554, 115] on button "Shipments 2" at bounding box center [669, 108] width 342 height 16
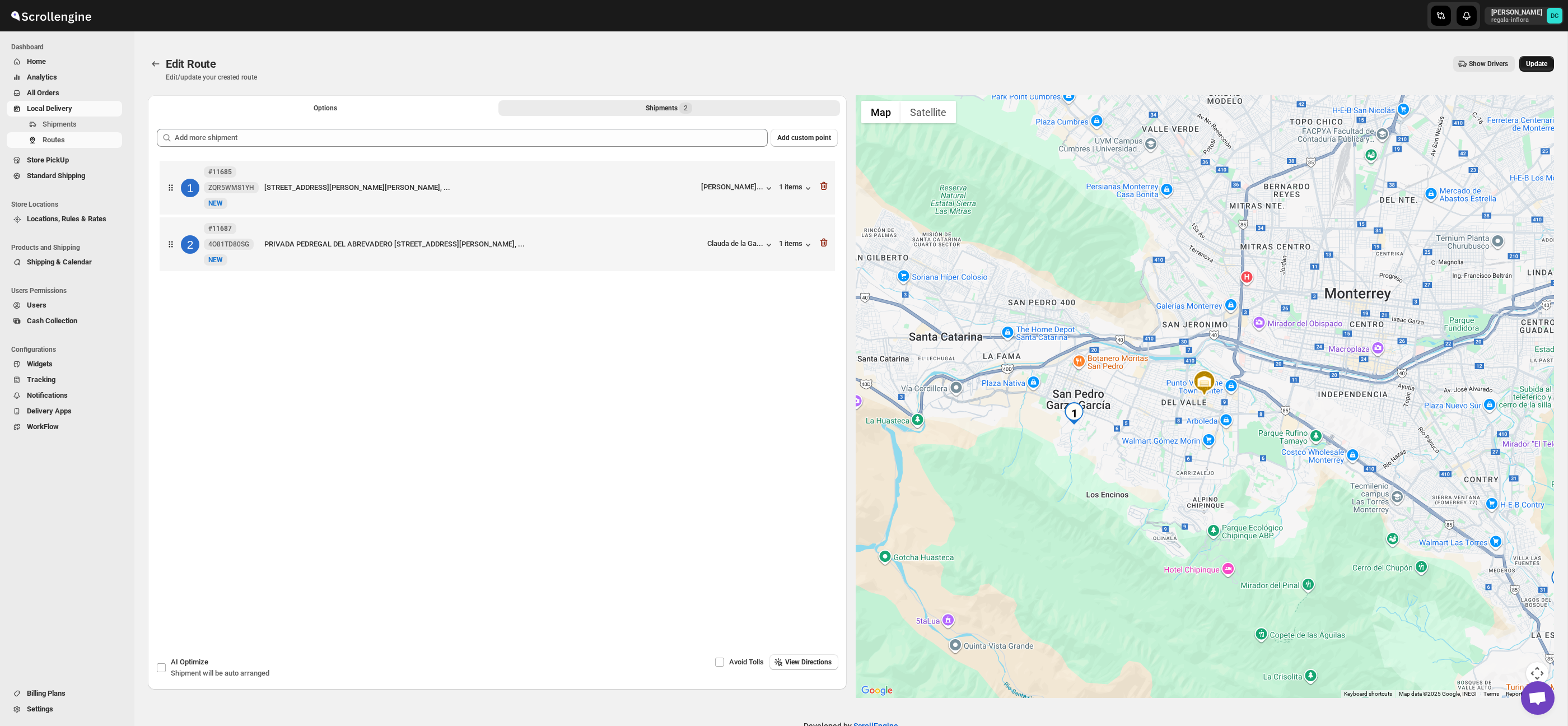
click at [1533, 65] on span "Update" at bounding box center [1536, 63] width 21 height 9
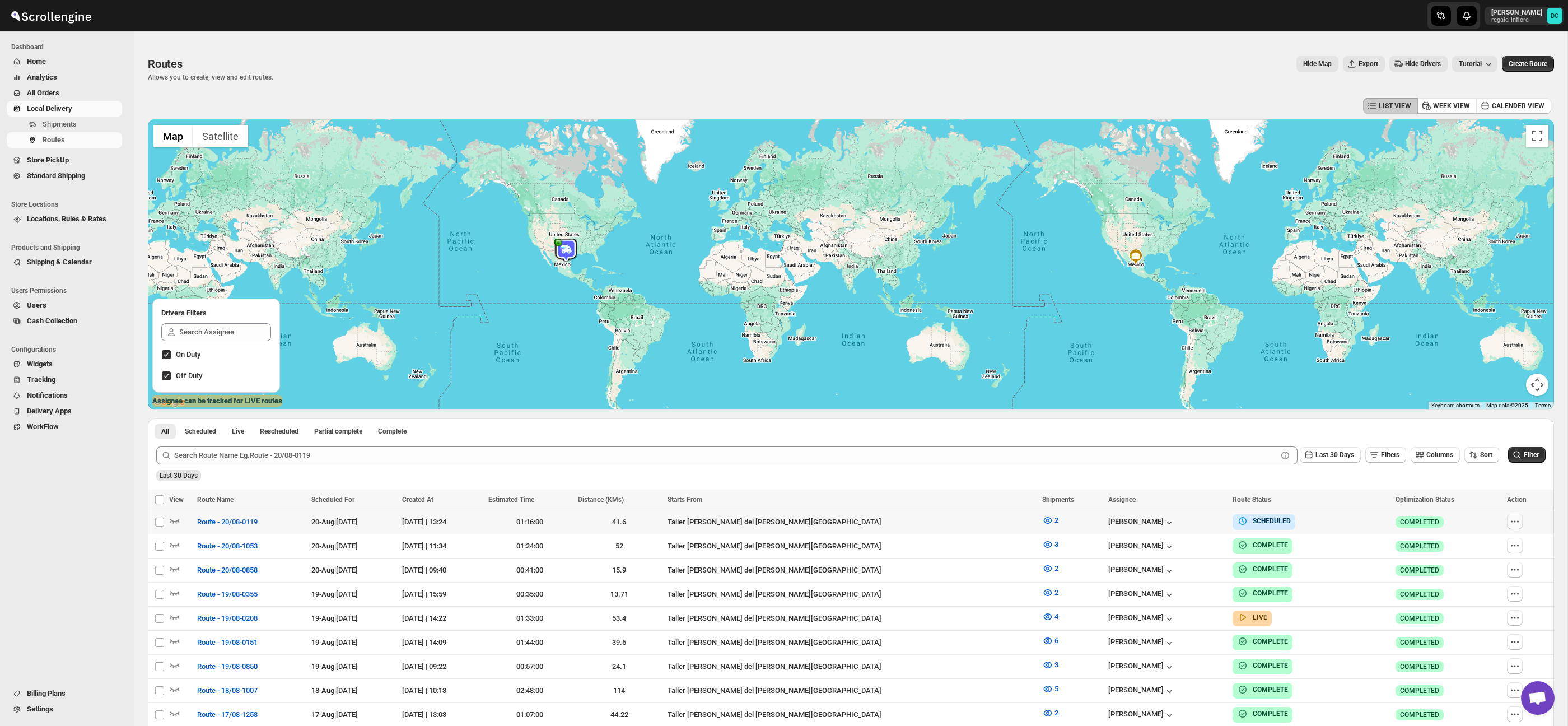
click at [1509, 523] on icon "button" at bounding box center [1514, 521] width 11 height 11
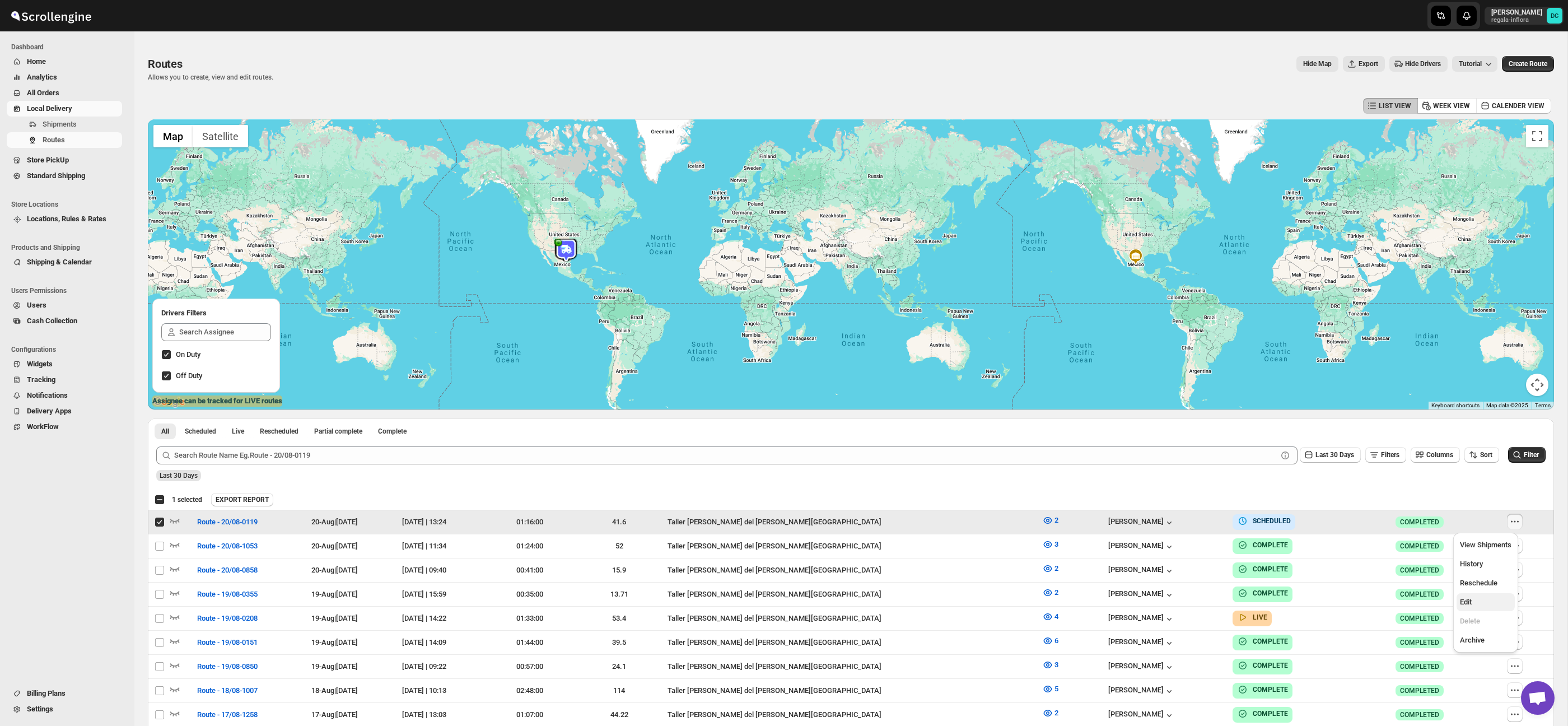
click at [1486, 599] on span "Edit" at bounding box center [1485, 601] width 51 height 11
checkbox input "false"
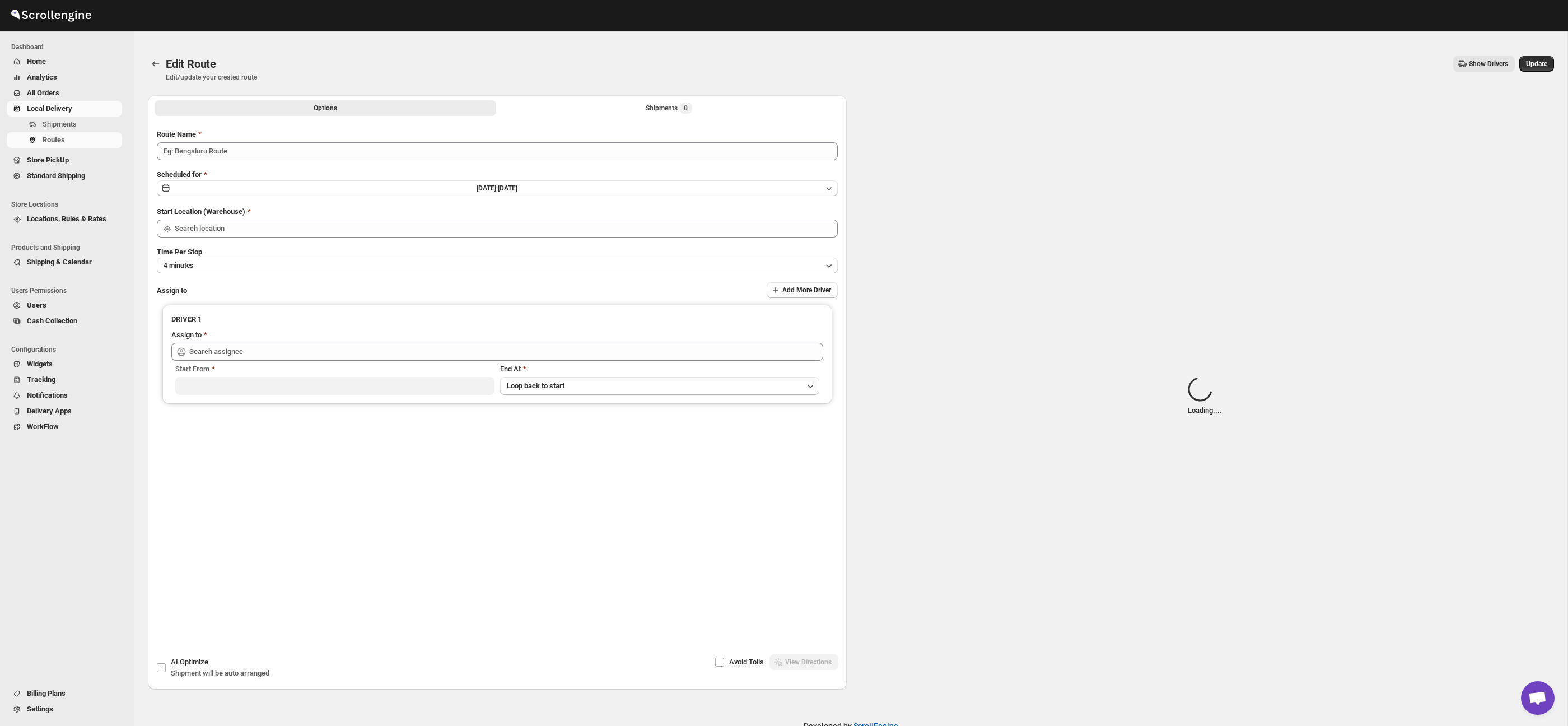
type input "Route - 20/08-0119"
type input "Taller [PERSON_NAME] del [PERSON_NAME][GEOGRAPHIC_DATA]"
type input "[PERSON_NAME] ([EMAIL_ADDRESS][DOMAIN_NAME])"
